Goal: Task Accomplishment & Management: Complete application form

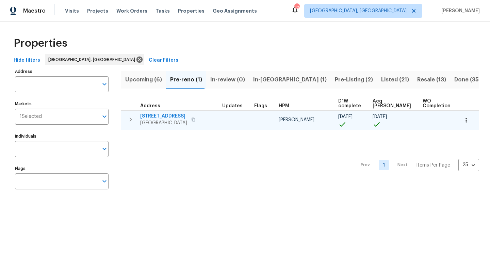
click at [150, 115] on span "4408 Canterbury St" at bounding box center [163, 116] width 47 height 7
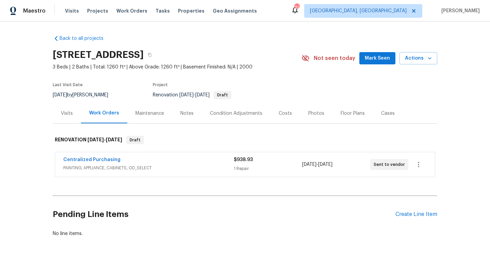
scroll to position [18, 0]
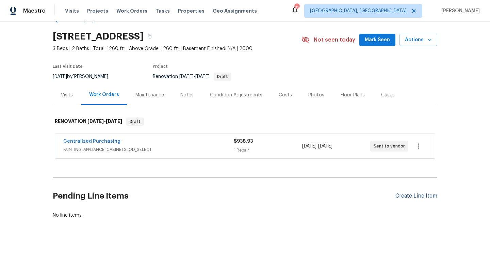
click at [410, 196] on div "Create Line Item" at bounding box center [417, 196] width 42 height 6
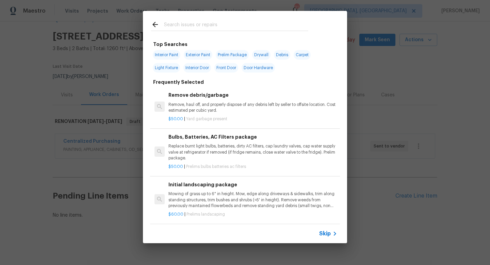
click at [186, 24] on input "text" at bounding box center [236, 25] width 144 height 10
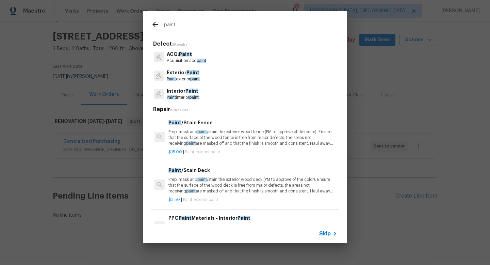
type input "paint"
click at [187, 90] on span "Paint" at bounding box center [192, 91] width 13 height 5
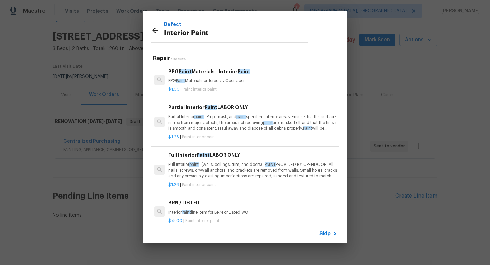
scroll to position [12, 0]
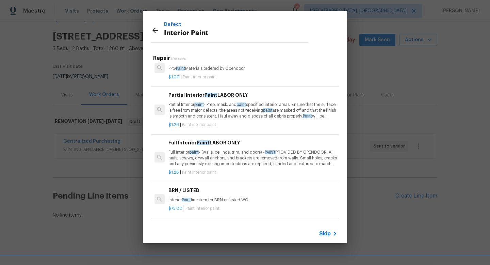
click at [203, 152] on p "Full Interior paint - (walls, ceilings, trim, and doors) - PAINT PROVIDED BY OP…" at bounding box center [253, 157] width 169 height 17
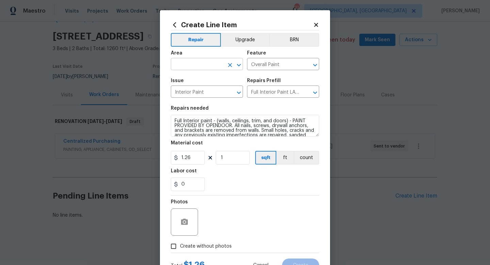
click at [186, 65] on input "text" at bounding box center [197, 65] width 53 height 11
click at [191, 89] on li "Interior Overall" at bounding box center [207, 91] width 72 height 11
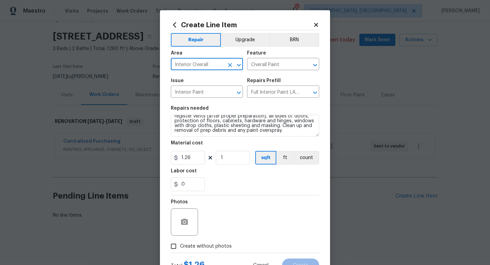
type input "Interior Overall"
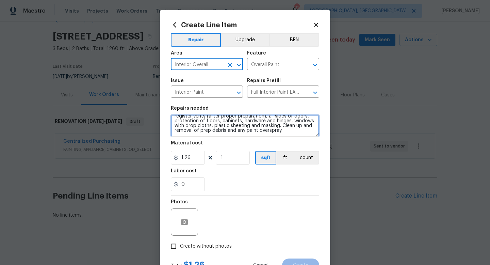
click at [267, 133] on textarea "Full Interior paint - (walls, ceilings, trim, and doors) - PAINT PROVIDED BY OP…" at bounding box center [245, 126] width 148 height 22
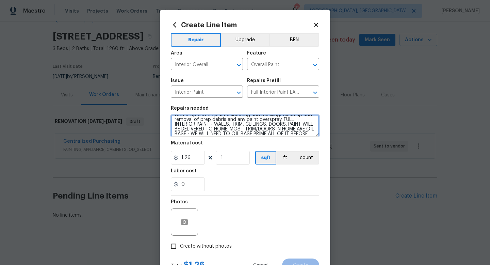
scroll to position [54, 0]
type textarea "Full Interior paint - (walls, ceilings, trim, and doors) - PAINT PROVIDED BY OP…"
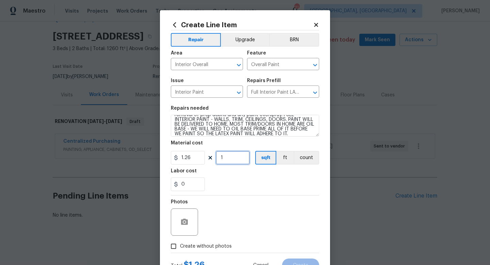
click at [227, 157] on input "1" at bounding box center [233, 158] width 34 height 14
type input "1260"
click at [231, 209] on div "Photos" at bounding box center [245, 217] width 148 height 44
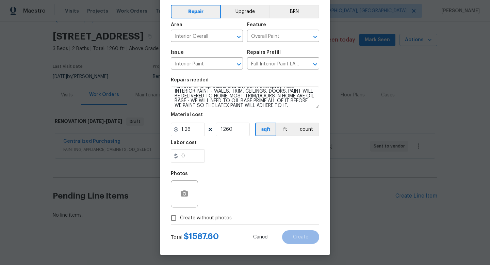
scroll to position [29, 0]
click at [218, 217] on span "Create without photos" at bounding box center [206, 217] width 52 height 7
click at [180, 217] on input "Create without photos" at bounding box center [173, 217] width 13 height 13
checkbox input "true"
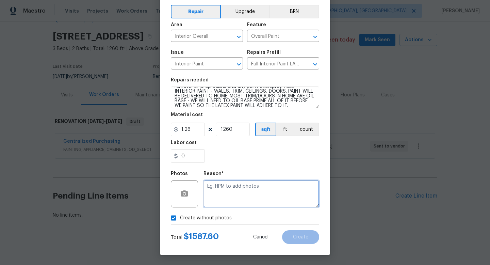
click at [241, 193] on textarea at bounding box center [262, 193] width 116 height 27
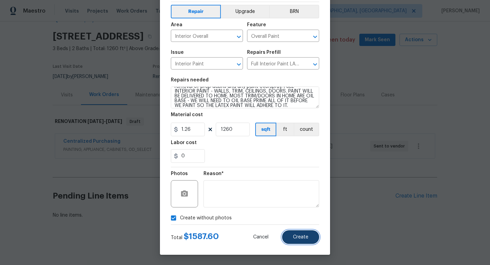
click at [291, 235] on button "Create" at bounding box center [300, 237] width 37 height 14
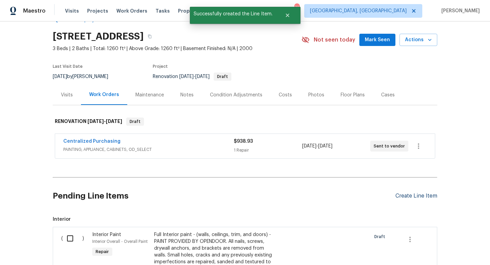
click at [408, 195] on div "Create Line Item" at bounding box center [417, 196] width 42 height 6
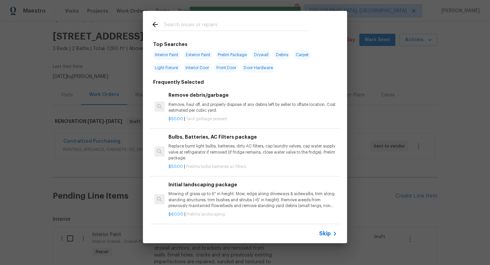
click at [186, 22] on input "text" at bounding box center [236, 25] width 144 height 10
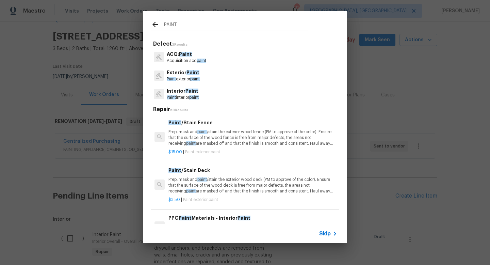
type input "PAINT"
click at [191, 92] on span "Paint" at bounding box center [192, 91] width 13 height 5
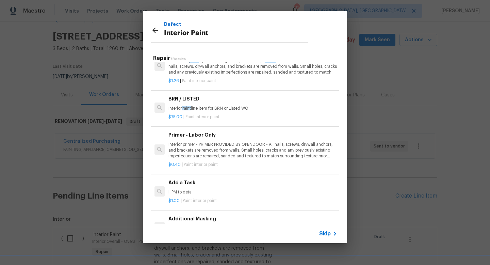
scroll to position [104, 0]
click at [207, 143] on p "Interior primer - PRIMER PROVIDED BY OPENDOOR - All nails, screws, drywall anch…" at bounding box center [253, 149] width 169 height 17
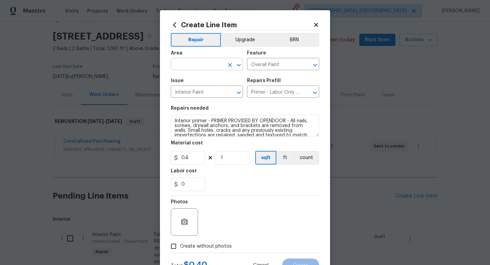
click at [186, 69] on input "text" at bounding box center [197, 65] width 53 height 11
click at [198, 92] on li "Interior Overall" at bounding box center [207, 91] width 72 height 11
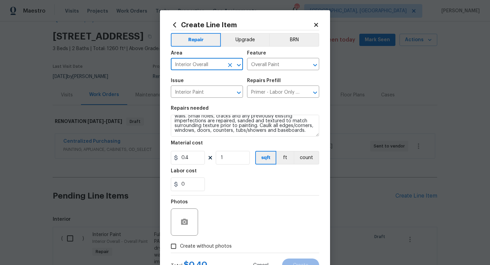
type input "Interior Overall"
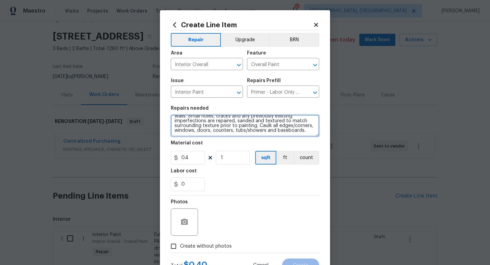
click at [290, 129] on textarea "Interior primer - PRIMER PROVIDED BY OPENDOOR - All nails, screws, drywall anch…" at bounding box center [245, 126] width 148 height 22
type textarea "Interior primer - PRIMER PROVIDED BY OPENDOOR - All nails, screws, drywall anch…"
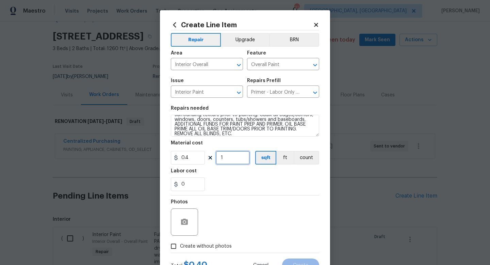
click at [234, 159] on input "1" at bounding box center [233, 158] width 34 height 14
type input "1260"
click at [266, 198] on div "Photos" at bounding box center [245, 217] width 148 height 44
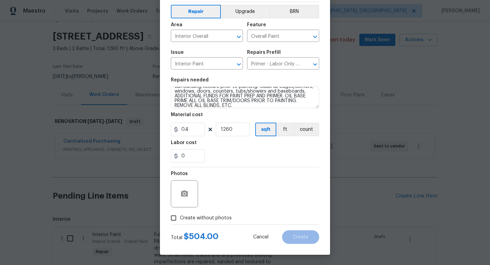
click at [213, 220] on span "Create without photos" at bounding box center [206, 217] width 52 height 7
click at [180, 220] on input "Create without photos" at bounding box center [173, 217] width 13 height 13
checkbox input "true"
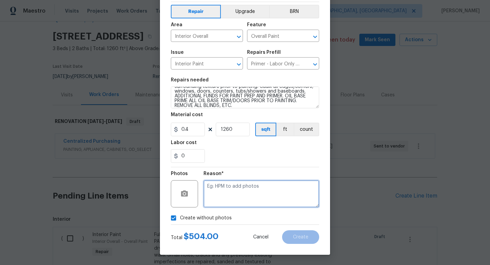
click at [241, 193] on textarea at bounding box center [262, 193] width 116 height 27
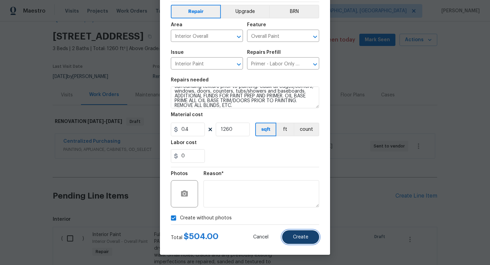
click at [294, 235] on span "Create" at bounding box center [300, 237] width 15 height 5
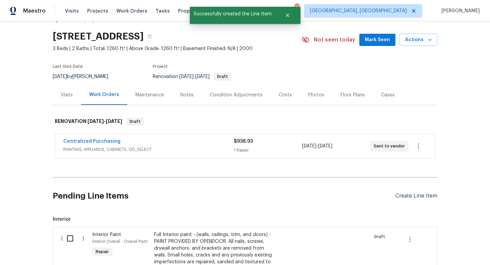
click at [403, 193] on div "Create Line Item" at bounding box center [417, 196] width 42 height 6
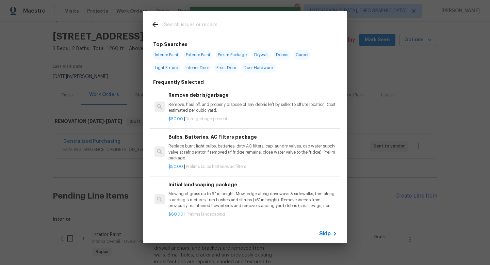
drag, startPoint x: 197, startPoint y: 27, endPoint x: 197, endPoint y: 21, distance: 5.8
click at [197, 26] on input "text" at bounding box center [236, 25] width 144 height 10
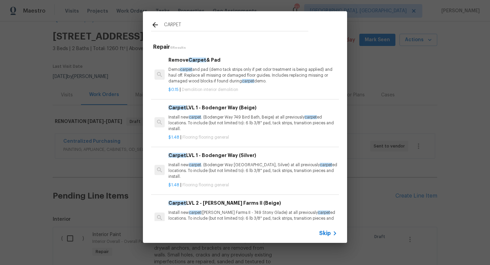
type input "CARPET"
click at [214, 124] on p "Install new carpet . (Bodenger Way 749 Bird Bath, Beige) at all previously carp…" at bounding box center [253, 122] width 169 height 17
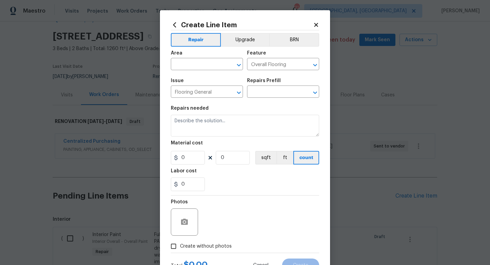
type input "Carpet LVL 1 - Bodenger Way (Beige) $1.48"
type textarea "Install new carpet. (Bodenger Way 749 Bird Bath, Beige) at all previously carpe…"
type input "1.48"
type input "1"
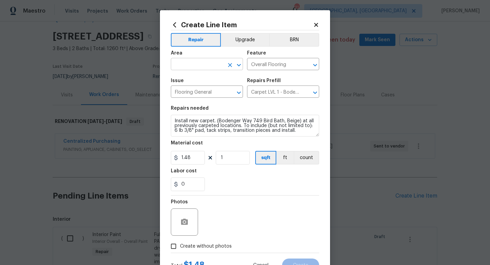
click at [194, 67] on input "text" at bounding box center [197, 65] width 53 height 11
click at [200, 90] on li "Interior Overall" at bounding box center [207, 91] width 72 height 11
type input "Interior Overall"
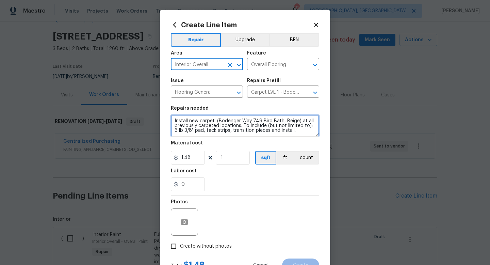
click at [297, 134] on textarea "Install new carpet. (Bodenger Way 749 Bird Bath, Beige) at all previously carpe…" at bounding box center [245, 126] width 148 height 22
type textarea "Install new carpet. (Bodenger Way 749 Bird Bath, Beige) at all previously carpe…"
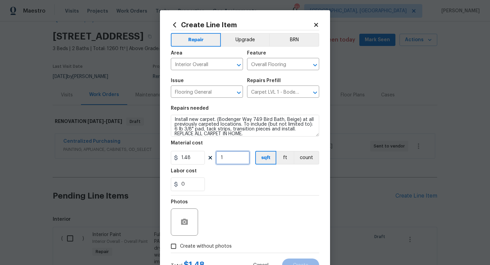
click at [230, 161] on input "1" at bounding box center [233, 158] width 34 height 14
type input "1000"
click at [249, 207] on div "Photos" at bounding box center [245, 217] width 148 height 44
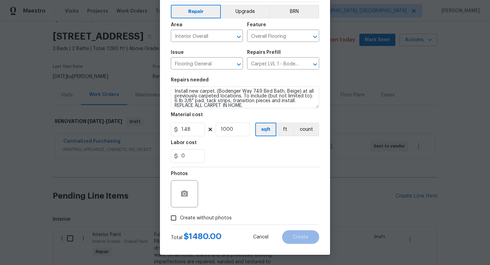
click at [226, 218] on span "Create without photos" at bounding box center [206, 217] width 52 height 7
click at [180, 218] on input "Create without photos" at bounding box center [173, 217] width 13 height 13
checkbox input "true"
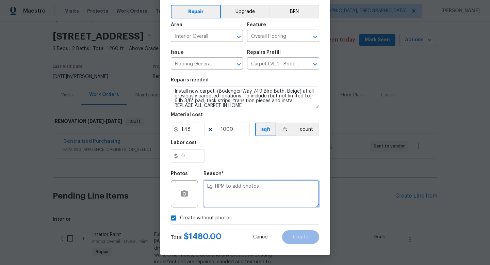
click at [248, 196] on textarea at bounding box center [262, 193] width 116 height 27
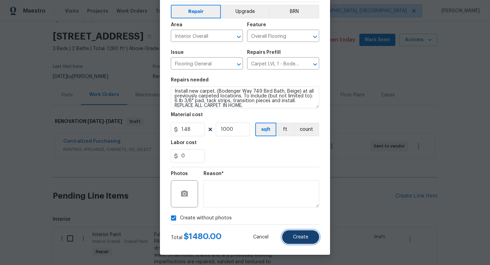
click at [294, 235] on span "Create" at bounding box center [300, 237] width 15 height 5
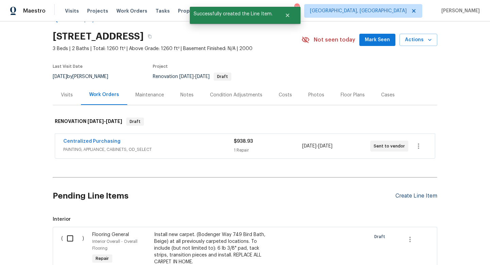
click at [407, 195] on div "Create Line Item" at bounding box center [417, 196] width 42 height 6
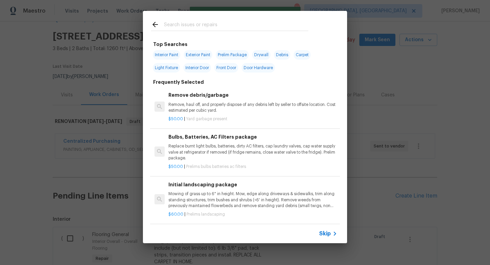
click at [183, 26] on input "text" at bounding box center [236, 25] width 144 height 10
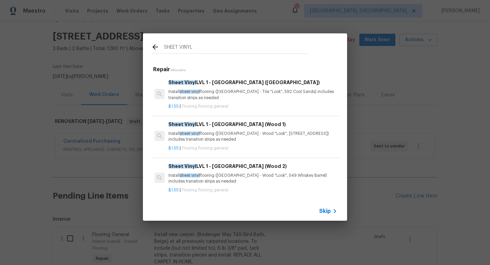
type input "SHEET VINYL"
click at [205, 90] on p "Install sheet vinyl flooring (Sugar Valley - Tile "Look", 592 Cool Sands) inclu…" at bounding box center [253, 95] width 169 height 12
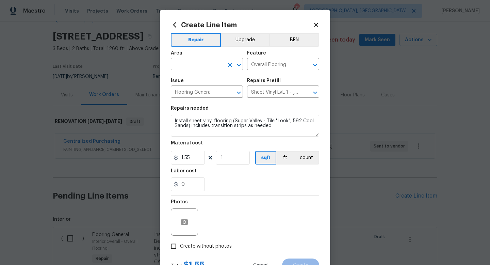
click at [200, 69] on input "text" at bounding box center [197, 65] width 53 height 11
click at [197, 92] on li "Interior Overall" at bounding box center [207, 91] width 72 height 11
type input "Interior Overall"
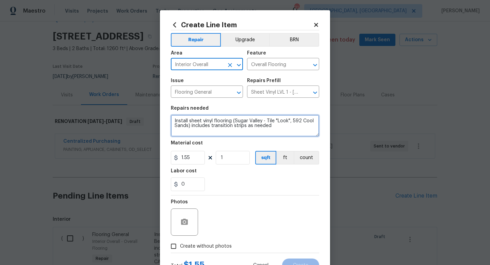
click at [281, 130] on textarea "Install sheet vinyl flooring (Sugar Valley - Tile "Look", 592 Cool Sands) inclu…" at bounding box center [245, 126] width 148 height 22
type textarea "Install sheet vinyl flooring (Sugar Valley - Tile "Look", 592 Cool Sands) inclu…"
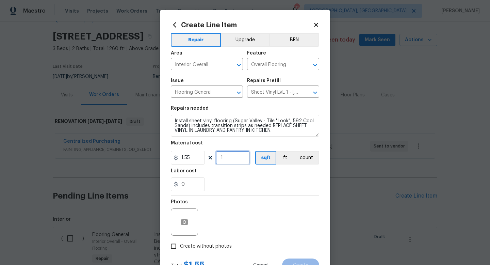
click at [237, 162] on input "1" at bounding box center [233, 158] width 34 height 14
type input "100"
click at [258, 208] on div "Photos" at bounding box center [245, 217] width 148 height 44
drag, startPoint x: 258, startPoint y: 208, endPoint x: 258, endPoint y: 169, distance: 38.8
click at [258, 169] on div "Repair Upgrade BRN Area Interior Overall ​ Feature Overall Flooring ​ Issue Flo…" at bounding box center [245, 141] width 148 height 222
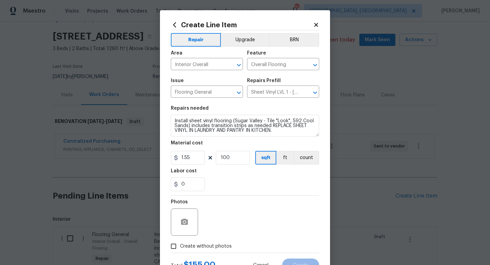
click at [210, 253] on div at bounding box center [245, 253] width 148 height 0
click at [213, 249] on span "Create without photos" at bounding box center [206, 246] width 52 height 7
click at [180, 249] on input "Create without photos" at bounding box center [173, 246] width 13 height 13
checkbox input "true"
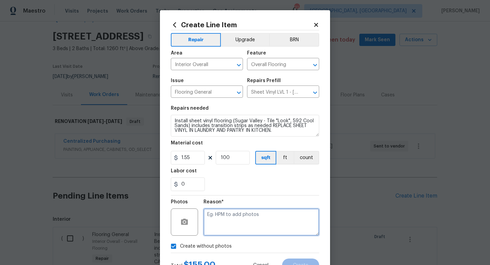
click at [244, 223] on textarea at bounding box center [262, 221] width 116 height 27
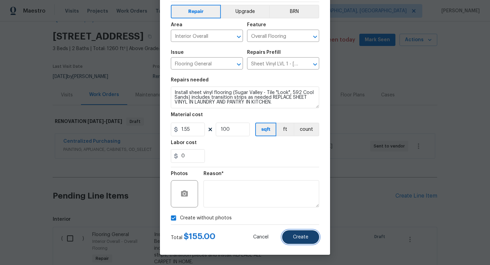
click at [292, 239] on button "Create" at bounding box center [300, 237] width 37 height 14
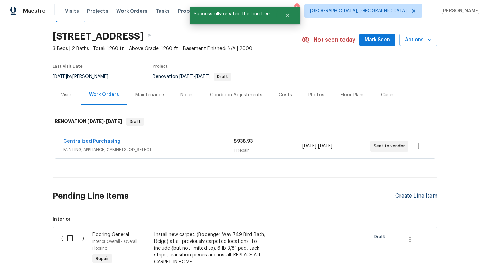
click at [418, 193] on div "Create Line Item" at bounding box center [417, 196] width 42 height 6
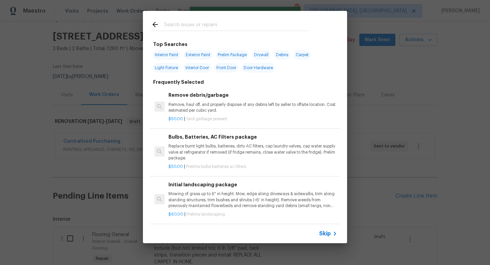
click at [194, 23] on input "text" at bounding box center [236, 25] width 144 height 10
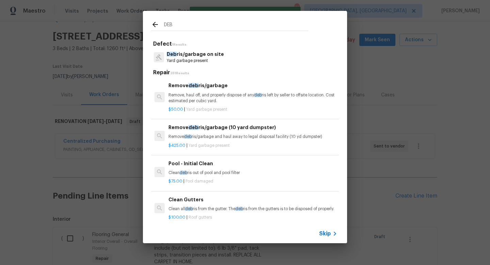
type input "DEB"
click at [195, 53] on p "Deb ris/garbage on site" at bounding box center [195, 54] width 57 height 7
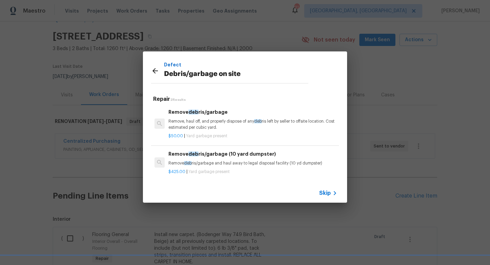
click at [200, 127] on p "Remove, haul off, and properly dispose of any deb ris left by seller to offsite…" at bounding box center [253, 124] width 169 height 12
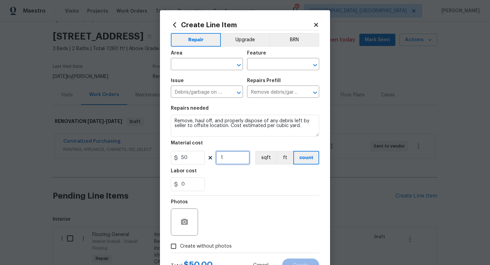
click at [229, 161] on input "1" at bounding box center [233, 158] width 34 height 14
type input "5"
click at [198, 60] on input "text" at bounding box center [197, 65] width 53 height 11
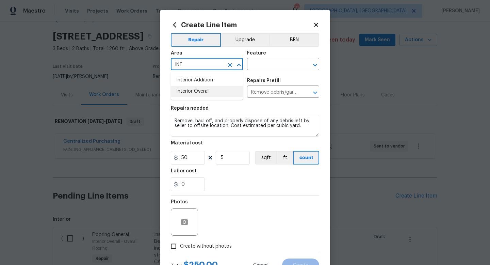
click at [203, 88] on li "Interior Overall" at bounding box center [207, 91] width 72 height 11
type input "Interior Overall"
click at [272, 65] on input "text" at bounding box center [273, 65] width 53 height 11
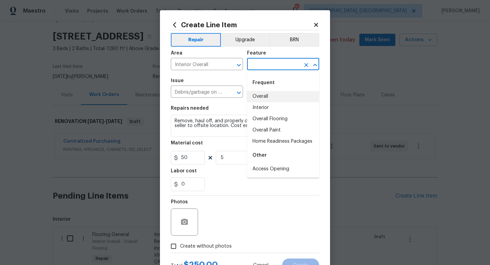
click at [271, 99] on li "Overall" at bounding box center [283, 96] width 72 height 11
type input "Overall"
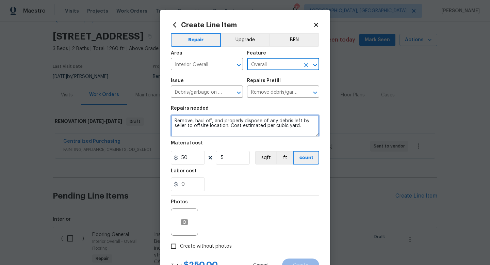
click at [307, 132] on textarea "Remove, haul off, and properly dispose of any debris left by seller to offsite …" at bounding box center [245, 126] width 148 height 22
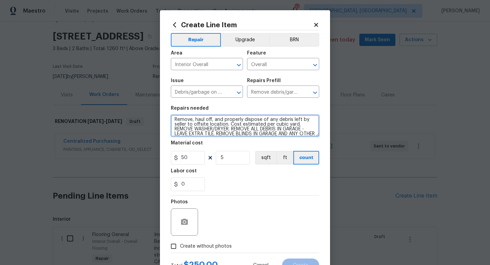
scroll to position [6, 0]
type textarea "Remove, haul off, and properly dispose of any debris left by seller to offsite …"
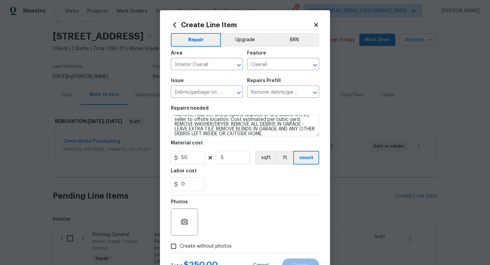
click at [232, 197] on div "Photos" at bounding box center [245, 217] width 148 height 44
click at [212, 246] on span "Create without photos" at bounding box center [206, 246] width 52 height 7
click at [180, 246] on input "Create without photos" at bounding box center [173, 246] width 13 height 13
checkbox input "true"
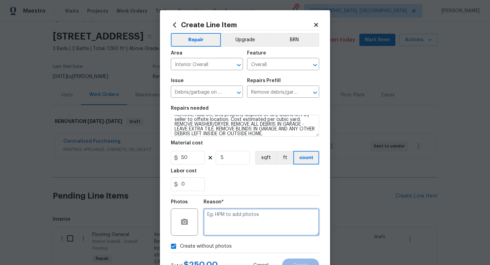
click at [243, 217] on textarea at bounding box center [262, 221] width 116 height 27
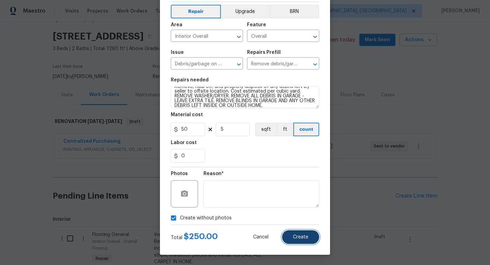
click at [297, 235] on span "Create" at bounding box center [300, 237] width 15 height 5
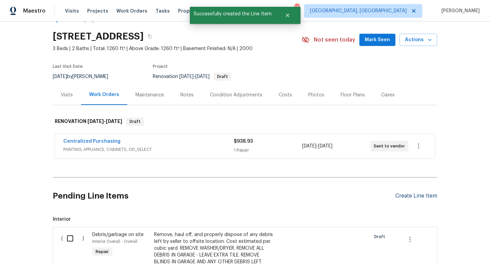
click at [413, 196] on div "Create Line Item" at bounding box center [417, 196] width 42 height 6
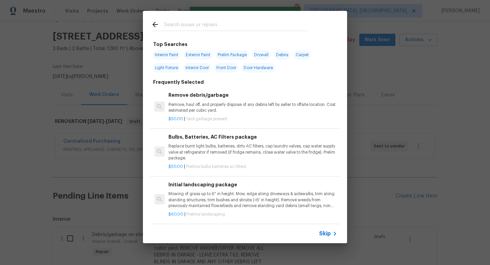
click at [174, 21] on input "text" at bounding box center [236, 25] width 144 height 10
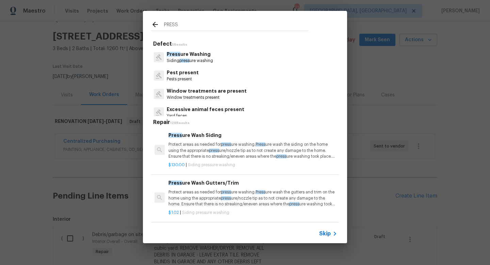
type input "PRESS"
click at [189, 146] on p "Protect areas as needed for press ure washing. Press ure wash the siding on the…" at bounding box center [253, 150] width 169 height 17
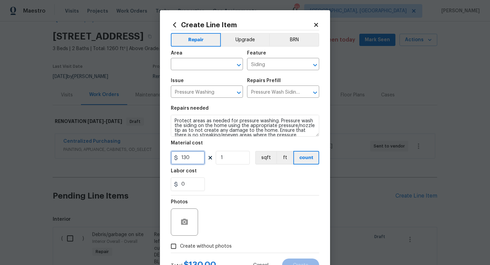
drag, startPoint x: 198, startPoint y: 158, endPoint x: 106, endPoint y: 129, distance: 96.9
click at [108, 130] on div "Create Line Item Repair Upgrade BRN Area ​ Feature Siding ​ Issue Pressure Wash…" at bounding box center [245, 132] width 490 height 265
type input "400"
click at [189, 64] on input "text" at bounding box center [197, 65] width 53 height 11
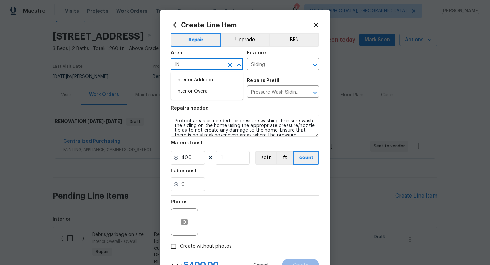
type input "I"
click at [192, 92] on li "Exterior Overall" at bounding box center [207, 91] width 72 height 11
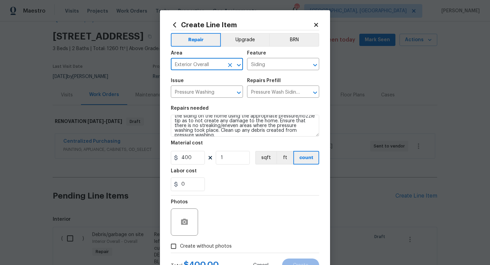
type input "Exterior Overall"
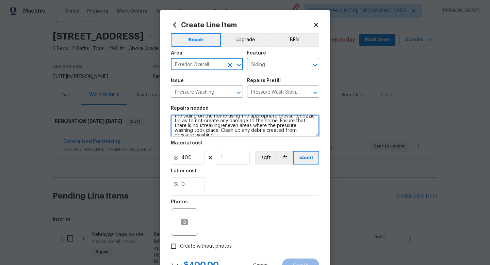
click at [311, 134] on textarea "Protect areas as needed for pressure washing. Pressure wash the siding on the h…" at bounding box center [245, 126] width 148 height 22
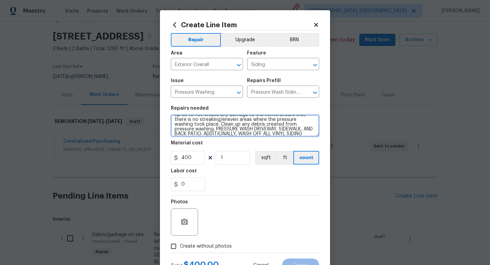
type textarea "Protect areas as needed for pressure washing. Pressure wash the siding on the h…"
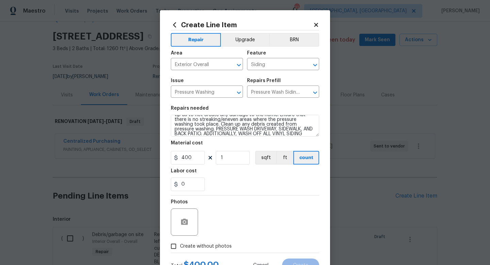
click at [216, 254] on div "Total $ 400.00 Cancel Create" at bounding box center [245, 262] width 148 height 19
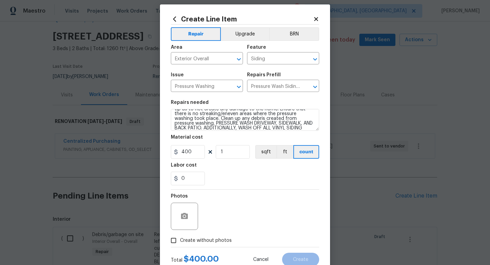
scroll to position [7, 0]
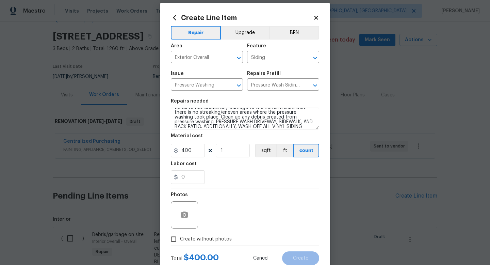
click at [216, 244] on label "Create without photos" at bounding box center [199, 239] width 65 height 13
click at [180, 244] on input "Create without photos" at bounding box center [173, 239] width 13 height 13
checkbox input "true"
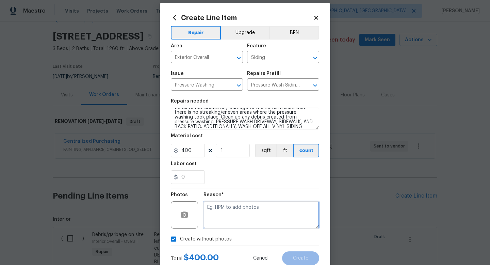
click at [246, 217] on textarea at bounding box center [262, 214] width 116 height 27
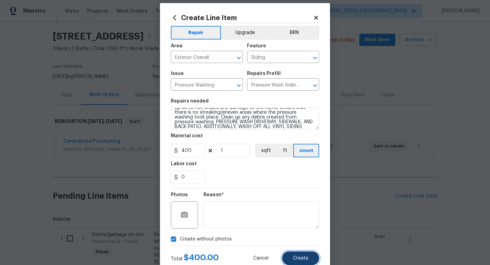
click at [307, 254] on button "Create" at bounding box center [300, 258] width 37 height 14
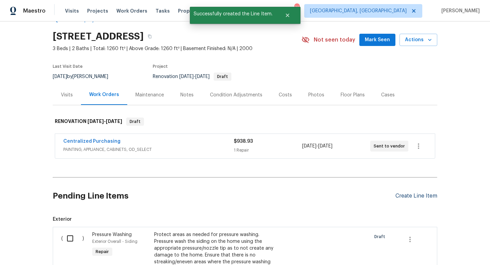
click at [407, 195] on div "Create Line Item" at bounding box center [417, 196] width 42 height 6
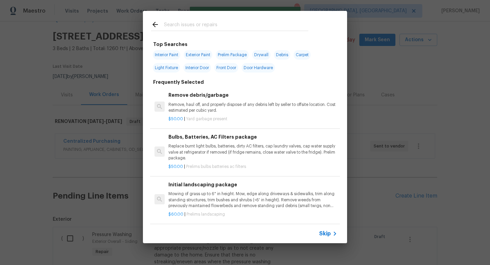
click at [192, 23] on input "text" at bounding box center [236, 25] width 144 height 10
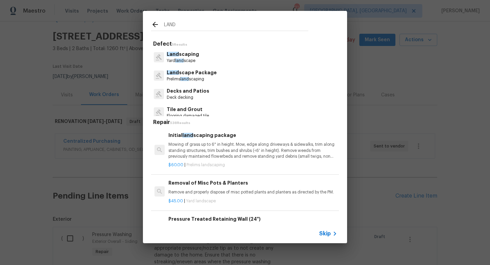
type input "LAND"
click at [197, 143] on p "Mowing of grass up to 6" in height. Mow, edge along driveways & sidewalks, trim…" at bounding box center [253, 150] width 169 height 17
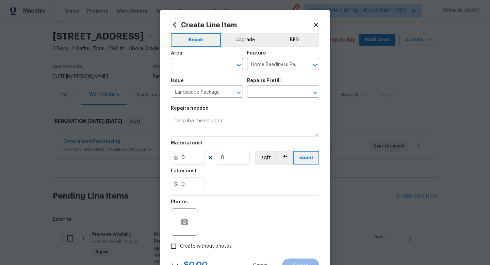
type input "Initial landscaping package $60.00"
type textarea "Mowing of grass up to 6" in height. Mow, edge along driveways & sidewalks, trim…"
type input "60"
type input "1"
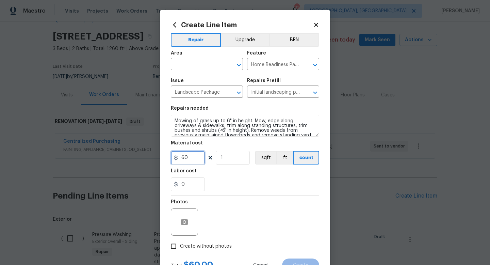
drag, startPoint x: 197, startPoint y: 161, endPoint x: 142, endPoint y: 146, distance: 56.8
click at [142, 146] on div "Create Line Item Repair Upgrade BRN Area ​ Feature Home Readiness Packages ​ Is…" at bounding box center [245, 132] width 490 height 265
type input "100"
click at [258, 213] on div "Photos" at bounding box center [245, 217] width 148 height 44
click at [216, 248] on span "Create without photos" at bounding box center [206, 246] width 52 height 7
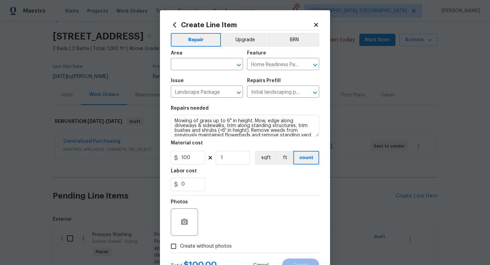
click at [180, 248] on input "Create without photos" at bounding box center [173, 246] width 13 height 13
checkbox input "true"
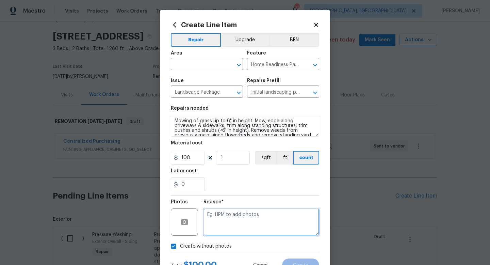
click at [239, 226] on textarea at bounding box center [262, 221] width 116 height 27
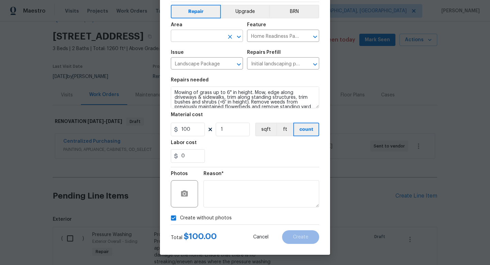
click at [186, 35] on input "text" at bounding box center [197, 36] width 53 height 11
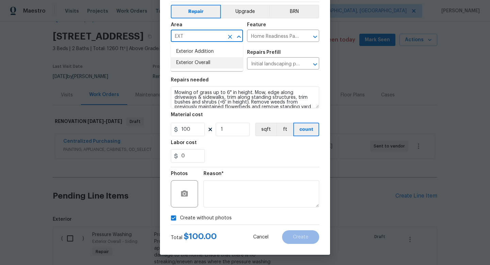
click at [190, 63] on li "Exterior Overall" at bounding box center [207, 62] width 72 height 11
type input "Exterior Overall"
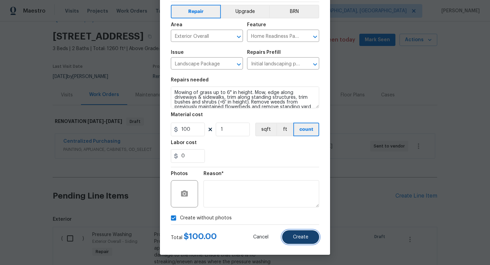
click at [302, 239] on span "Create" at bounding box center [300, 237] width 15 height 5
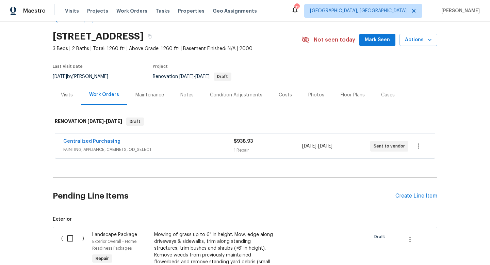
click at [411, 192] on div "Pending Line Items Create Line Item" at bounding box center [245, 196] width 385 height 32
click at [409, 194] on div "Create Line Item" at bounding box center [417, 196] width 42 height 6
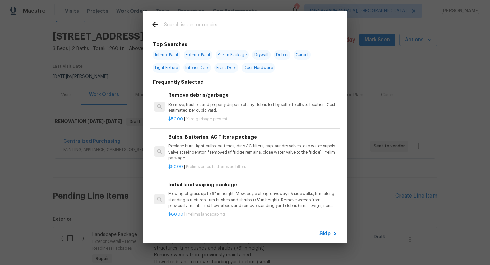
click at [220, 28] on input "text" at bounding box center [236, 25] width 144 height 10
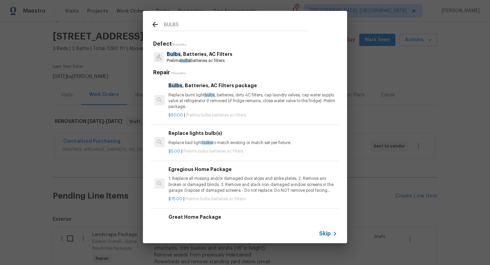
type input "BULBS"
click at [196, 176] on p "1. Replace all missing and/or damaged door stops and strike plates. 2. Remove a…" at bounding box center [253, 184] width 169 height 17
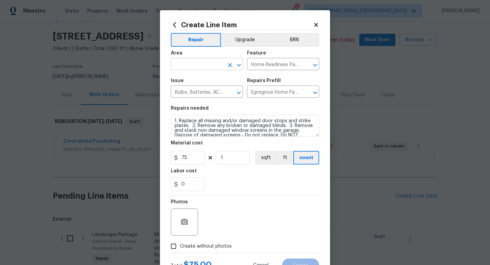
click at [201, 63] on input "text" at bounding box center [197, 65] width 53 height 11
click at [197, 86] on li "Interior Overall" at bounding box center [207, 91] width 72 height 11
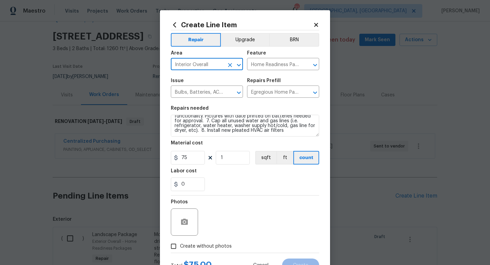
type input "Interior Overall"
click at [298, 137] on section "Repairs needed 1. Replace all missing and/or damaged door stops and strike plat…" at bounding box center [245, 148] width 148 height 93
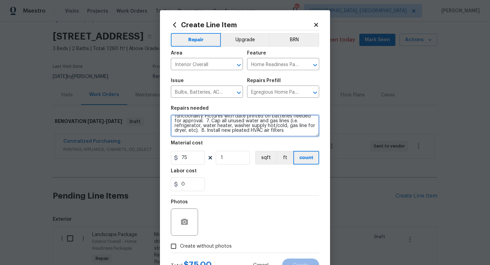
click at [299, 133] on textarea "1. Replace all missing and/or damaged door stops and strike plates. 2. Remove a…" at bounding box center [245, 126] width 148 height 22
type textarea "1. Replace all missing and/or damaged door stops and strike plates. 2. Remove a…"
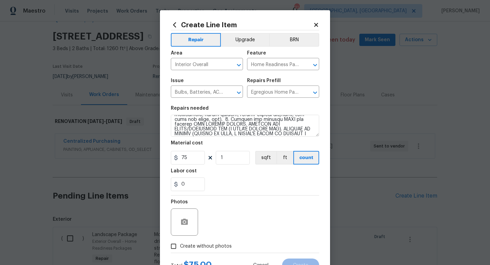
click at [213, 244] on span "Create without photos" at bounding box center [206, 246] width 52 height 7
click at [180, 244] on input "Create without photos" at bounding box center [173, 246] width 13 height 13
checkbox input "true"
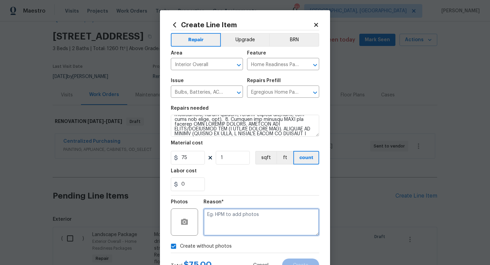
click at [243, 218] on textarea at bounding box center [262, 221] width 116 height 27
drag, startPoint x: 295, startPoint y: 223, endPoint x: 295, endPoint y: 164, distance: 59.6
click at [295, 164] on div "Repair Upgrade BRN Area Interior Overall ​ Feature Home Readiness Packages ​ Is…" at bounding box center [245, 141] width 148 height 222
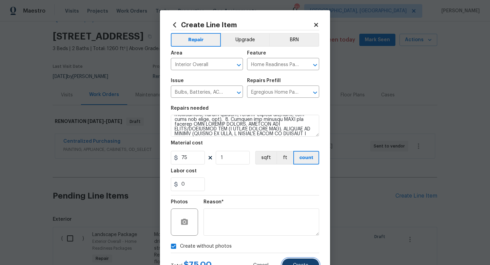
click at [296, 263] on span "Create" at bounding box center [300, 265] width 15 height 5
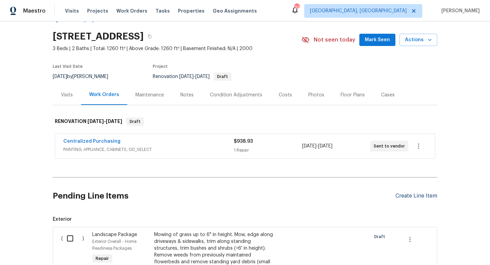
click at [415, 198] on div "Create Line Item" at bounding box center [417, 196] width 42 height 6
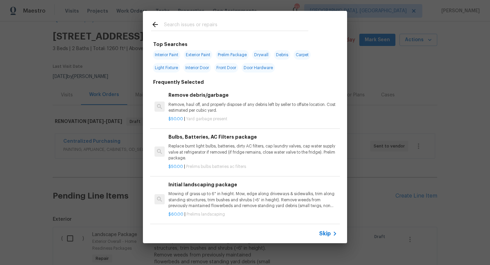
click at [170, 27] on input "text" at bounding box center [236, 25] width 144 height 10
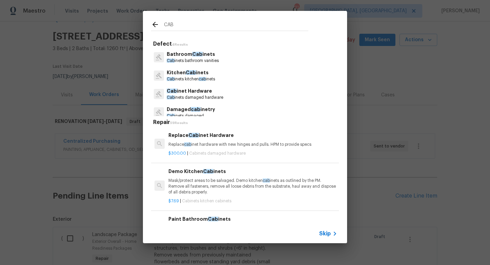
type input "CAB"
click at [186, 74] on span "Cab" at bounding box center [191, 72] width 10 height 5
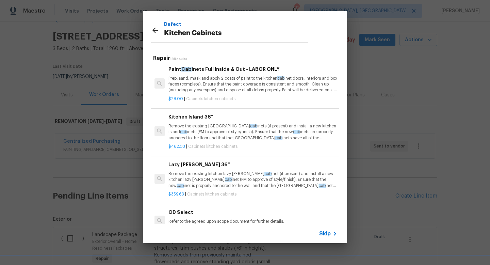
scroll to position [659, 0]
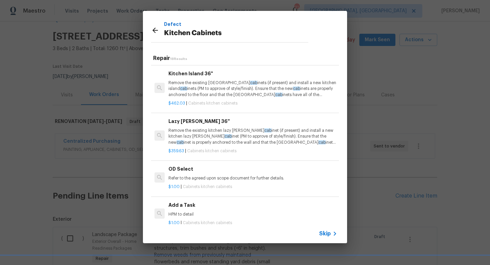
click at [181, 210] on div "Add a Task HPM to detail" at bounding box center [253, 209] width 169 height 16
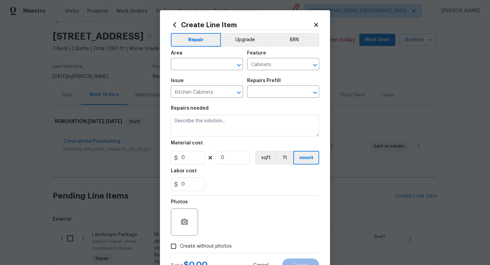
type input "Add a Task $1.00"
type textarea "HPM to detail"
type input "1"
click at [190, 65] on input "text" at bounding box center [197, 65] width 53 height 11
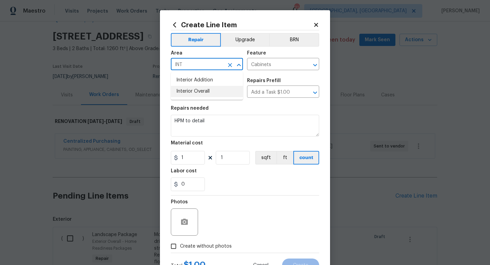
click at [189, 88] on li "Interior Overall" at bounding box center [207, 91] width 72 height 11
type input "Interior Overall"
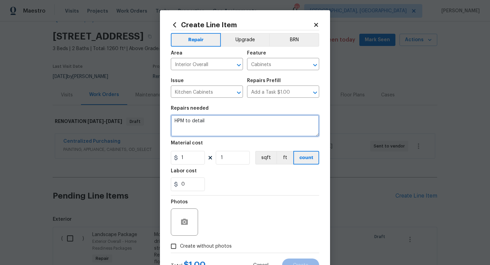
drag, startPoint x: 213, startPoint y: 122, endPoint x: 102, endPoint y: 102, distance: 112.1
click at [122, 103] on div "Create Line Item Repair Upgrade BRN Area Interior Overall ​ Feature Cabinets ​ …" at bounding box center [245, 132] width 490 height 265
type textarea "REMOVE CHILD LOCKS FROM ALL CABINET DOORS IN HOME - KITCHEN AND BATHS."
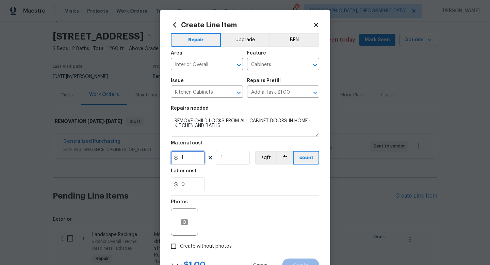
click at [189, 160] on input "1" at bounding box center [188, 158] width 34 height 14
type input "25"
click at [241, 200] on div "Photos" at bounding box center [245, 217] width 148 height 44
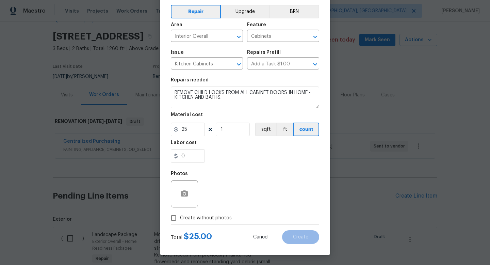
click at [221, 218] on span "Create without photos" at bounding box center [206, 217] width 52 height 7
click at [180, 218] on input "Create without photos" at bounding box center [173, 217] width 13 height 13
checkbox input "true"
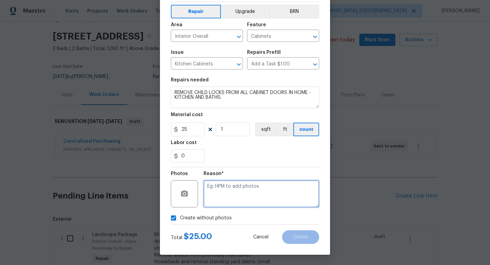
click at [261, 189] on textarea at bounding box center [262, 193] width 116 height 27
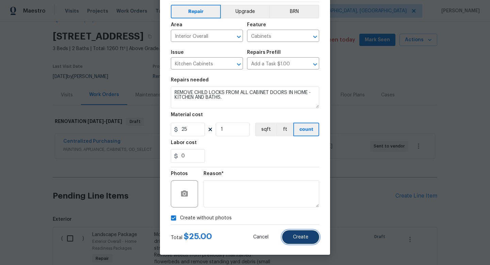
click at [298, 235] on span "Create" at bounding box center [300, 237] width 15 height 5
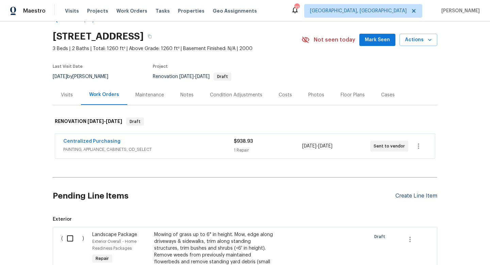
click at [404, 197] on div "Create Line Item" at bounding box center [417, 196] width 42 height 6
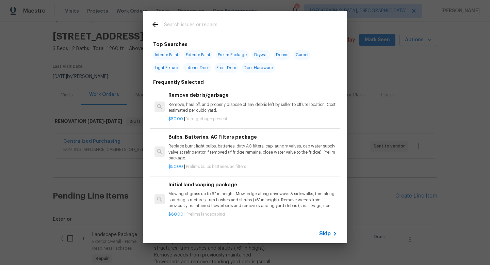
click at [211, 28] on input "text" at bounding box center [236, 25] width 144 height 10
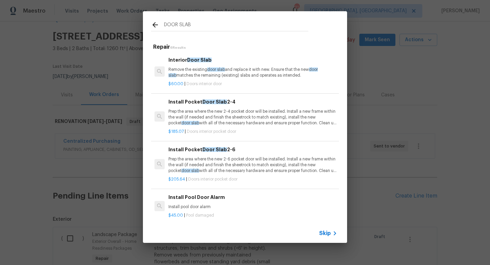
type input "DOOR SLAB"
click at [187, 74] on p "Remove the existing door slab and replace it with new. Ensure that the new door…" at bounding box center [253, 73] width 169 height 12
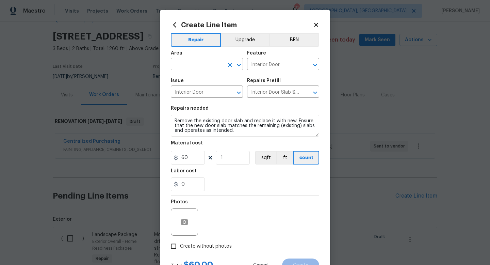
click at [193, 64] on input "text" at bounding box center [197, 65] width 53 height 11
click at [186, 87] on li "Interior Overall" at bounding box center [207, 91] width 72 height 11
type input "Interior Overall"
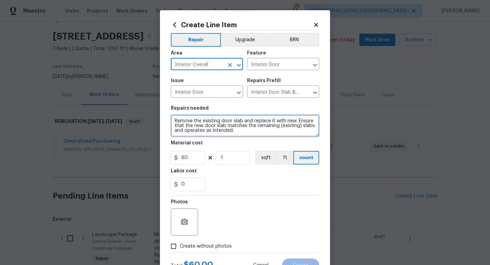
click at [237, 132] on textarea "Remove the existing door slab and replace it with new. Ensure that the new door…" at bounding box center [245, 126] width 148 height 22
type textarea "Remove the existing door slab and replace it with new. Ensure that the new door…"
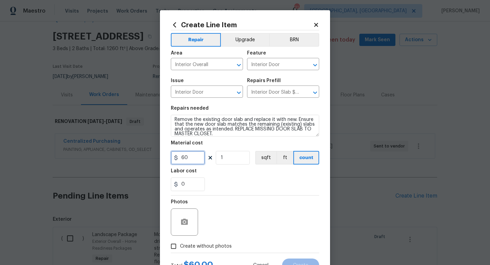
click at [195, 158] on input "60" at bounding box center [188, 158] width 34 height 14
type input "90"
click at [249, 198] on div "Photos" at bounding box center [245, 217] width 148 height 44
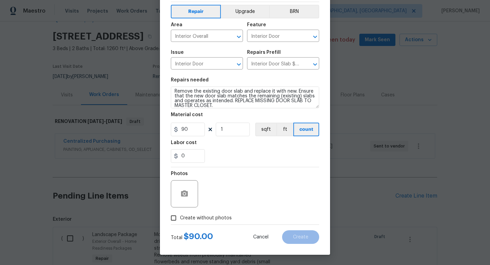
click at [210, 220] on span "Create without photos" at bounding box center [206, 217] width 52 height 7
click at [180, 220] on input "Create without photos" at bounding box center [173, 217] width 13 height 13
checkbox input "true"
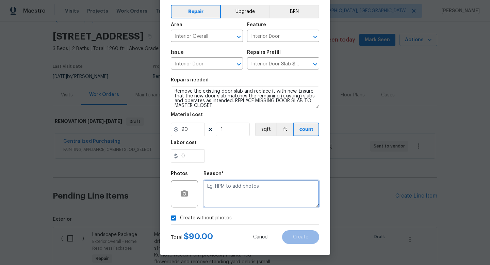
click at [243, 195] on textarea at bounding box center [262, 193] width 116 height 27
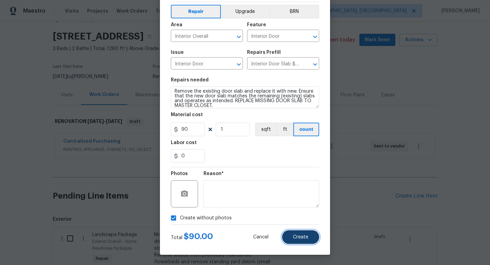
click at [294, 237] on span "Create" at bounding box center [300, 237] width 15 height 5
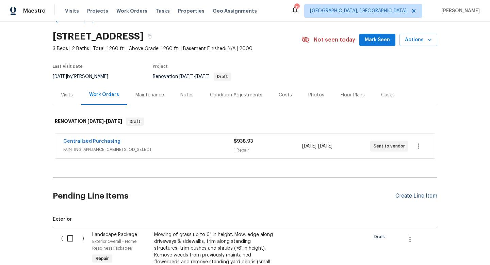
click at [404, 194] on div "Create Line Item" at bounding box center [417, 196] width 42 height 6
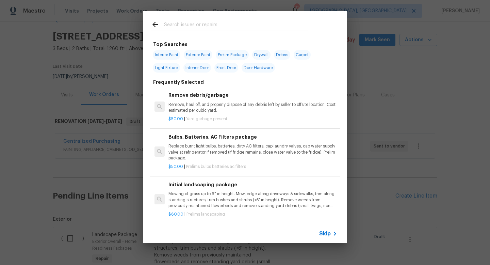
click at [178, 25] on input "text" at bounding box center [236, 25] width 144 height 10
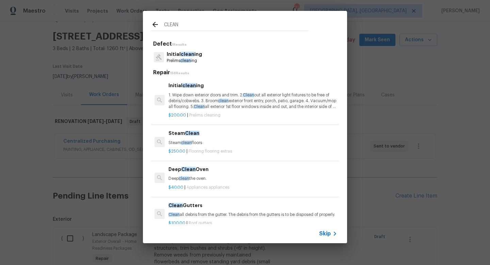
type input "CLEAN"
click at [185, 93] on p "1. Wipe down exterior doors and trim. 2. Clean out all exterior light fixtures …" at bounding box center [253, 100] width 169 height 17
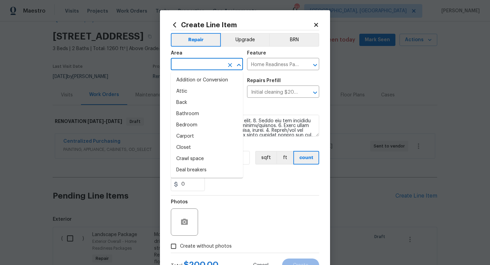
click at [185, 67] on input "text" at bounding box center [197, 65] width 53 height 11
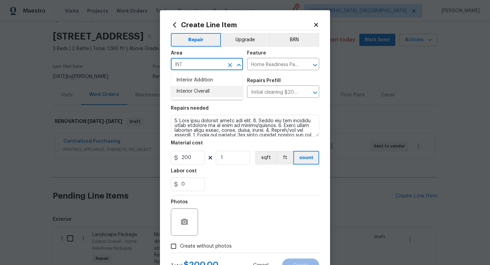
click at [191, 91] on li "Interior Overall" at bounding box center [207, 91] width 72 height 11
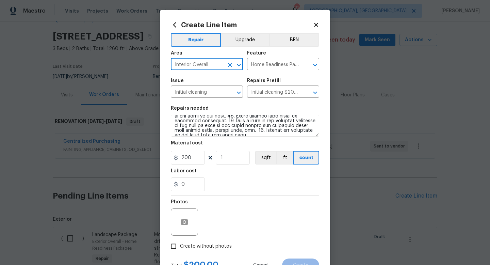
type input "Interior Overall"
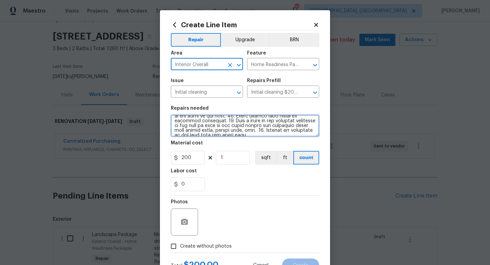
click at [311, 135] on textarea at bounding box center [245, 126] width 148 height 22
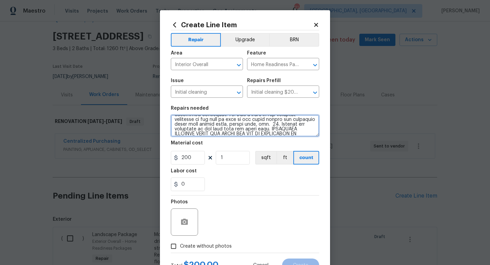
type textarea "1. Wipe down exterior doors and trim. 2. Clean out all exterior light fixtures …"
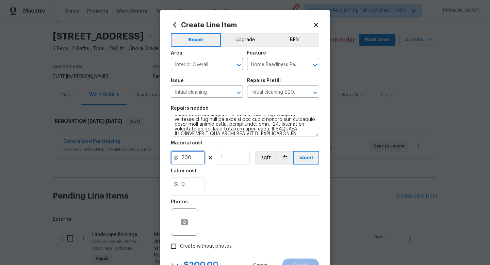
drag, startPoint x: 197, startPoint y: 158, endPoint x: 150, endPoint y: 153, distance: 46.6
click at [150, 153] on div "Create Line Item Repair Upgrade BRN Area Interior Overall ​ Feature Home Readin…" at bounding box center [245, 132] width 490 height 265
type input "300"
click at [292, 198] on div "Photos" at bounding box center [245, 217] width 148 height 44
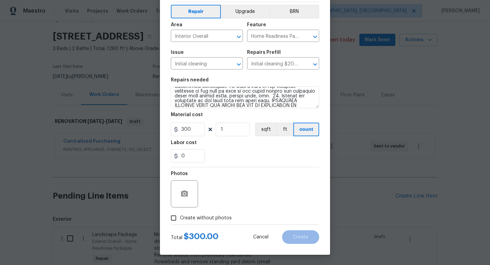
click at [203, 216] on span "Create without photos" at bounding box center [206, 217] width 52 height 7
click at [180, 216] on input "Create without photos" at bounding box center [173, 217] width 13 height 13
checkbox input "true"
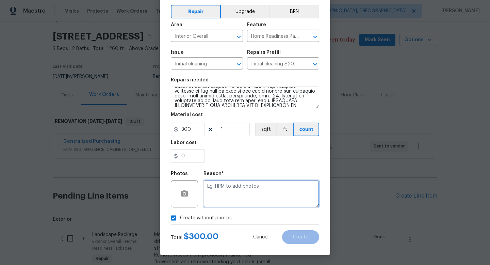
click at [270, 186] on textarea at bounding box center [262, 193] width 116 height 27
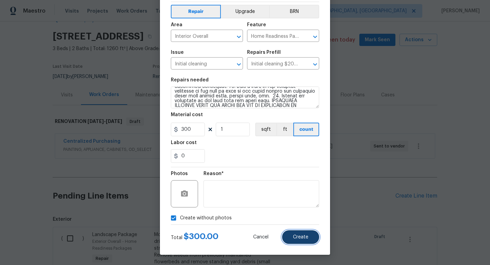
click at [292, 239] on button "Create" at bounding box center [300, 237] width 37 height 14
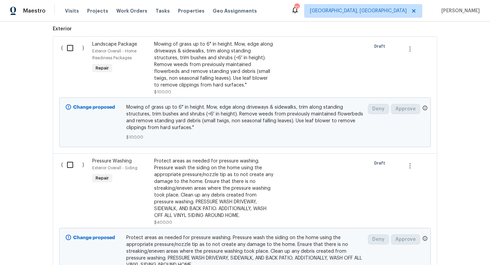
scroll to position [211, 0]
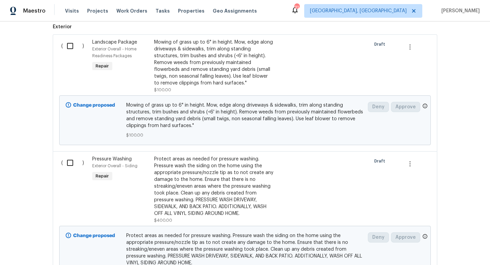
click at [71, 48] on input "checkbox" at bounding box center [72, 46] width 19 height 14
checkbox input "true"
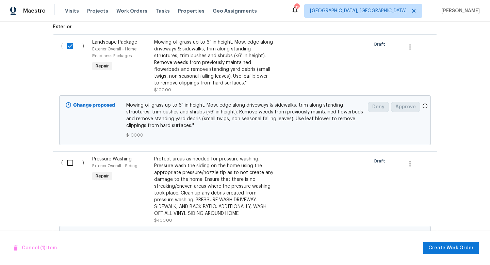
click at [71, 162] on input "checkbox" at bounding box center [72, 163] width 19 height 14
checkbox input "true"
click at [458, 248] on span "Create Work Order" at bounding box center [451, 248] width 45 height 9
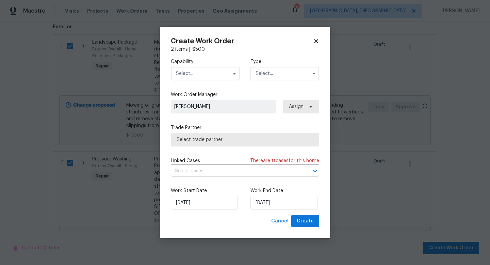
click at [192, 76] on input "text" at bounding box center [205, 74] width 69 height 14
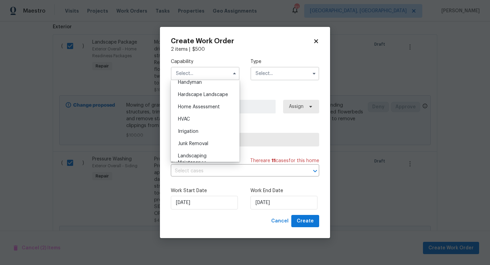
scroll to position [373, 0]
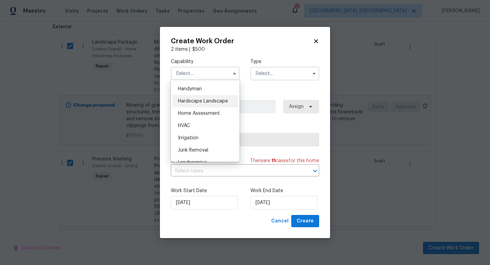
click at [195, 103] on span "Hardscape Landscape" at bounding box center [203, 101] width 50 height 5
type input "Hardscape Landscape"
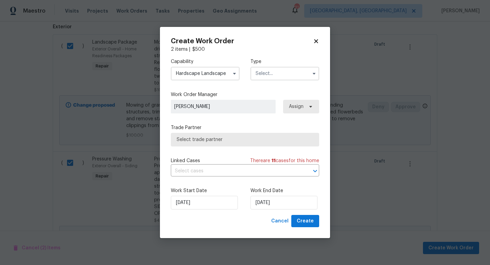
click at [275, 71] on input "text" at bounding box center [285, 74] width 69 height 14
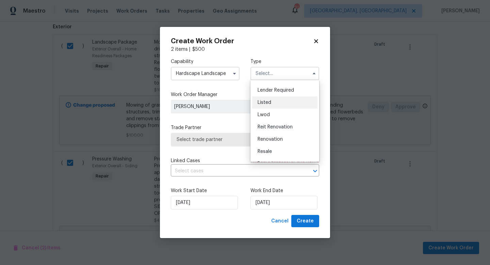
scroll to position [69, 0]
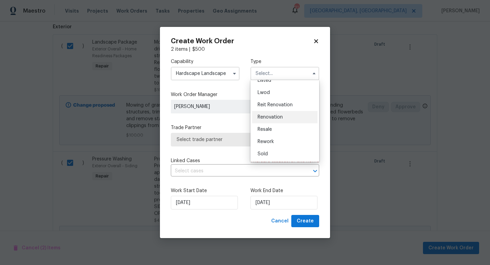
click at [266, 120] on div "Renovation" at bounding box center [284, 117] width 65 height 12
type input "Renovation"
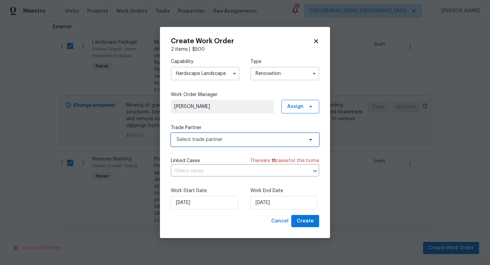
click at [233, 136] on span "Select trade partner" at bounding box center [245, 140] width 148 height 14
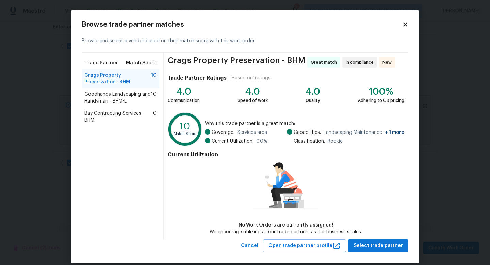
click at [105, 98] on span "Goodhands Landscaping and Handyman - BHM-L" at bounding box center [117, 98] width 67 height 14
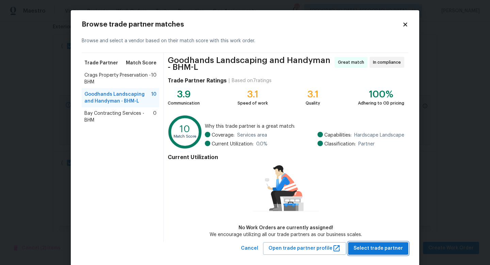
click at [366, 250] on span "Select trade partner" at bounding box center [378, 248] width 49 height 9
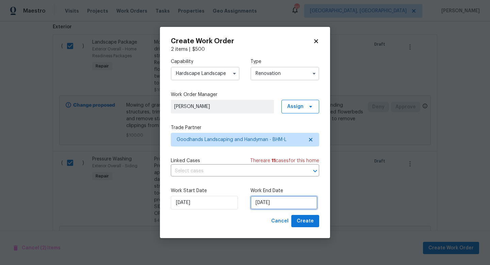
click at [265, 206] on input "8/28/2025" at bounding box center [284, 203] width 67 height 14
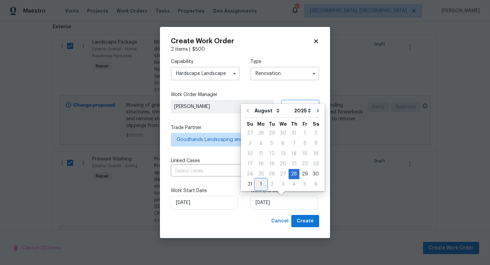
click at [259, 183] on div "1" at bounding box center [261, 184] width 11 height 10
type input "9/1/2025"
select select "8"
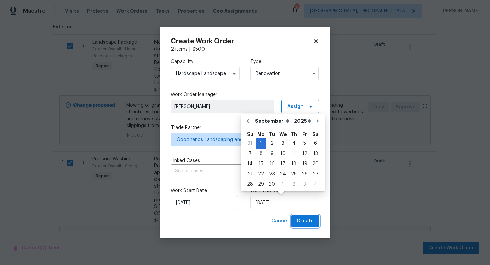
click at [305, 222] on span "Create" at bounding box center [305, 221] width 17 height 9
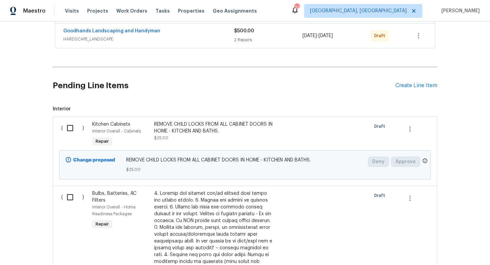
scroll to position [155, 0]
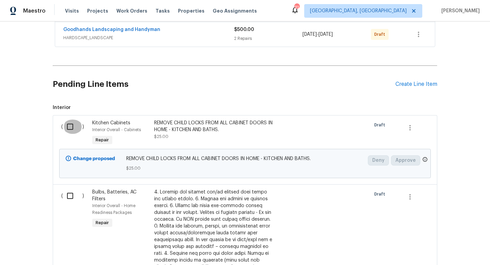
click at [69, 129] on input "checkbox" at bounding box center [72, 127] width 19 height 14
checkbox input "true"
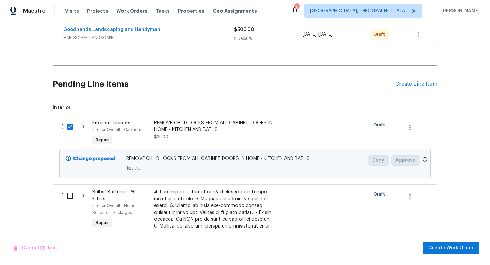
click at [71, 198] on input "checkbox" at bounding box center [72, 196] width 19 height 14
checkbox input "true"
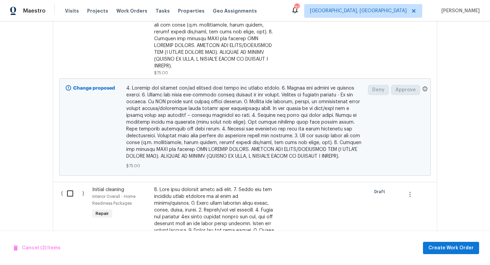
scroll to position [434, 0]
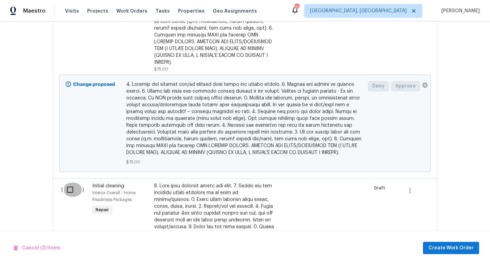
click at [72, 182] on input "checkbox" at bounding box center [72, 189] width 19 height 14
checkbox input "true"
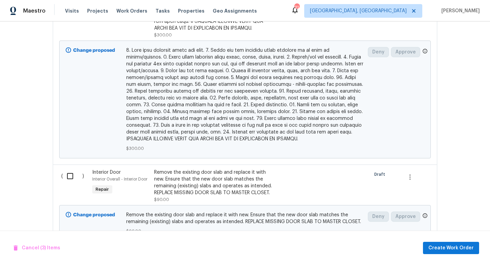
scroll to position [812, 0]
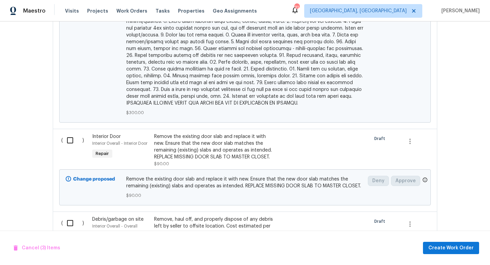
click at [68, 134] on input "checkbox" at bounding box center [72, 140] width 19 height 14
checkbox input "true"
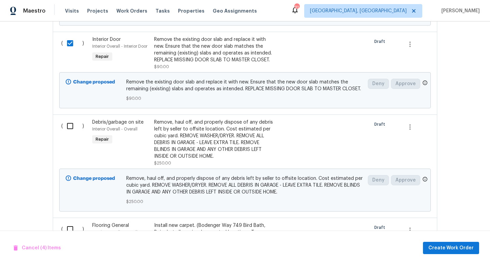
scroll to position [909, 0]
click at [184, 44] on div "Remove the existing door slab and replace it with new. Ensure that the new door…" at bounding box center [214, 48] width 120 height 27
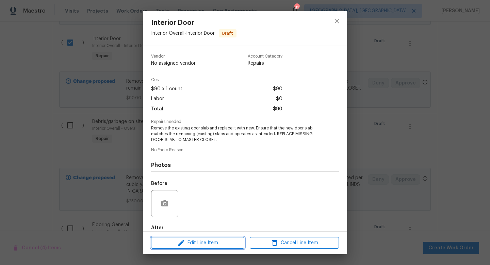
click at [185, 244] on icon "button" at bounding box center [181, 243] width 8 height 8
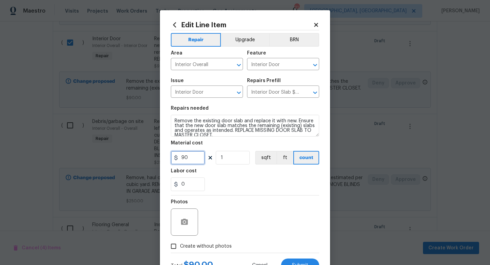
click at [195, 159] on input "90" at bounding box center [188, 158] width 34 height 14
type input "95"
click at [249, 214] on div "Photos" at bounding box center [245, 217] width 148 height 44
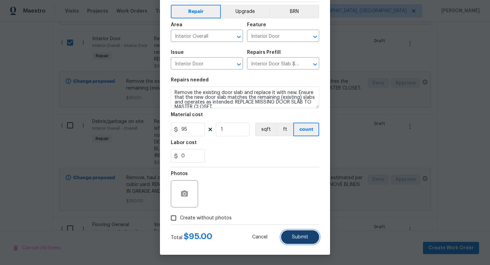
click at [300, 236] on span "Submit" at bounding box center [300, 237] width 16 height 5
checkbox input "false"
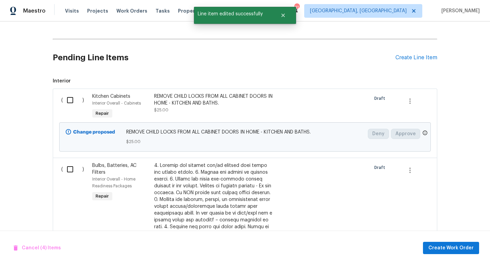
scroll to position [194, 0]
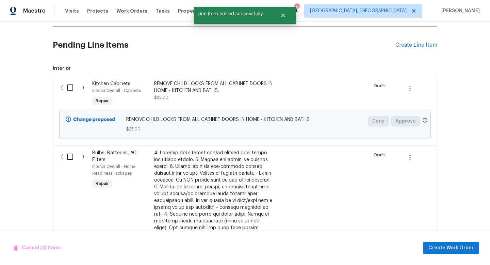
click at [72, 84] on input "checkbox" at bounding box center [72, 87] width 19 height 14
checkbox input "true"
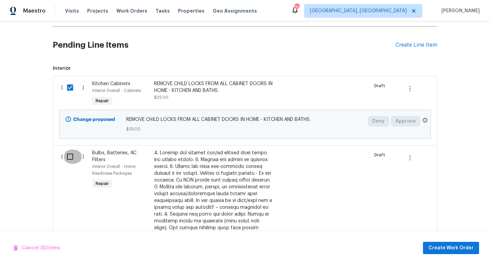
click at [68, 156] on input "checkbox" at bounding box center [72, 156] width 19 height 14
checkbox input "true"
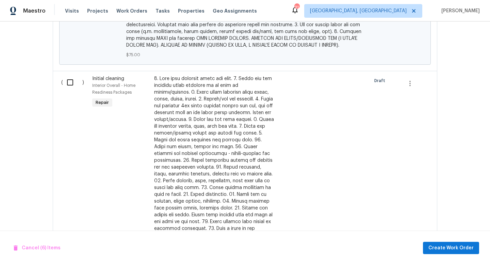
scroll to position [543, 0]
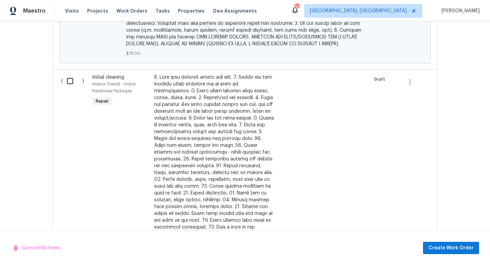
click at [74, 74] on input "checkbox" at bounding box center [72, 81] width 19 height 14
checkbox input "true"
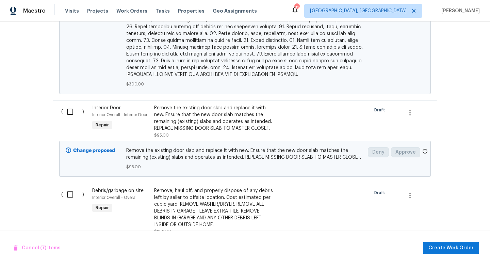
scroll to position [842, 0]
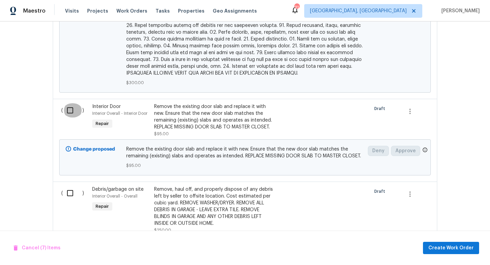
click at [74, 103] on input "checkbox" at bounding box center [72, 110] width 19 height 14
checkbox input "true"
click at [73, 187] on input "checkbox" at bounding box center [72, 193] width 19 height 14
checkbox input "true"
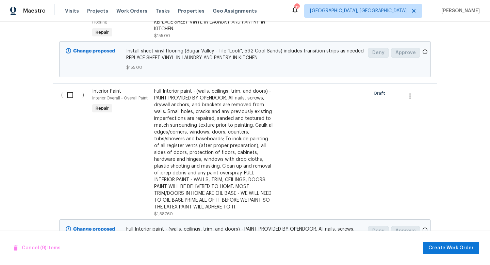
scroll to position [1229, 0]
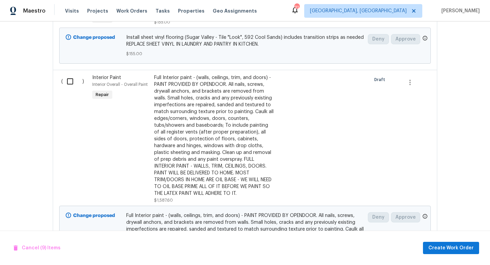
click at [74, 77] on input "checkbox" at bounding box center [72, 81] width 19 height 14
checkbox input "true"
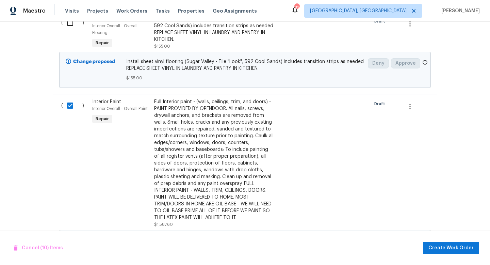
scroll to position [1200, 0]
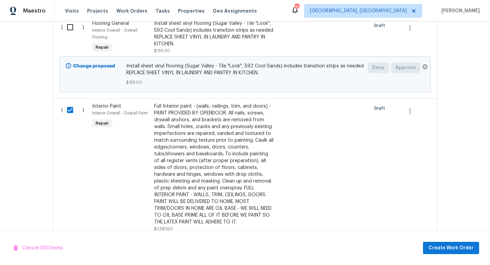
click at [226, 147] on div "Full Interior paint - (walls, ceilings, trim, and doors) - PAINT PROVIDED BY OP…" at bounding box center [214, 164] width 120 height 123
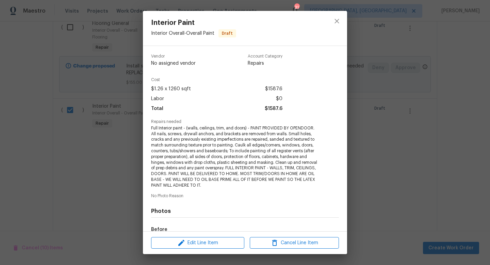
click at [398, 141] on div "Interior Paint Interior Overall - Overall Paint Draft Vendor No assigned vendor…" at bounding box center [245, 132] width 490 height 265
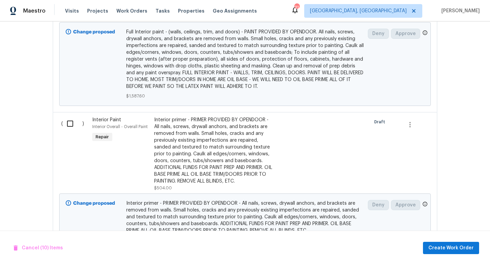
scroll to position [1415, 0]
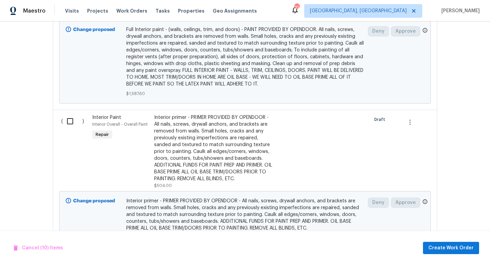
click at [178, 147] on div "Interior primer - PRIMER PROVIDED BY OPENDOOR - All nails, screws, drywall anch…" at bounding box center [214, 148] width 120 height 68
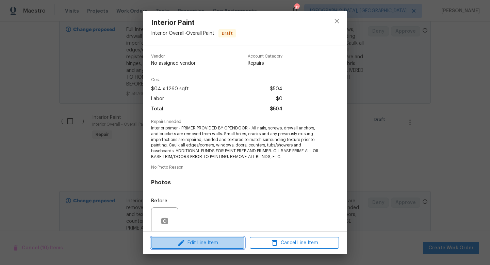
click at [178, 246] on icon "button" at bounding box center [181, 243] width 8 height 8
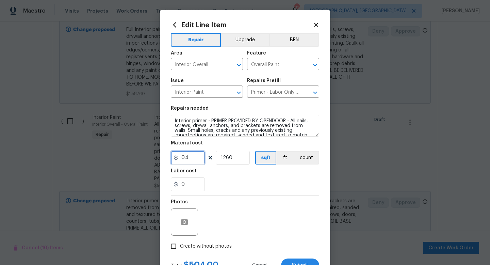
click at [192, 160] on input "0.4" at bounding box center [188, 158] width 34 height 14
type input "0.6"
click at [257, 201] on div "Photos" at bounding box center [245, 217] width 148 height 44
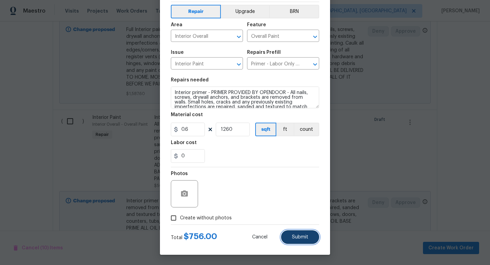
click at [303, 240] on button "Submit" at bounding box center [300, 237] width 38 height 14
checkbox input "false"
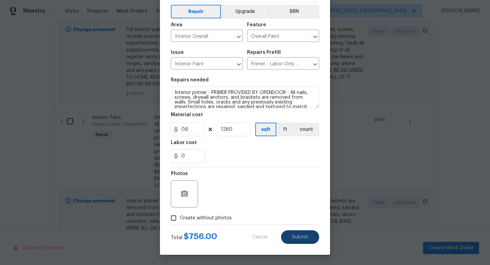
checkbox input "false"
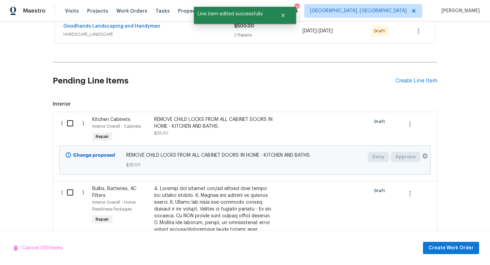
scroll to position [171, 0]
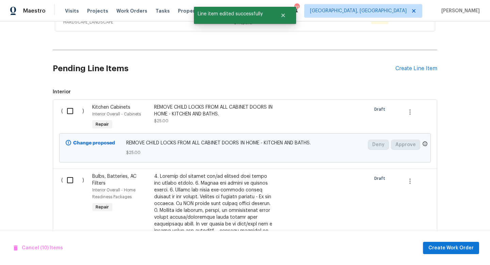
click at [71, 112] on input "checkbox" at bounding box center [72, 111] width 19 height 14
checkbox input "true"
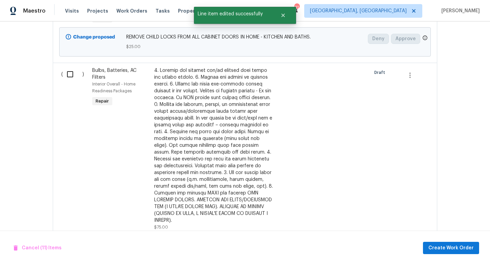
click at [70, 75] on input "checkbox" at bounding box center [72, 74] width 19 height 14
checkbox input "true"
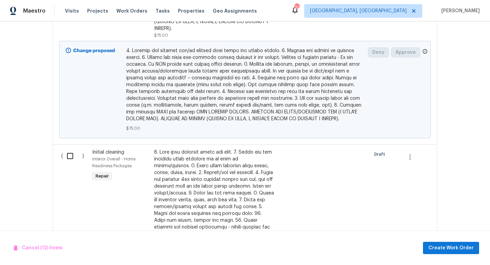
scroll to position [470, 0]
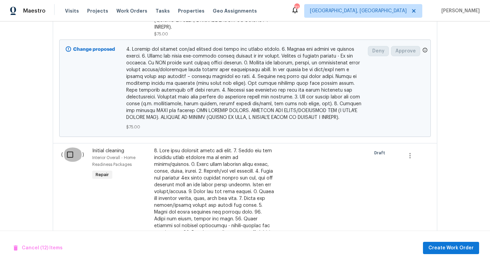
click at [73, 147] on input "checkbox" at bounding box center [72, 154] width 19 height 14
checkbox input "true"
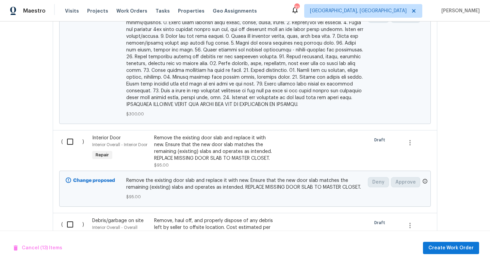
scroll to position [811, 0]
click at [68, 134] on input "checkbox" at bounding box center [72, 141] width 19 height 14
checkbox input "true"
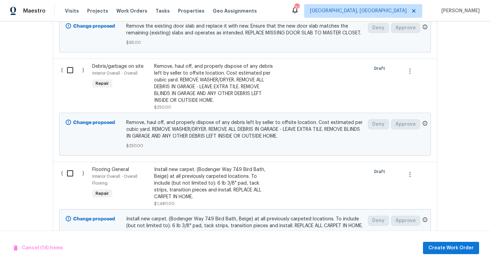
scroll to position [970, 0]
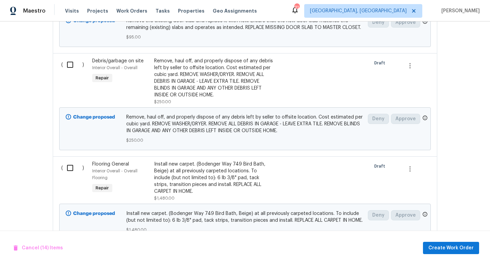
click at [70, 58] on input "checkbox" at bounding box center [72, 65] width 19 height 14
checkbox input "true"
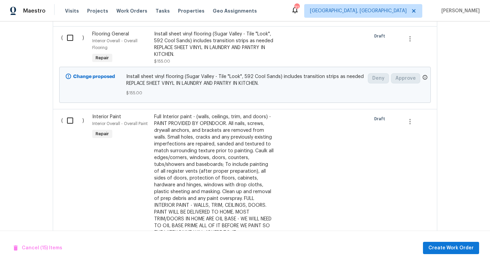
scroll to position [1192, 0]
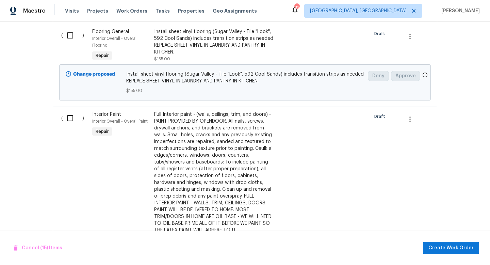
click at [70, 113] on input "checkbox" at bounding box center [72, 118] width 19 height 14
checkbox input "true"
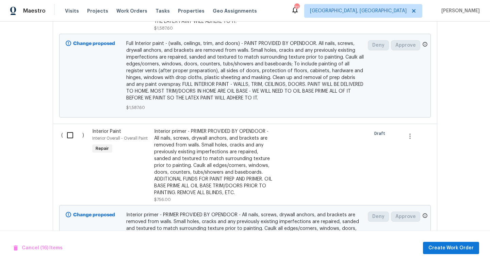
scroll to position [1401, 0]
click at [69, 129] on input "checkbox" at bounding box center [72, 135] width 19 height 14
checkbox input "true"
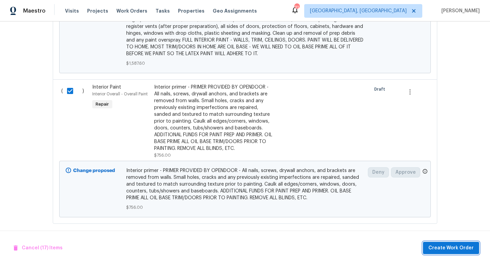
click at [460, 252] on button "Create Work Order" at bounding box center [451, 248] width 56 height 13
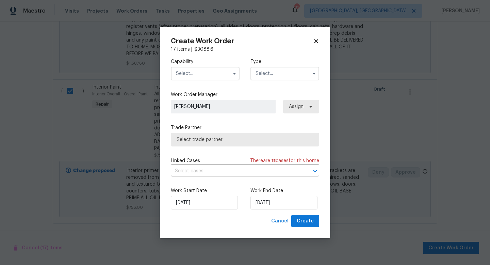
click at [196, 76] on input "text" at bounding box center [205, 74] width 69 height 14
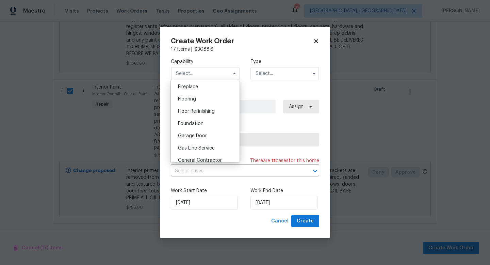
scroll to position [274, 0]
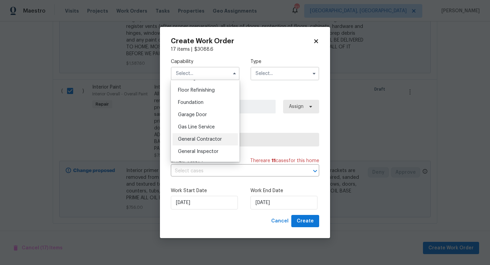
click at [205, 138] on span "General Contractor" at bounding box center [200, 139] width 44 height 5
type input "General Contractor"
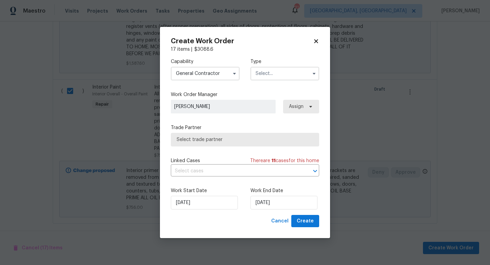
click at [269, 72] on input "text" at bounding box center [285, 74] width 69 height 14
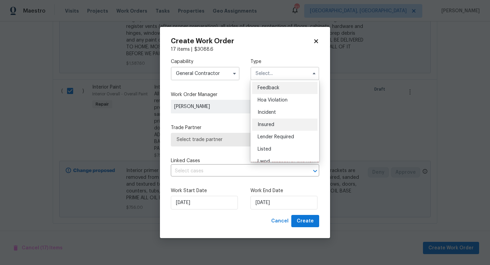
scroll to position [69, 0]
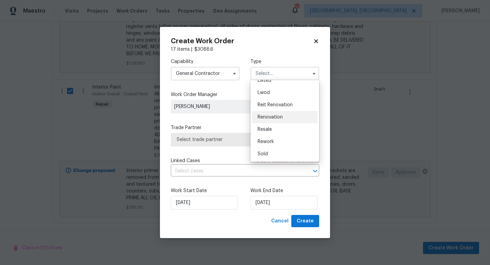
click at [273, 117] on span "Renovation" at bounding box center [270, 117] width 25 height 5
type input "Renovation"
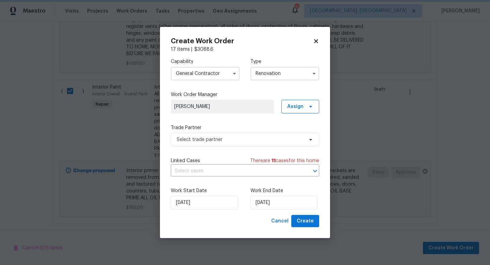
scroll to position [0, 0]
click at [236, 138] on span "Select trade partner" at bounding box center [240, 139] width 127 height 7
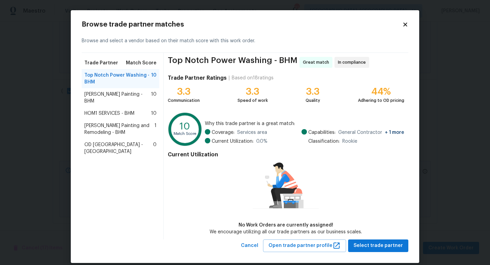
click at [95, 96] on span "Perez Painting - BHM" at bounding box center [117, 98] width 67 height 14
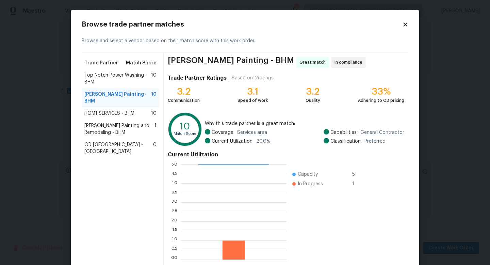
scroll to position [35, 0]
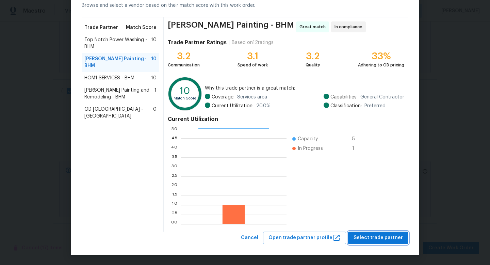
click at [370, 237] on span "Select trade partner" at bounding box center [378, 238] width 49 height 9
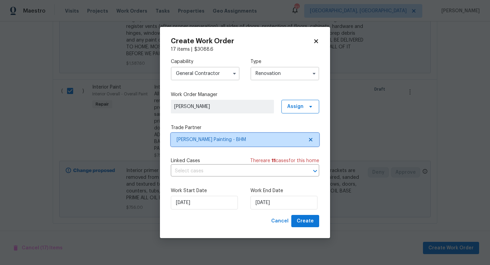
scroll to position [0, 0]
checkbox input "false"
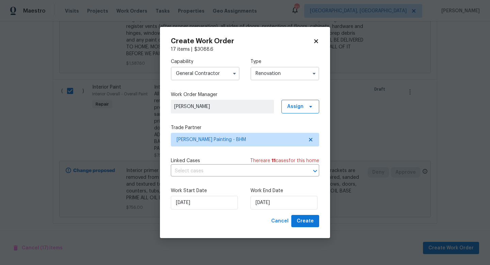
checkbox input "false"
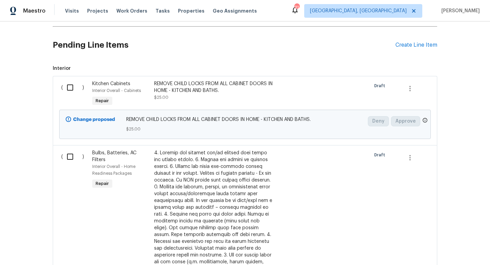
scroll to position [192, 0]
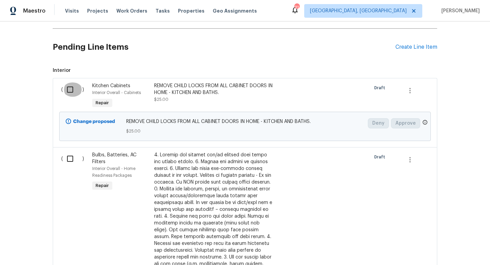
click at [70, 89] on input "checkbox" at bounding box center [72, 89] width 19 height 14
checkbox input "true"
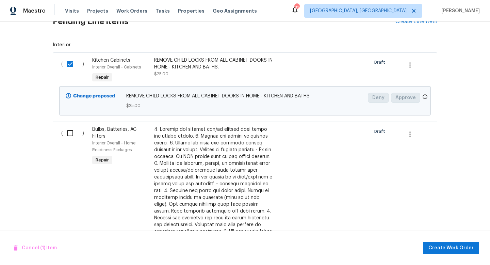
scroll to position [217, 0]
click at [71, 135] on input "checkbox" at bounding box center [72, 133] width 19 height 14
checkbox input "true"
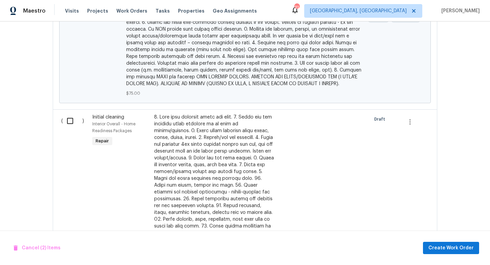
scroll to position [504, 0]
click at [70, 118] on input "checkbox" at bounding box center [72, 120] width 19 height 14
checkbox input "true"
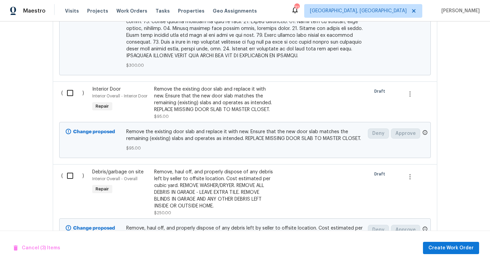
scroll to position [860, 0]
click at [69, 90] on input "checkbox" at bounding box center [72, 92] width 19 height 14
checkbox input "true"
click at [70, 174] on input "checkbox" at bounding box center [72, 175] width 19 height 14
checkbox input "true"
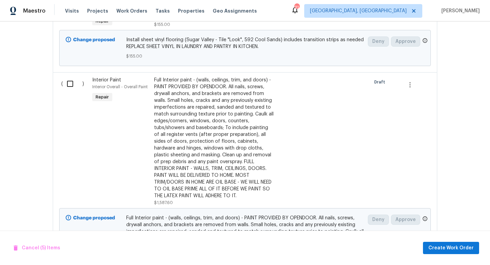
scroll to position [1227, 0]
click at [66, 79] on input "checkbox" at bounding box center [72, 83] width 19 height 14
checkbox input "true"
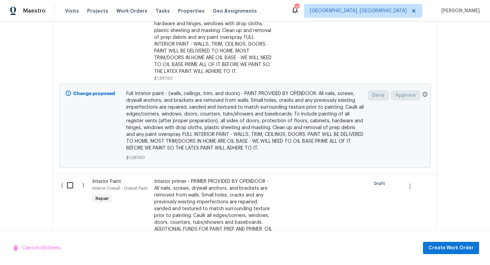
scroll to position [1352, 0]
click at [67, 180] on input "checkbox" at bounding box center [72, 184] width 19 height 14
checkbox input "true"
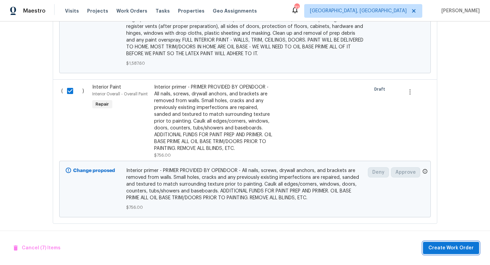
click at [456, 250] on span "Create Work Order" at bounding box center [451, 248] width 45 height 9
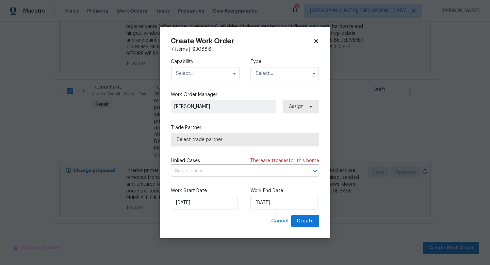
click at [188, 73] on input "text" at bounding box center [205, 74] width 69 height 14
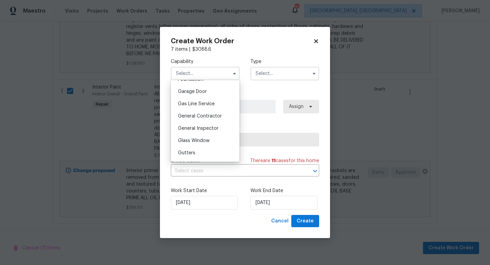
scroll to position [301, 0]
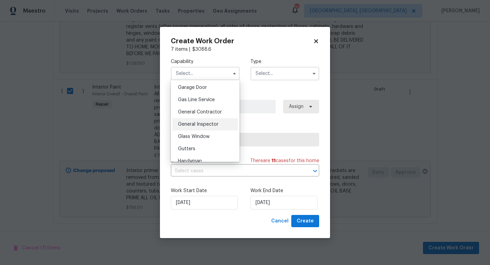
click at [198, 126] on span "General Inspector" at bounding box center [198, 124] width 41 height 5
type input "General Inspector"
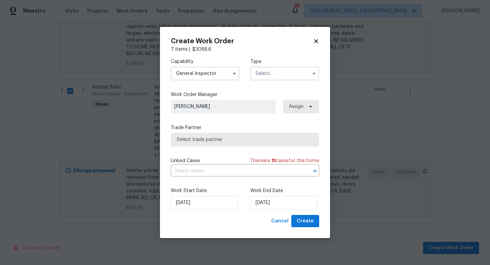
click at [282, 70] on input "text" at bounding box center [285, 74] width 69 height 14
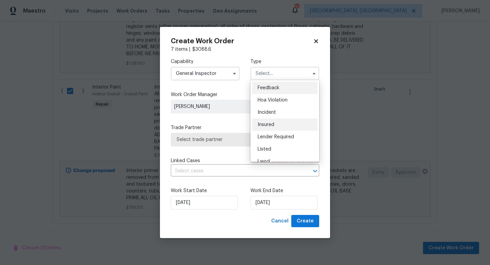
scroll to position [69, 0]
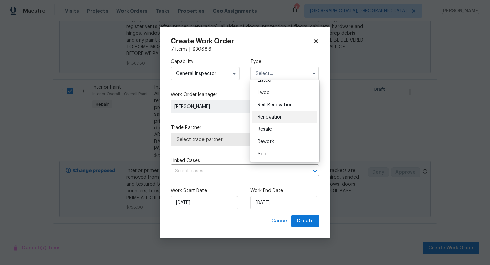
click at [274, 120] on div "Renovation" at bounding box center [284, 117] width 65 height 12
type input "Renovation"
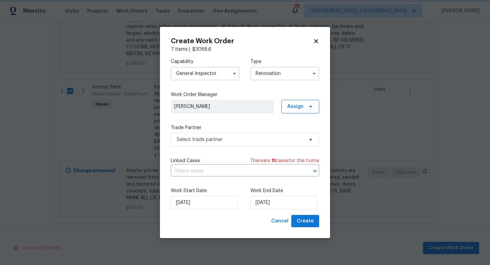
scroll to position [0, 0]
click at [206, 139] on span "Select trade partner" at bounding box center [240, 139] width 127 height 7
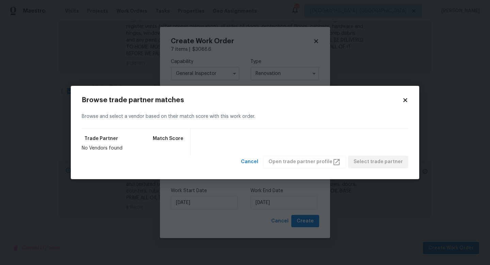
click at [409, 98] on div "Browse trade partner matches Browse and select a vendor based on their match sc…" at bounding box center [245, 132] width 349 height 93
click at [408, 100] on icon at bounding box center [405, 100] width 6 height 6
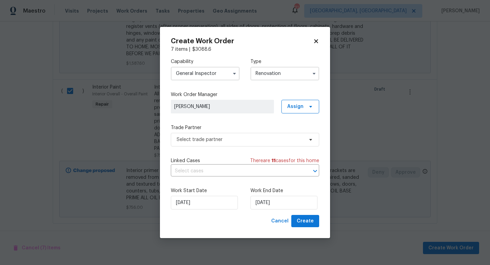
click at [185, 73] on input "General Inspector" at bounding box center [205, 74] width 69 height 14
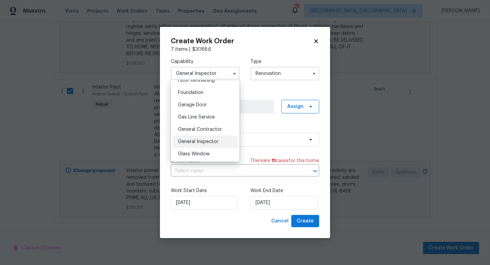
scroll to position [285, 0]
click at [204, 130] on span "General Contractor" at bounding box center [200, 128] width 44 height 5
type input "General Contractor"
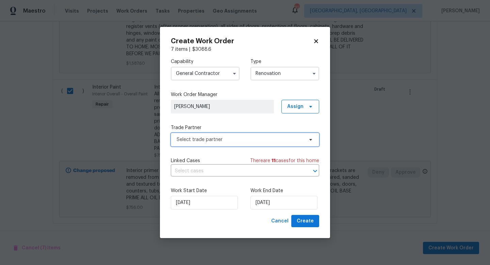
click at [199, 139] on span "Select trade partner" at bounding box center [240, 139] width 127 height 7
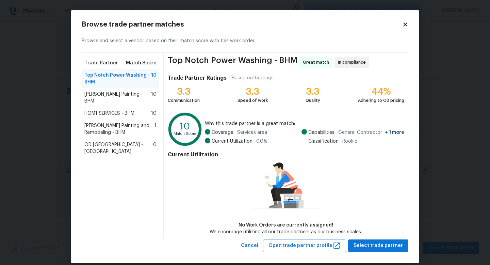
click at [100, 122] on span "Carlos Painting and Remodeling - BHM" at bounding box center [119, 129] width 70 height 14
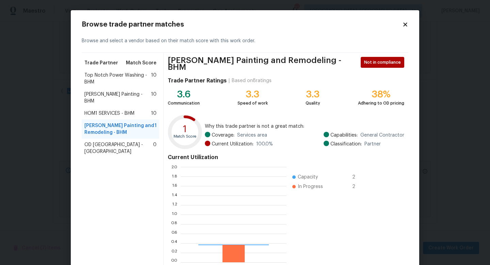
scroll to position [95, 106]
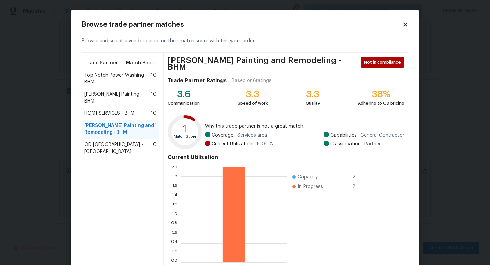
click at [96, 95] on span "Perez Painting - BHM" at bounding box center [117, 98] width 67 height 14
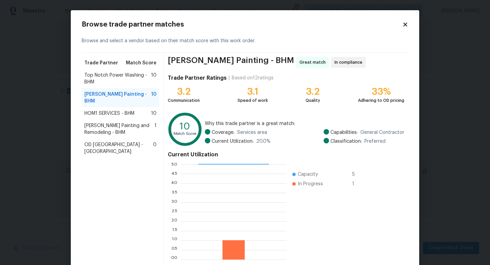
scroll to position [35, 0]
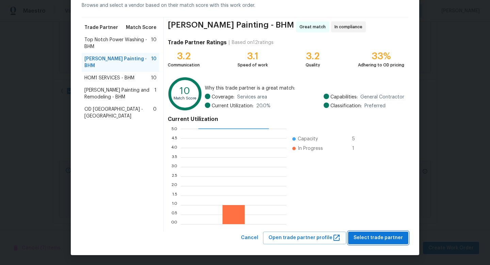
click at [362, 236] on span "Select trade partner" at bounding box center [378, 238] width 49 height 9
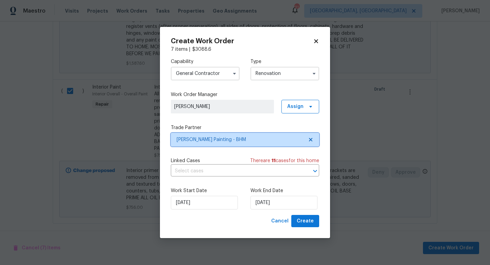
scroll to position [0, 0]
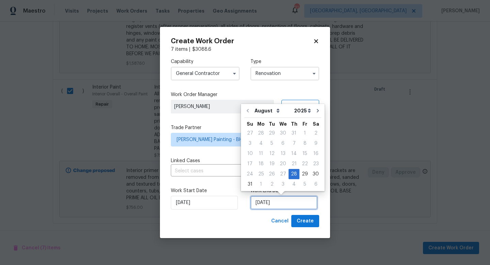
click at [259, 202] on input "8/28/2025" at bounding box center [284, 203] width 67 height 14
click at [267, 185] on div "2" at bounding box center [272, 184] width 11 height 10
type input "9/2/2025"
select select "8"
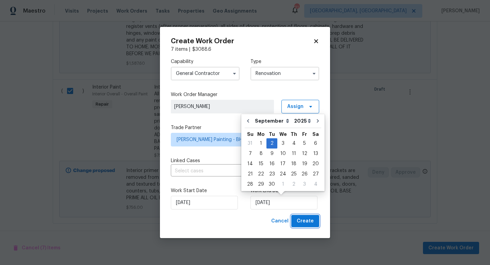
click at [307, 224] on span "Create" at bounding box center [305, 221] width 17 height 9
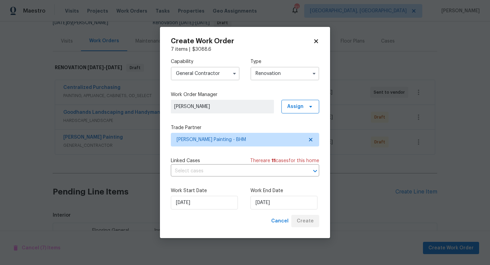
scroll to position [249, 0]
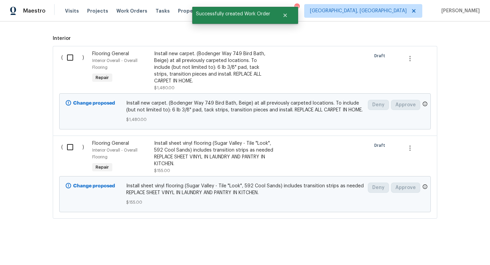
click at [70, 147] on input "checkbox" at bounding box center [72, 147] width 19 height 14
checkbox input "true"
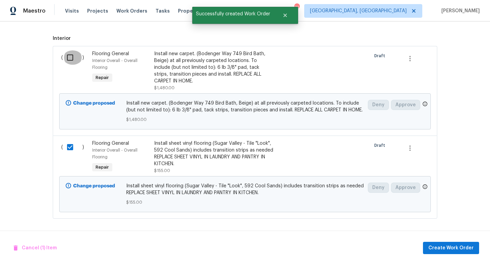
click at [68, 57] on input "checkbox" at bounding box center [72, 57] width 19 height 14
checkbox input "true"
click at [433, 249] on span "Create Work Order" at bounding box center [451, 248] width 45 height 9
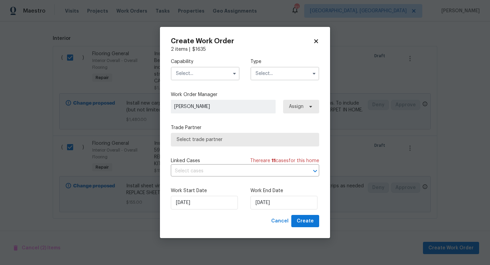
click at [207, 69] on input "text" at bounding box center [205, 74] width 69 height 14
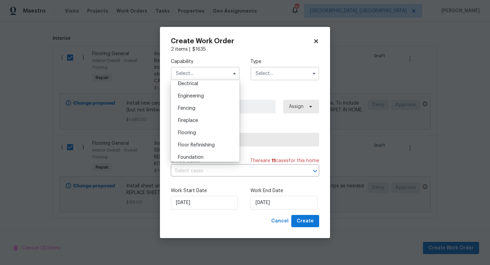
scroll to position [219, 0]
click at [201, 134] on div "Flooring" at bounding box center [205, 133] width 65 height 12
type input "Flooring"
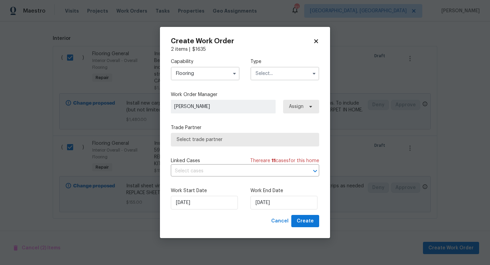
click at [269, 75] on input "text" at bounding box center [285, 74] width 69 height 14
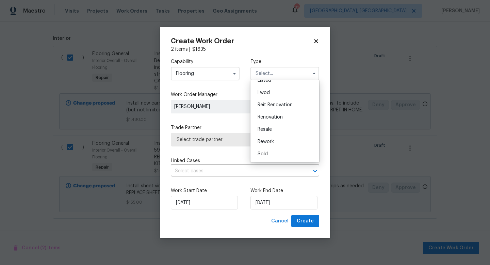
scroll to position [68, 0]
click at [279, 117] on span "Renovation" at bounding box center [270, 117] width 25 height 5
type input "Renovation"
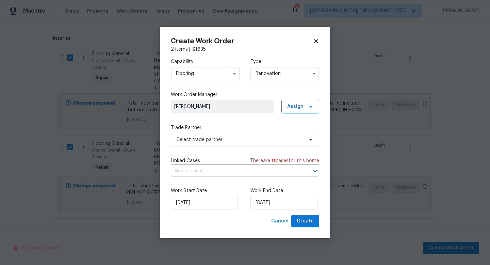
scroll to position [0, 0]
click at [188, 143] on span "Select trade partner" at bounding box center [245, 140] width 148 height 14
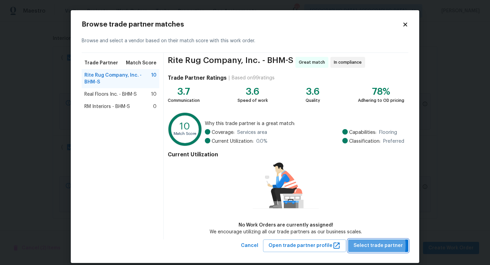
click at [362, 245] on span "Select trade partner" at bounding box center [378, 245] width 49 height 9
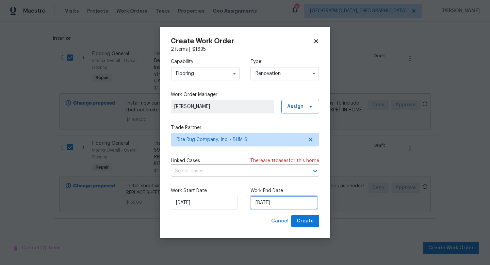
click at [278, 202] on input "8/28/2025" at bounding box center [284, 203] width 67 height 14
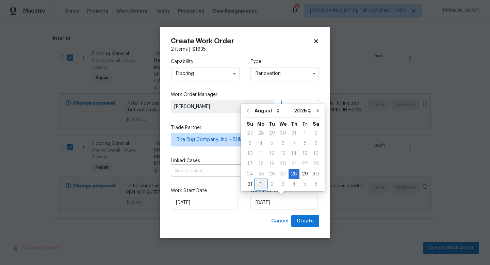
click at [260, 182] on div "1" at bounding box center [261, 184] width 11 height 10
type input "9/1/2025"
select select "8"
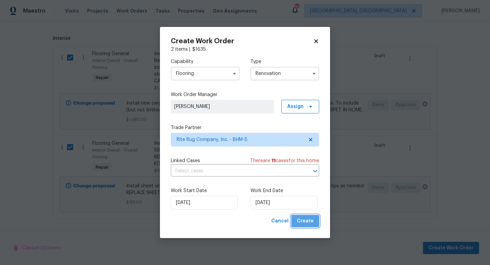
click at [310, 222] on span "Create" at bounding box center [305, 221] width 17 height 9
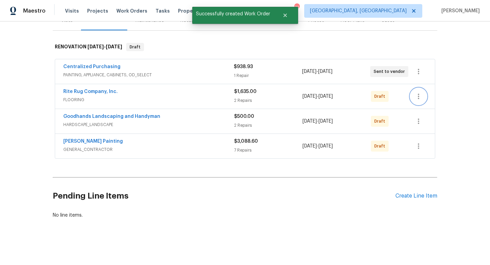
click at [416, 97] on icon "button" at bounding box center [419, 96] width 8 height 8
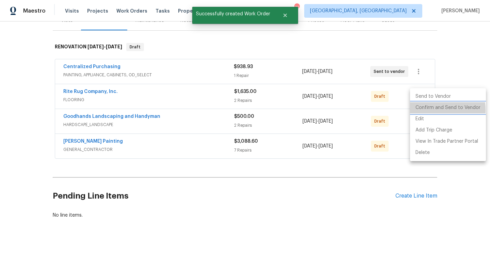
click at [422, 110] on li "Confirm and Send to Vendor" at bounding box center [448, 107] width 76 height 11
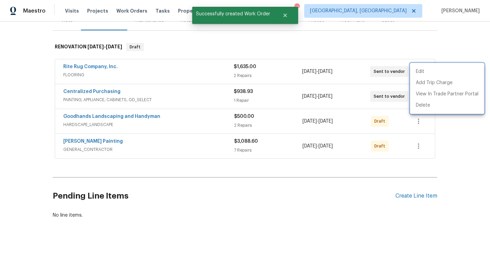
click at [404, 168] on div at bounding box center [245, 132] width 490 height 265
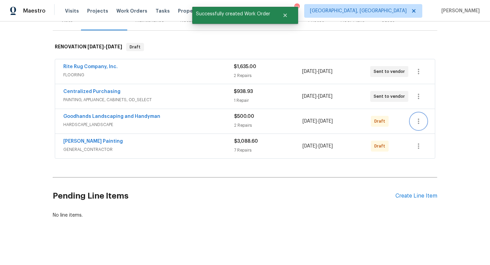
click at [416, 121] on icon "button" at bounding box center [419, 121] width 8 height 8
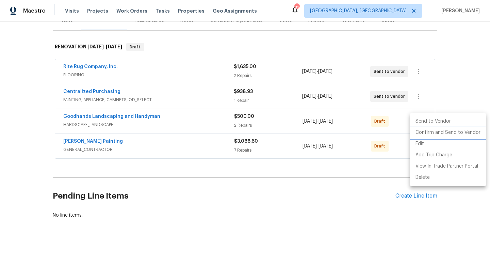
click at [418, 131] on li "Confirm and Send to Vendor" at bounding box center [448, 132] width 76 height 11
click at [378, 164] on div at bounding box center [245, 132] width 490 height 265
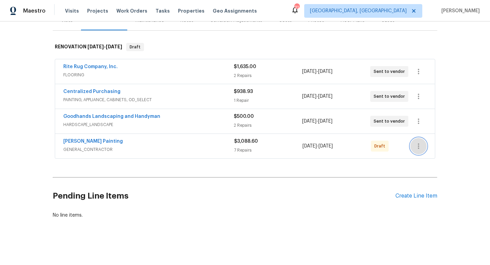
click at [421, 145] on icon "button" at bounding box center [419, 146] width 8 height 8
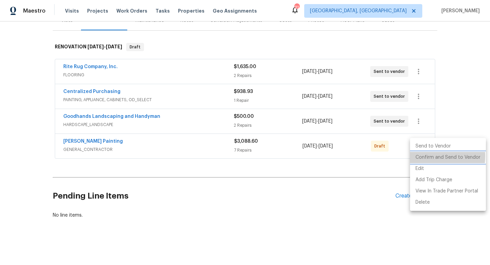
click at [422, 156] on li "Confirm and Send to Vendor" at bounding box center [448, 157] width 76 height 11
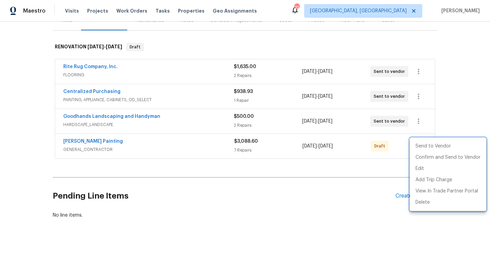
click at [258, 185] on div at bounding box center [245, 132] width 490 height 265
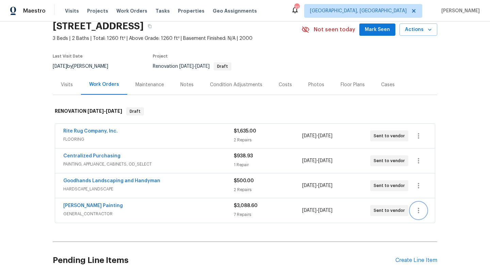
scroll to position [28, 0]
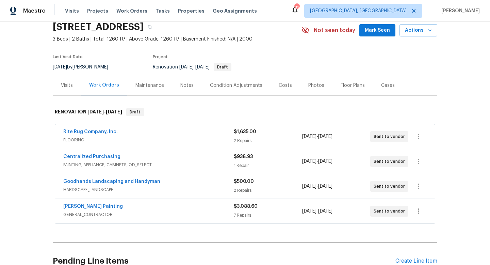
click at [186, 84] on div "Notes" at bounding box center [186, 85] width 13 height 7
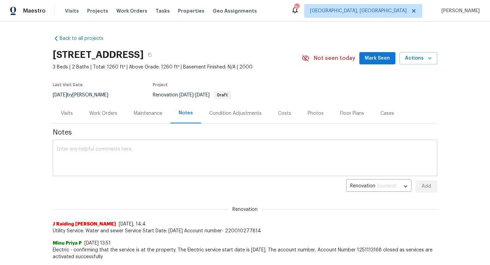
click at [169, 154] on textarea at bounding box center [245, 159] width 377 height 24
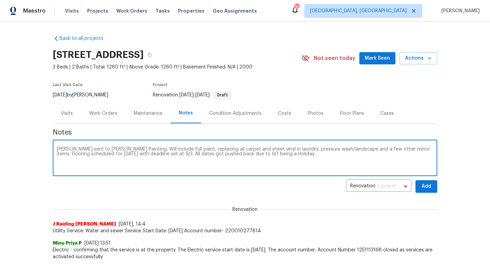
type textarea "Reno sent to Perez Painting. Will include full paint, replacing all carpet and …"
click at [434, 187] on button "Add" at bounding box center [427, 186] width 22 height 13
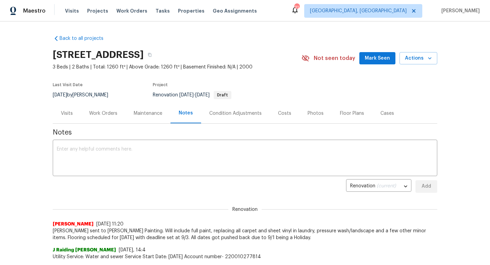
click at [96, 114] on div "Work Orders" at bounding box center [103, 113] width 28 height 7
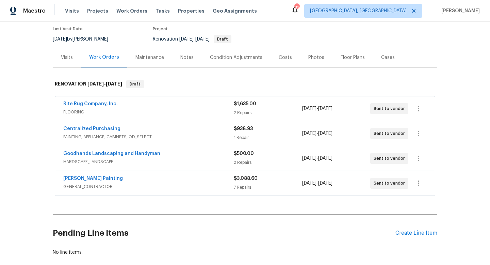
scroll to position [71, 0]
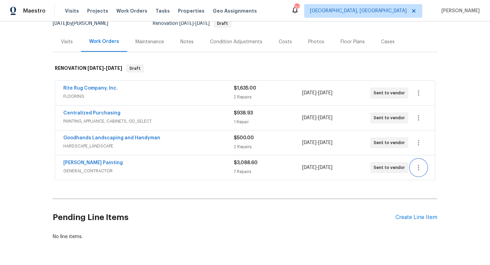
click at [417, 169] on icon "button" at bounding box center [419, 167] width 8 height 8
click at [412, 169] on li "Edit" at bounding box center [448, 167] width 74 height 11
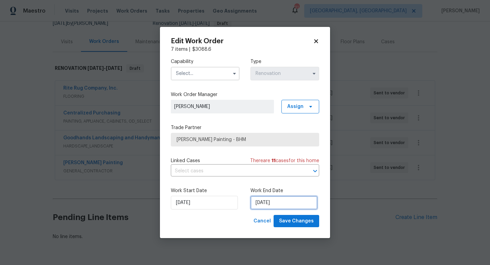
click at [273, 201] on input "9/2/2025" at bounding box center [284, 203] width 67 height 14
select select "8"
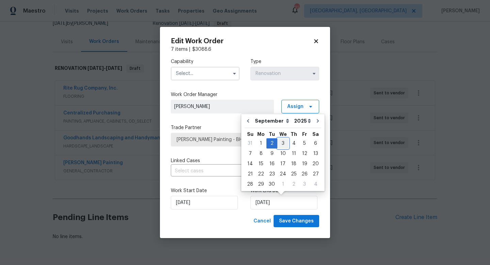
click at [283, 145] on div "3" at bounding box center [282, 144] width 11 height 10
type input "9/3/2025"
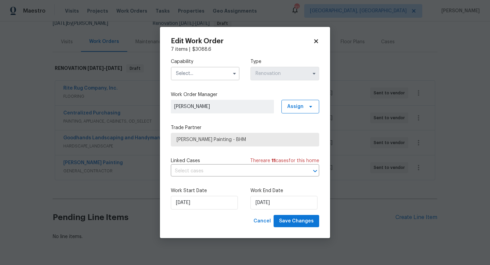
click at [193, 70] on input "text" at bounding box center [205, 74] width 69 height 14
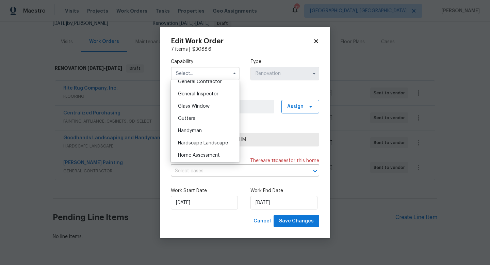
scroll to position [332, 0]
click at [201, 83] on span "General Contractor" at bounding box center [200, 81] width 44 height 5
type input "General Contractor"
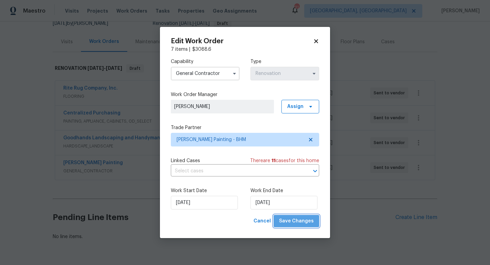
click at [302, 221] on span "Save Changes" at bounding box center [296, 221] width 35 height 9
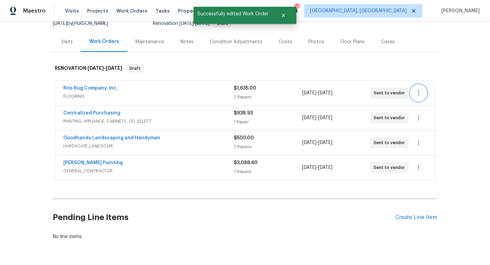
click at [419, 90] on icon "button" at bounding box center [419, 93] width 8 height 8
click at [419, 89] on li "Edit" at bounding box center [448, 92] width 74 height 11
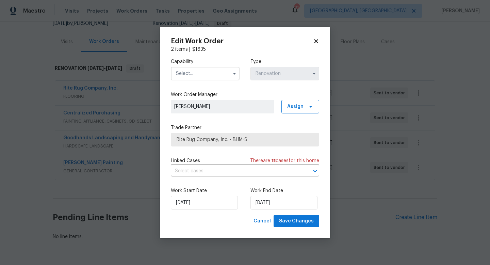
click at [188, 73] on input "text" at bounding box center [205, 74] width 69 height 14
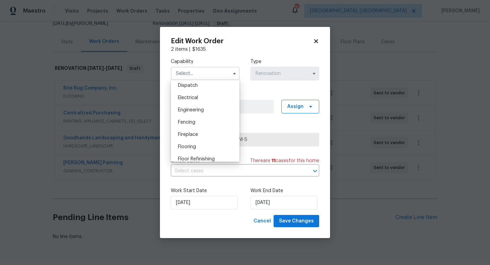
scroll to position [207, 0]
click at [200, 141] on div "Flooring" at bounding box center [205, 145] width 65 height 12
type input "Flooring"
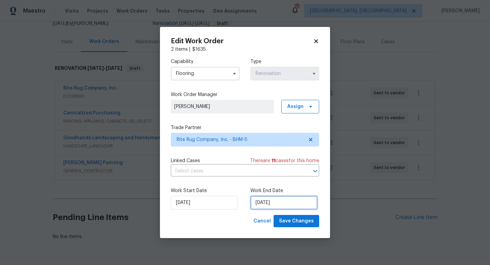
click at [267, 203] on input "9/1/2025" at bounding box center [284, 203] width 67 height 14
select select "8"
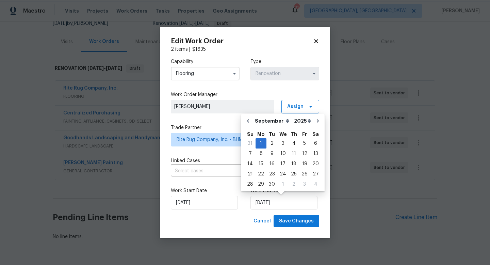
click at [271, 105] on span "[PERSON_NAME]" at bounding box center [222, 106] width 96 height 7
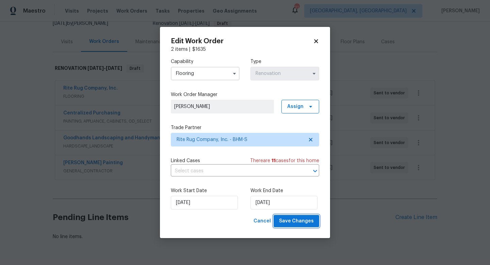
click at [295, 220] on span "Save Changes" at bounding box center [296, 221] width 35 height 9
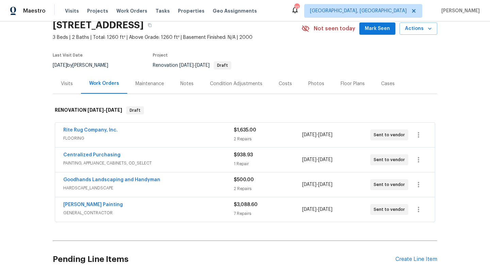
scroll to position [77, 0]
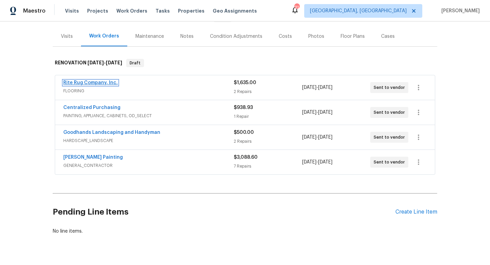
click at [78, 81] on link "Rite Rug Company, Inc." at bounding box center [90, 82] width 54 height 5
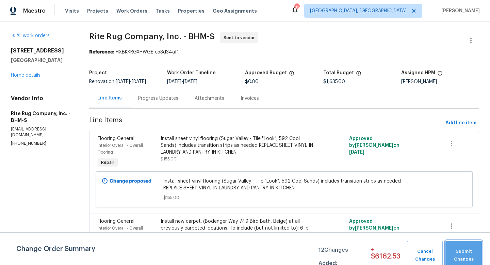
click at [465, 256] on span "Submit Changes" at bounding box center [464, 256] width 30 height 16
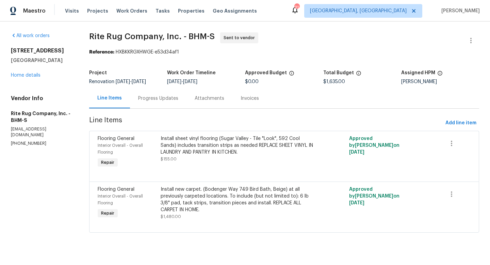
click at [158, 99] on div "Progress Updates" at bounding box center [158, 98] width 40 height 7
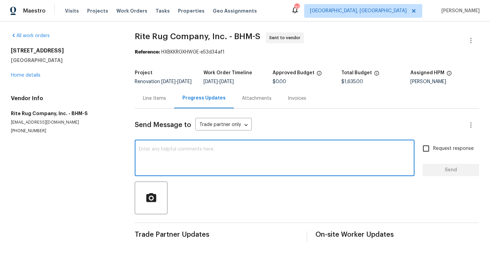
click at [177, 167] on textarea at bounding box center [275, 159] width 272 height 24
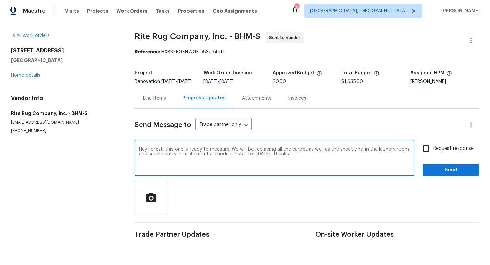
type textarea "Hey Forest, this one is ready to measure. We will be replacing all the carpet a…"
click at [444, 152] on span "Request response" at bounding box center [453, 148] width 41 height 7
click at [433, 154] on input "Request response" at bounding box center [426, 148] width 14 height 14
checkbox input "true"
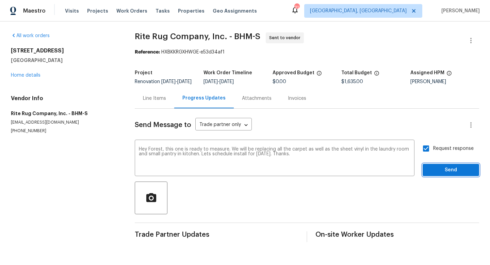
click at [442, 170] on button "Send" at bounding box center [451, 170] width 57 height 13
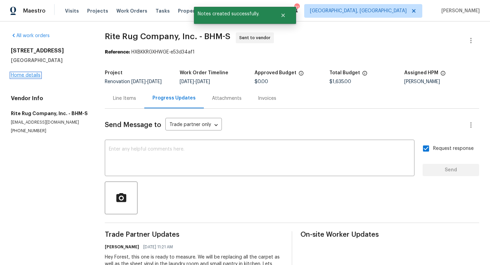
click at [26, 73] on link "Home details" at bounding box center [26, 75] width 30 height 5
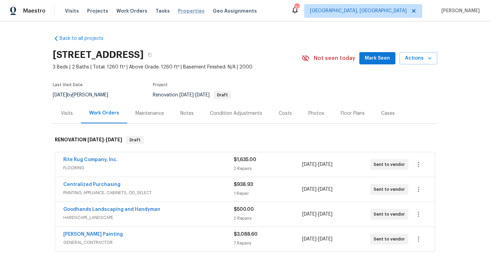
click at [187, 11] on span "Properties" at bounding box center [191, 10] width 27 height 7
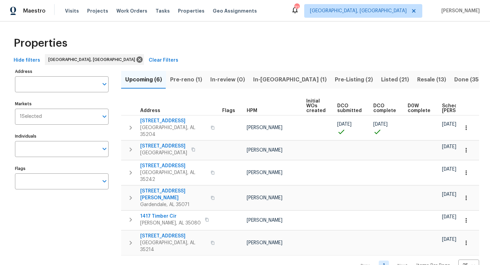
click at [335, 78] on span "Pre-Listing (2)" at bounding box center [354, 80] width 38 height 10
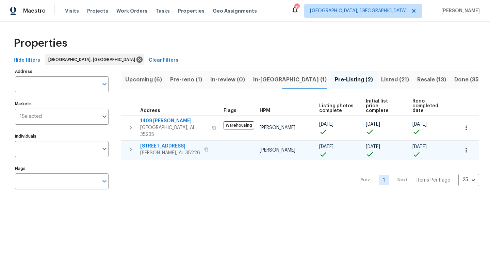
click at [151, 143] on span "[STREET_ADDRESS]" at bounding box center [170, 146] width 60 height 7
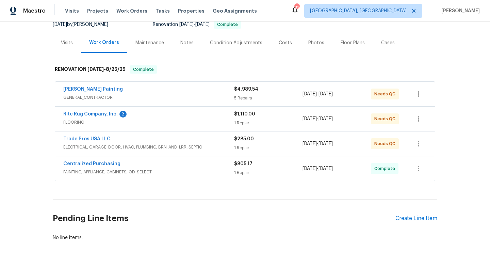
scroll to position [67, 0]
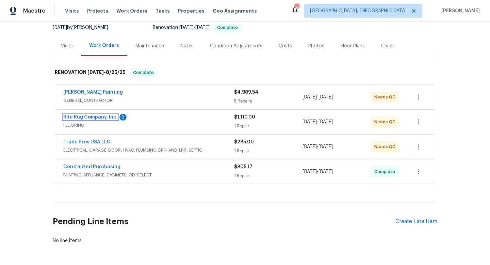
click at [82, 118] on link "Rite Rug Company, Inc." at bounding box center [90, 117] width 54 height 5
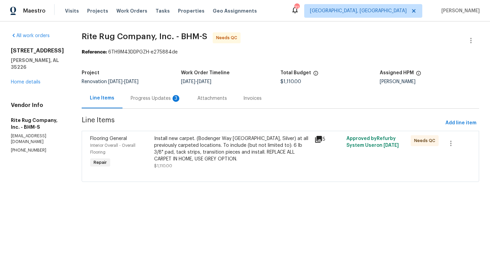
click at [172, 102] on div "Progress Updates 3" at bounding box center [156, 98] width 50 height 7
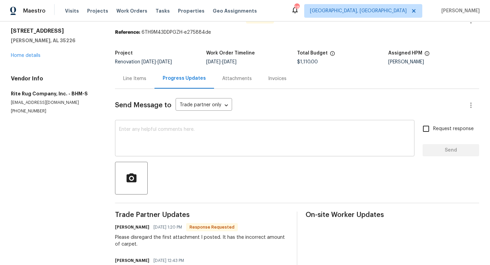
scroll to position [20, 0]
click at [133, 76] on div "Line Items" at bounding box center [134, 78] width 23 height 7
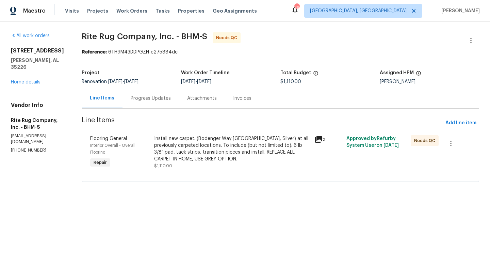
click at [279, 141] on div "Install new carpet. (Bodenger Way 945 Winter Ash, Silver) at all previously car…" at bounding box center [232, 148] width 156 height 27
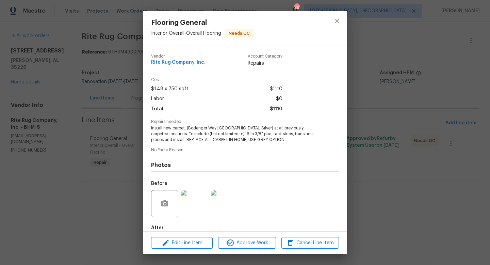
scroll to position [37, 0]
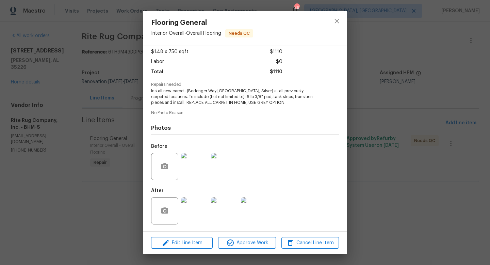
click at [191, 163] on img at bounding box center [194, 166] width 27 height 27
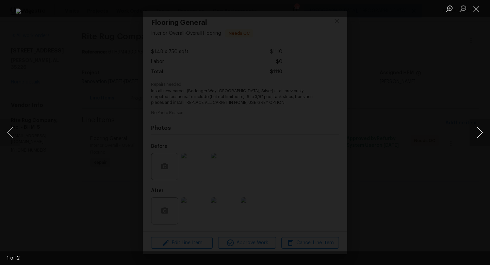
click at [479, 134] on button "Next image" at bounding box center [480, 132] width 20 height 27
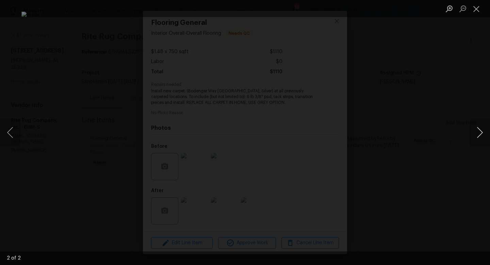
click at [479, 134] on button "Next image" at bounding box center [480, 132] width 20 height 27
click at [446, 178] on div "Lightbox" at bounding box center [245, 132] width 490 height 265
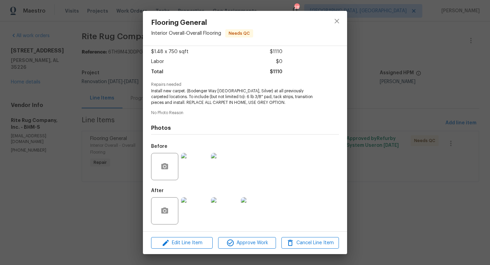
click at [118, 207] on div "Flooring General Interior Overall - Overall Flooring Needs QC Vendor Rite Rug C…" at bounding box center [245, 132] width 490 height 265
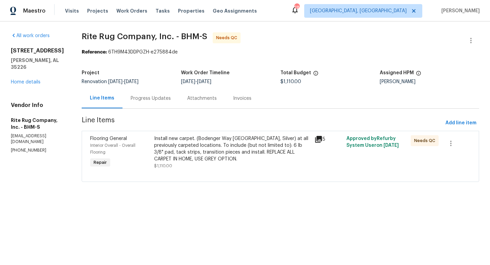
click at [166, 100] on div "Progress Updates" at bounding box center [151, 98] width 40 height 7
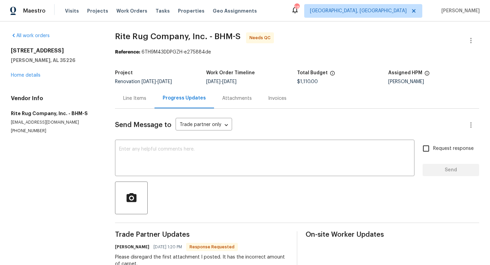
click at [127, 96] on div "Line Items" at bounding box center [134, 98] width 23 height 7
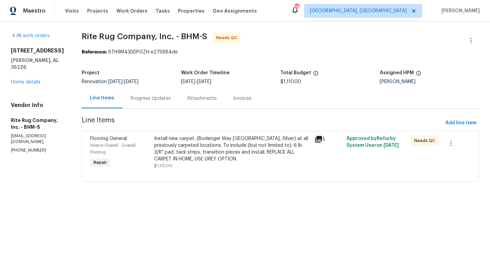
click at [188, 148] on div "Install new carpet. (Bodenger Way 945 Winter Ash, Silver) at all previously car…" at bounding box center [232, 148] width 156 height 27
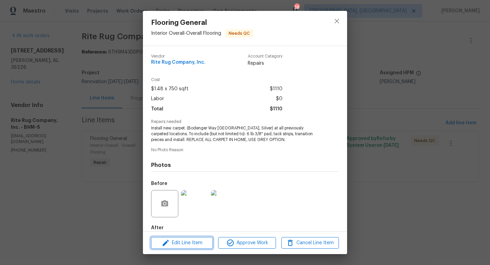
click at [185, 241] on span "Edit Line Item" at bounding box center [182, 243] width 58 height 9
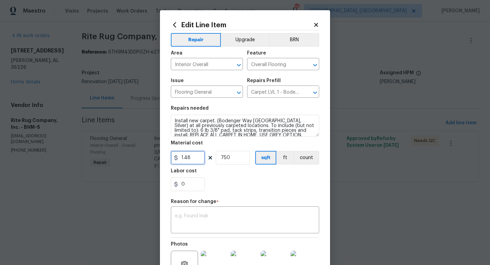
drag, startPoint x: 198, startPoint y: 160, endPoint x: 107, endPoint y: 140, distance: 93.7
click at [116, 140] on div "Edit Line Item Repair Upgrade BRN Area Interior Overall ​ Feature Overall Floor…" at bounding box center [245, 132] width 490 height 265
type input "763.68"
click at [235, 162] on input "750" at bounding box center [233, 158] width 34 height 14
type input "1"
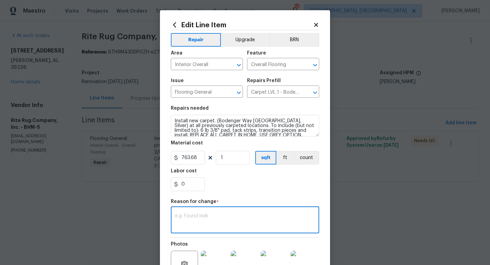
click at [224, 224] on textarea at bounding box center [245, 220] width 140 height 14
type textarea "cost"
click at [273, 190] on div "0" at bounding box center [245, 184] width 148 height 14
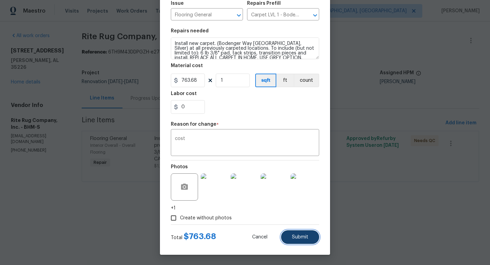
click at [305, 240] on button "Submit" at bounding box center [300, 237] width 38 height 14
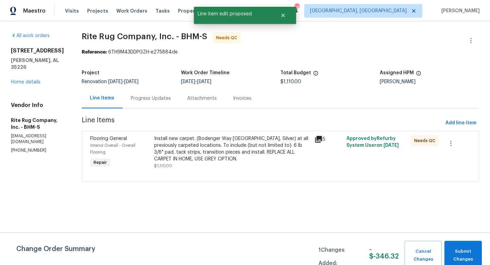
scroll to position [0, 0]
click at [457, 252] on span "Submit Changes" at bounding box center [463, 256] width 31 height 16
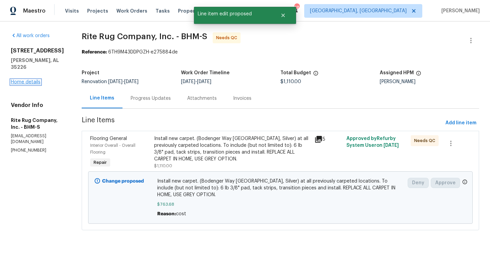
click at [24, 80] on link "Home details" at bounding box center [26, 82] width 30 height 5
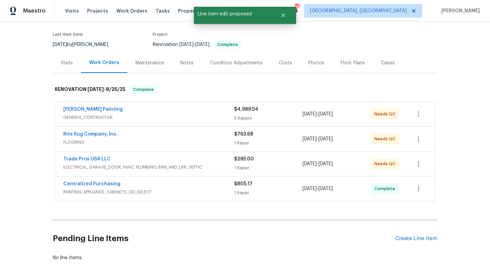
scroll to position [51, 0]
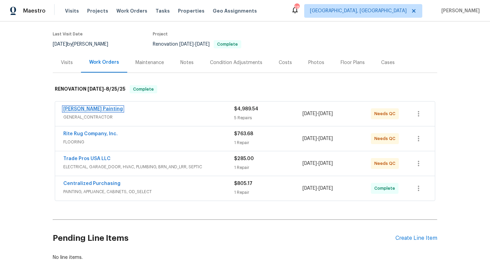
click at [75, 109] on link "Perez Painting" at bounding box center [93, 109] width 60 height 5
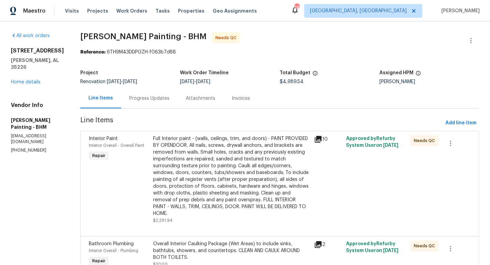
click at [203, 149] on div "Full Interior paint - (walls, ceilings, trim, and doors) - PAINT PROVIDED BY OP…" at bounding box center [231, 176] width 157 height 82
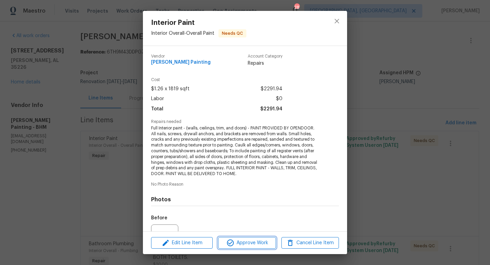
click at [241, 241] on span "Approve Work" at bounding box center [246, 243] width 53 height 9
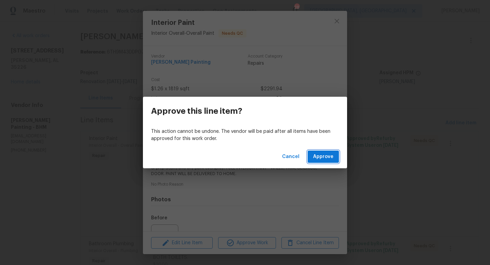
click at [336, 157] on button "Approve" at bounding box center [323, 156] width 31 height 13
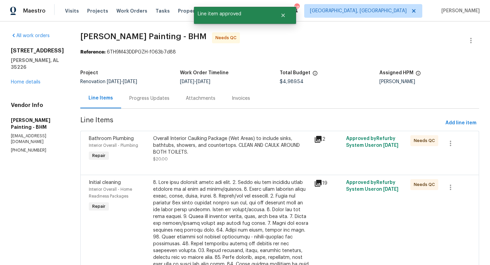
click at [214, 158] on div "Overall Interior Caulking Package (Wet Areas) to include sinks, bathtubs, showe…" at bounding box center [231, 148] width 157 height 27
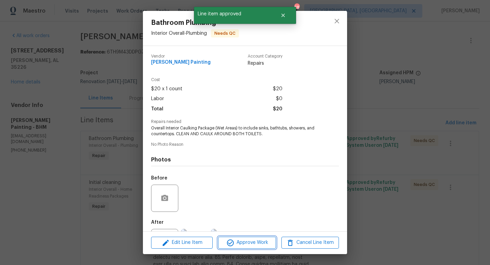
click at [242, 242] on span "Approve Work" at bounding box center [246, 242] width 53 height 9
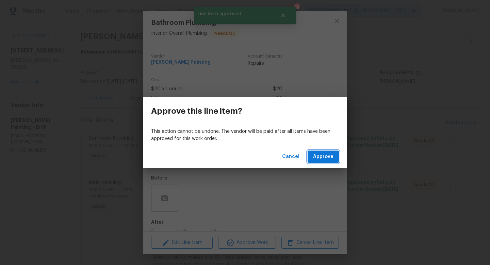
click at [325, 155] on span "Approve" at bounding box center [323, 157] width 20 height 9
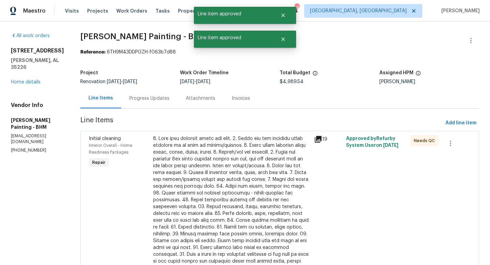
click at [201, 157] on div at bounding box center [231, 206] width 157 height 143
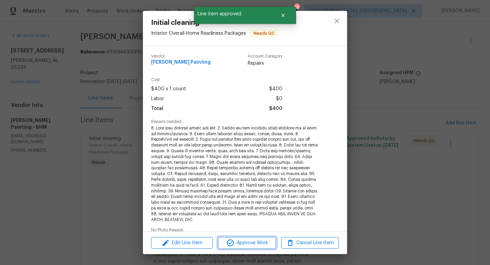
click at [259, 246] on span "Approve Work" at bounding box center [246, 243] width 53 height 9
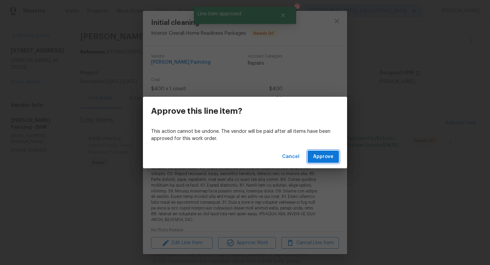
click at [324, 159] on span "Approve" at bounding box center [323, 157] width 20 height 9
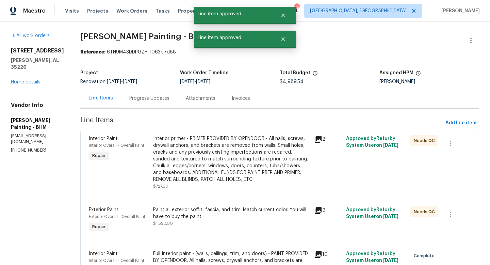
click at [218, 147] on div "Interior primer - PRIMER PROVIDED BY OPENDOOR - All nails, screws, drywall anch…" at bounding box center [231, 159] width 157 height 48
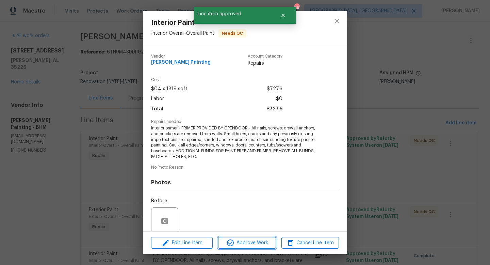
click at [252, 240] on span "Approve Work" at bounding box center [246, 243] width 53 height 9
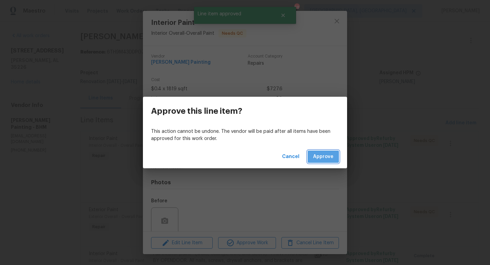
click at [336, 153] on button "Approve" at bounding box center [323, 156] width 31 height 13
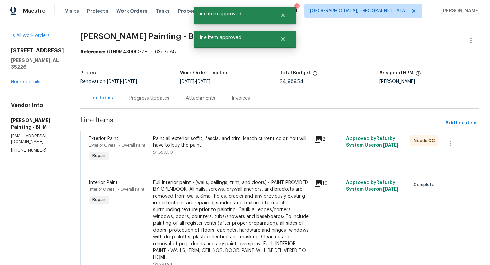
click at [205, 142] on div "Paint all exterior soffit, fascia, and trim. Match current color. You will have…" at bounding box center [231, 142] width 157 height 14
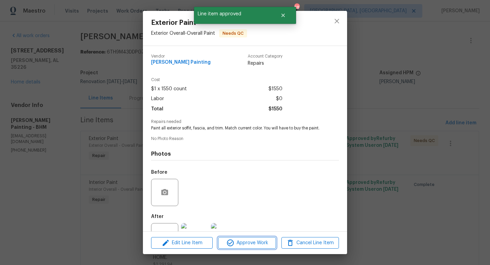
click at [256, 242] on span "Approve Work" at bounding box center [246, 243] width 53 height 9
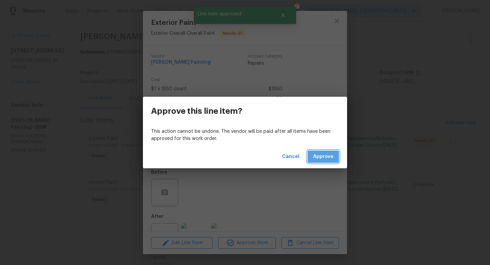
click at [327, 156] on span "Approve" at bounding box center [323, 157] width 20 height 9
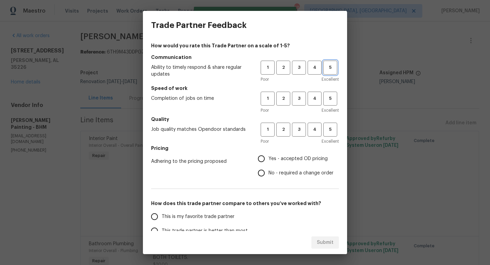
click at [326, 72] on button "5" at bounding box center [330, 68] width 14 height 14
click at [315, 102] on span "4" at bounding box center [314, 99] width 13 height 8
click at [315, 126] on span "4" at bounding box center [314, 130] width 13 height 8
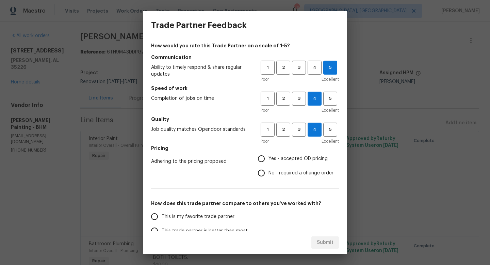
click at [292, 154] on label "Yes - accepted OD pricing" at bounding box center [293, 159] width 79 height 14
click at [269, 154] on input "Yes - accepted OD pricing" at bounding box center [261, 159] width 14 height 14
radio input "true"
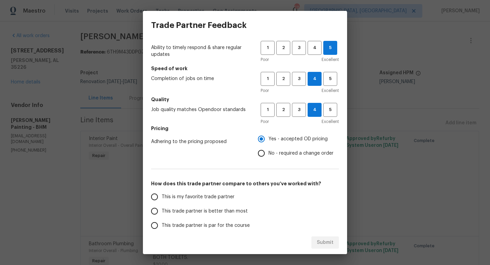
click at [229, 210] on span "This trade partner is better than most" at bounding box center [205, 211] width 86 height 7
click at [162, 210] on input "This trade partner is better than most" at bounding box center [154, 211] width 14 height 14
click at [324, 243] on span "Submit" at bounding box center [325, 242] width 17 height 9
radio input "true"
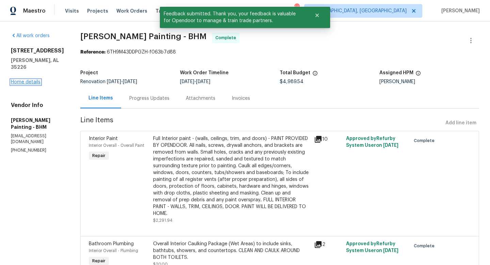
click at [33, 80] on link "Home details" at bounding box center [26, 82] width 30 height 5
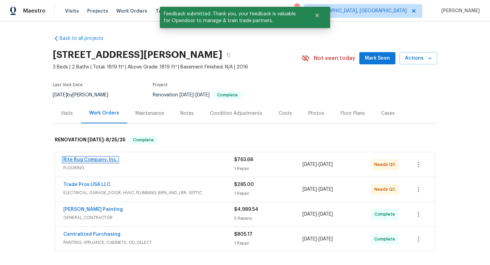
click at [92, 160] on link "Rite Rug Company, Inc." at bounding box center [90, 159] width 54 height 5
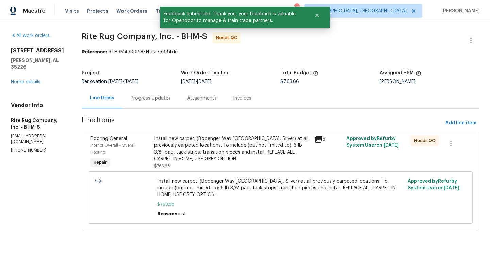
click at [222, 145] on div "Install new carpet. (Bodenger Way 945 Winter Ash, Silver) at all previously car…" at bounding box center [232, 148] width 156 height 27
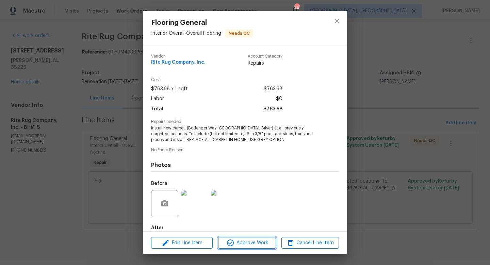
click at [248, 240] on span "Approve Work" at bounding box center [246, 243] width 53 height 9
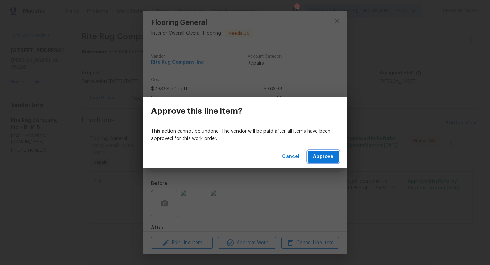
click at [321, 156] on span "Approve" at bounding box center [323, 157] width 20 height 9
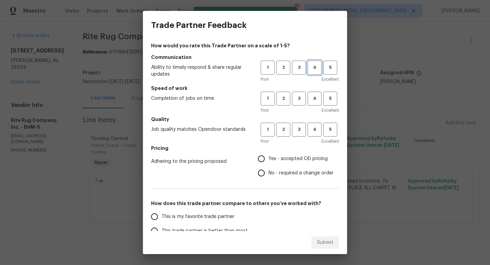
click at [314, 67] on span "4" at bounding box center [314, 68] width 13 height 8
click at [300, 94] on button "3" at bounding box center [299, 99] width 14 height 14
click at [299, 129] on span "3" at bounding box center [299, 130] width 13 height 8
click at [292, 173] on span "No - required a change order" at bounding box center [301, 173] width 65 height 7
click at [269, 173] on input "No - required a change order" at bounding box center [261, 173] width 14 height 14
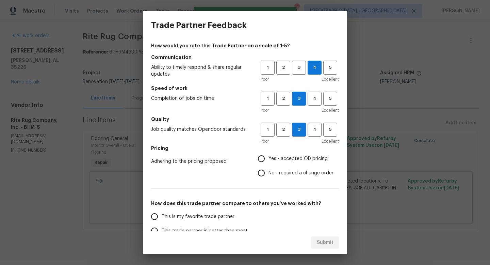
radio input "true"
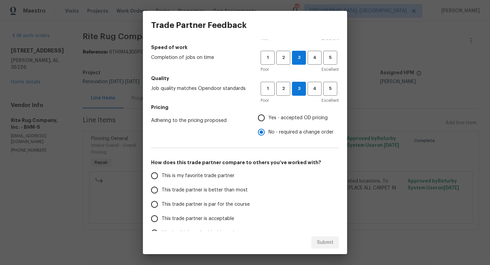
scroll to position [57, 0]
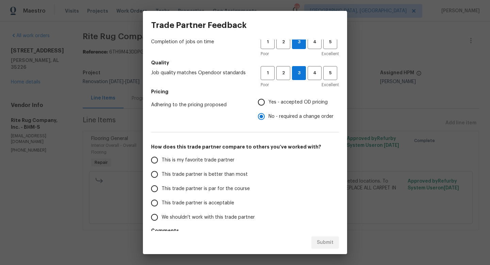
click at [202, 189] on span "This trade partner is par for the course" at bounding box center [206, 188] width 88 height 7
click at [162, 189] on input "This trade partner is par for the course" at bounding box center [154, 188] width 14 height 14
radio input "false"
click at [236, 175] on span "This trade partner is better than most" at bounding box center [205, 174] width 86 height 7
click at [162, 175] on input "This trade partner is better than most" at bounding box center [154, 174] width 14 height 14
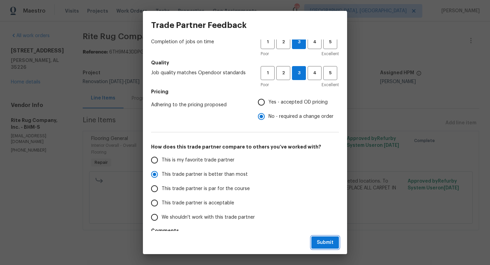
click at [329, 242] on span "Submit" at bounding box center [325, 242] width 17 height 9
radio input "true"
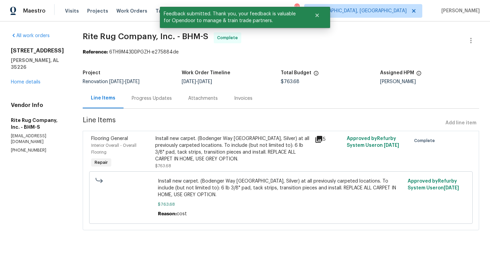
click at [29, 79] on div "All work orders 2625 Montauk Rd Hoover, AL 35226 Home details Vendor Info Rite …" at bounding box center [38, 92] width 55 height 121
click at [28, 80] on link "Home details" at bounding box center [26, 82] width 30 height 5
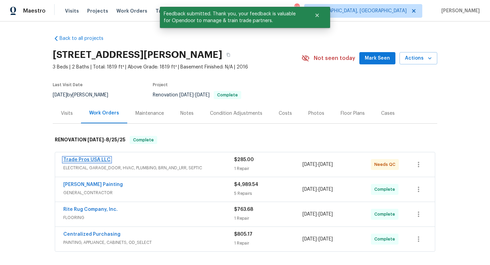
click at [93, 161] on link "Trade Pros USA LLC" at bounding box center [86, 159] width 47 height 5
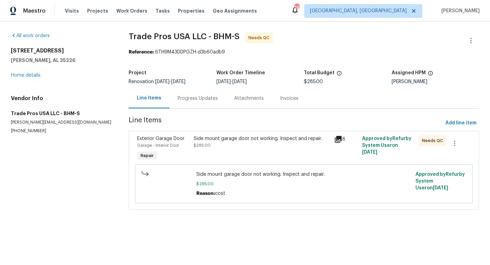
click at [205, 144] on span "$285.00" at bounding box center [202, 145] width 17 height 4
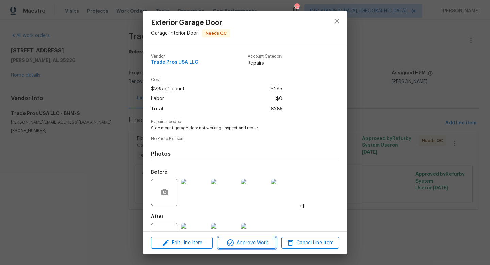
click at [234, 240] on icon "button" at bounding box center [230, 243] width 8 height 8
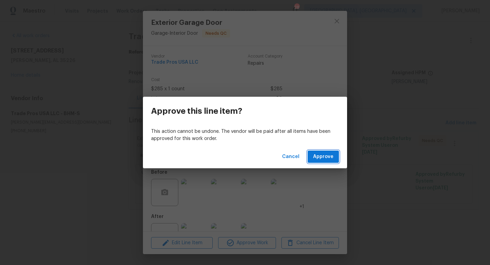
click at [314, 160] on span "Approve" at bounding box center [323, 157] width 20 height 9
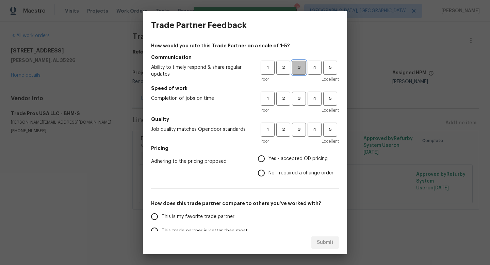
click at [299, 69] on span "3" at bounding box center [299, 68] width 13 height 8
click at [298, 104] on button "3" at bounding box center [299, 99] width 14 height 14
click at [299, 133] on span "3" at bounding box center [299, 130] width 13 height 8
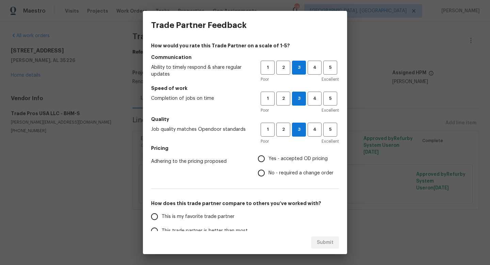
click at [292, 172] on span "No - required a change order" at bounding box center [301, 173] width 65 height 7
click at [269, 172] on input "No - required a change order" at bounding box center [261, 173] width 14 height 14
radio input "true"
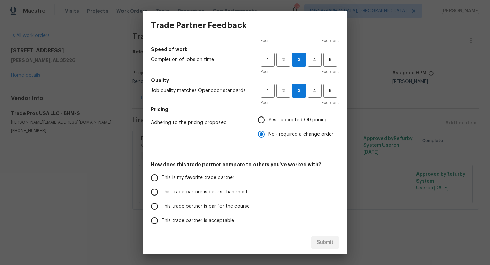
scroll to position [39, 0]
click at [225, 203] on span "This trade partner is par for the course" at bounding box center [206, 205] width 88 height 7
click at [162, 203] on input "This trade partner is par for the course" at bounding box center [154, 205] width 14 height 14
click at [325, 244] on span "Submit" at bounding box center [325, 242] width 17 height 9
radio input "true"
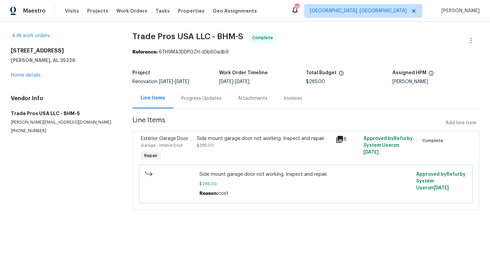
radio input "false"
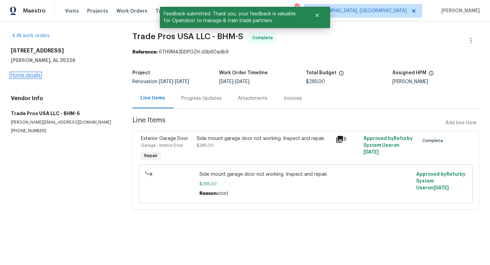
click at [31, 74] on link "Home details" at bounding box center [26, 75] width 30 height 5
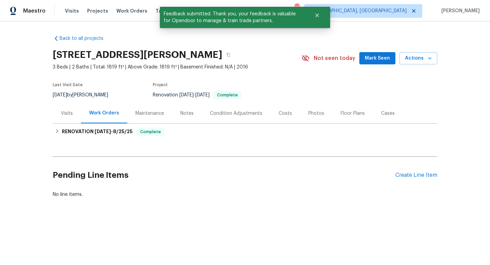
click at [308, 110] on div "Photos" at bounding box center [316, 113] width 16 height 7
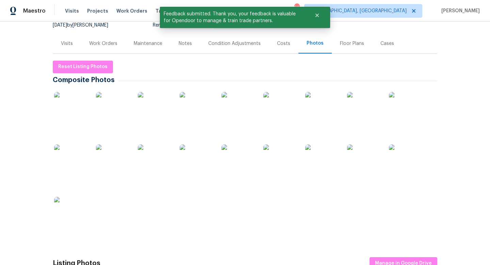
scroll to position [72, 0]
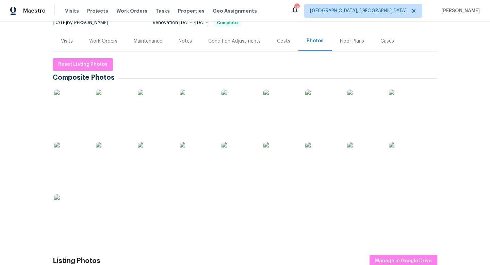
click at [77, 102] on img at bounding box center [71, 107] width 34 height 34
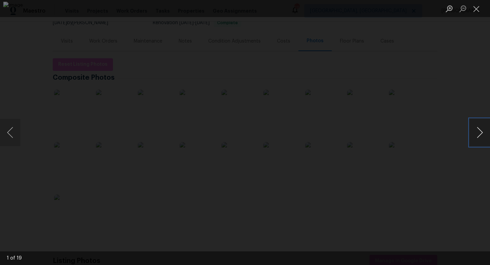
click at [480, 132] on button "Next image" at bounding box center [480, 132] width 20 height 27
click at [9, 136] on button "Previous image" at bounding box center [10, 132] width 20 height 27
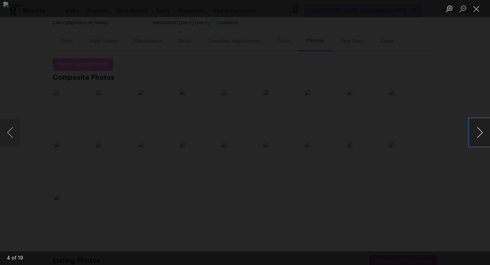
click at [482, 130] on button "Next image" at bounding box center [480, 132] width 20 height 27
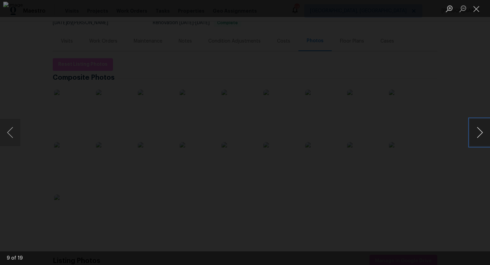
click at [482, 130] on button "Next image" at bounding box center [480, 132] width 20 height 27
drag, startPoint x: 482, startPoint y: 130, endPoint x: 483, endPoint y: 126, distance: 3.9
click at [482, 130] on button "Next image" at bounding box center [480, 132] width 20 height 27
click at [483, 126] on button "Next image" at bounding box center [480, 132] width 20 height 27
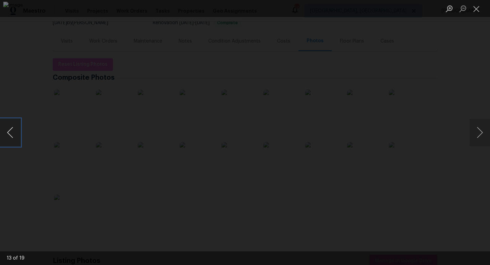
click at [11, 137] on button "Previous image" at bounding box center [10, 132] width 20 height 27
click at [14, 138] on button "Previous image" at bounding box center [10, 132] width 20 height 27
click at [480, 134] on button "Next image" at bounding box center [480, 132] width 20 height 27
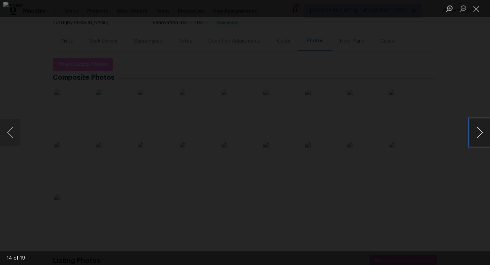
click at [480, 134] on button "Next image" at bounding box center [480, 132] width 20 height 27
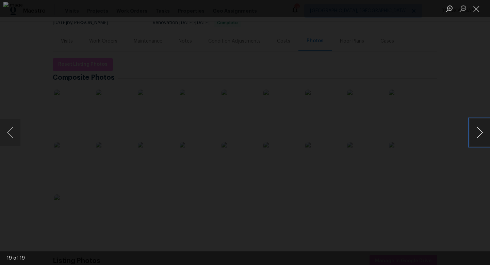
click at [480, 135] on button "Next image" at bounding box center [480, 132] width 20 height 27
click at [481, 6] on button "Close lightbox" at bounding box center [477, 9] width 14 height 12
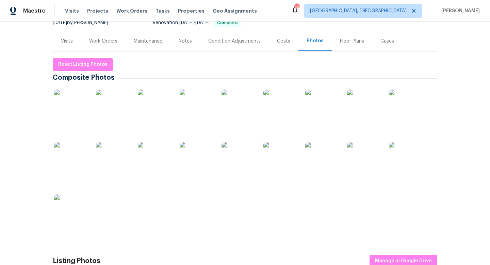
scroll to position [0, 0]
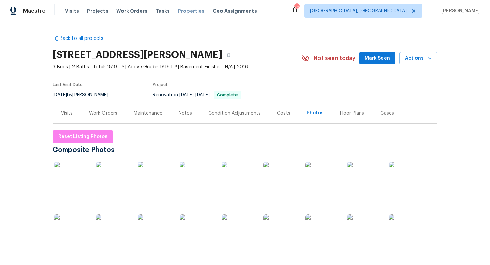
click at [181, 11] on span "Properties" at bounding box center [191, 10] width 27 height 7
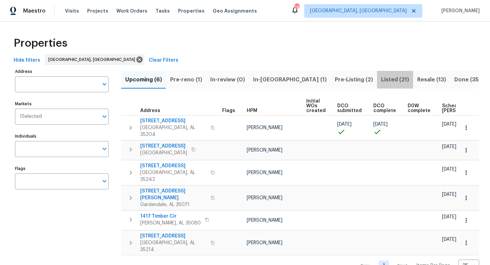
click at [381, 82] on span "Listed (21)" at bounding box center [395, 80] width 28 height 10
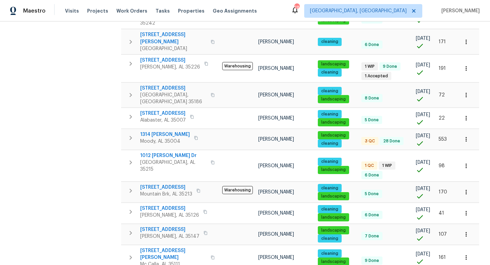
scroll to position [299, 0]
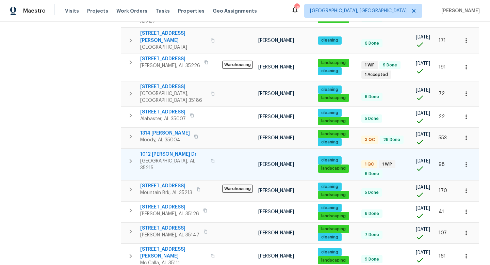
click at [154, 151] on span "1012 [PERSON_NAME] Dr" at bounding box center [173, 154] width 66 height 7
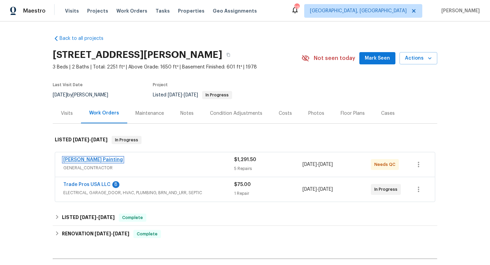
click at [87, 157] on link "[PERSON_NAME] Painting" at bounding box center [93, 159] width 60 height 5
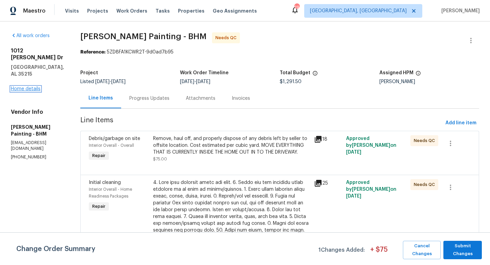
click at [30, 86] on link "Home details" at bounding box center [26, 88] width 30 height 5
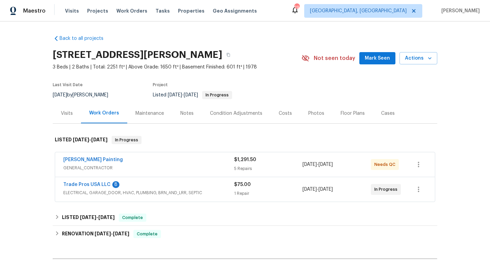
click at [149, 186] on div "Trade Pros USA LLC 8" at bounding box center [148, 185] width 171 height 8
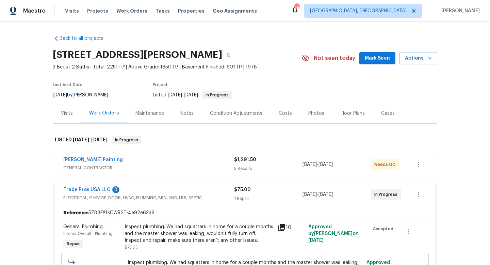
click at [102, 187] on span "Trade Pros USA LLC" at bounding box center [86, 189] width 47 height 7
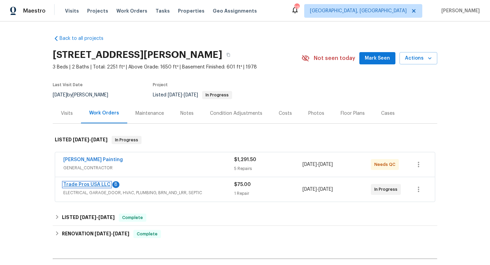
click at [101, 183] on link "Trade Pros USA LLC" at bounding box center [86, 184] width 47 height 5
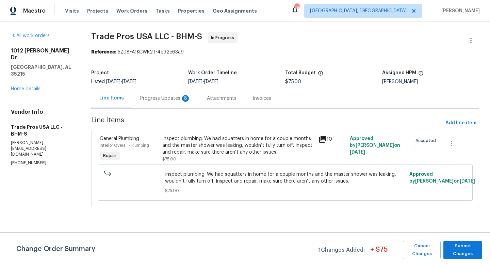
click at [165, 98] on div "Progress Updates 8" at bounding box center [165, 98] width 50 height 7
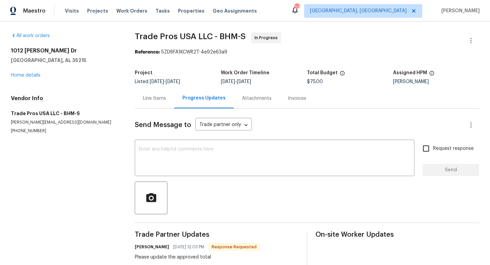
click at [149, 98] on div "Line Items" at bounding box center [154, 98] width 23 height 7
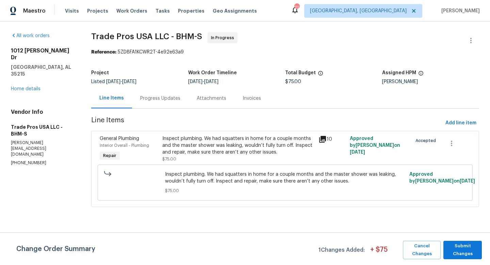
click at [218, 153] on div "Inspect plumbing. We had squatters in home for a couple months and the master s…" at bounding box center [238, 145] width 152 height 20
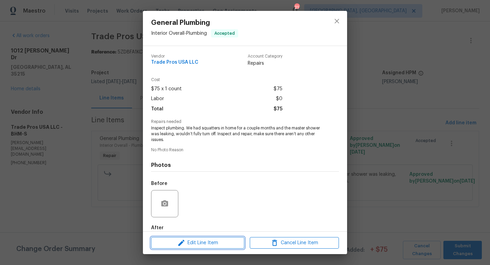
click at [212, 240] on span "Edit Line Item" at bounding box center [197, 243] width 89 height 9
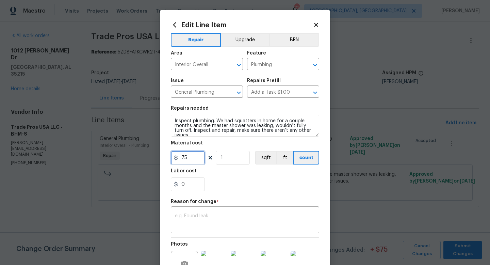
drag, startPoint x: 191, startPoint y: 160, endPoint x: 129, endPoint y: 141, distance: 64.6
click at [149, 146] on div "Edit Line Item Repair Upgrade BRN Area Interior Overall ​ Feature Plumbing ​ Is…" at bounding box center [245, 132] width 490 height 265
type input "335"
click at [199, 226] on textarea at bounding box center [245, 220] width 140 height 14
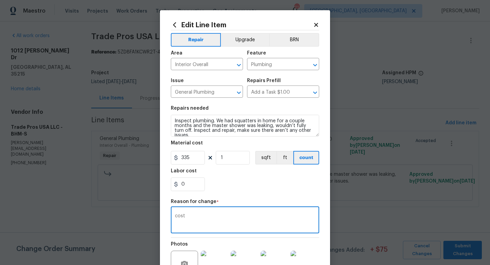
type textarea "cost"
click at [245, 203] on div "Reason for change *" at bounding box center [245, 203] width 148 height 9
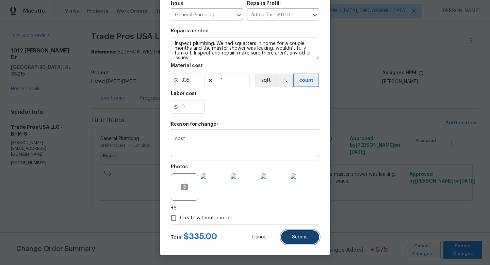
click at [300, 233] on button "Submit" at bounding box center [300, 237] width 38 height 14
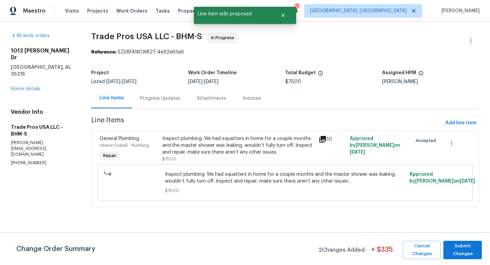
scroll to position [0, 0]
click at [461, 252] on span "Submit Changes" at bounding box center [463, 250] width 32 height 16
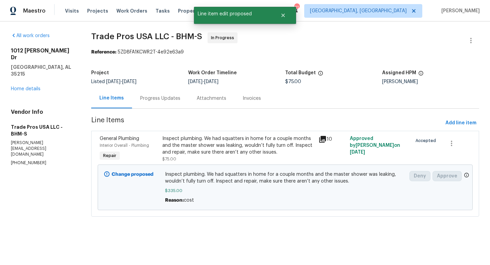
click at [155, 97] on div "Progress Updates" at bounding box center [160, 98] width 40 height 7
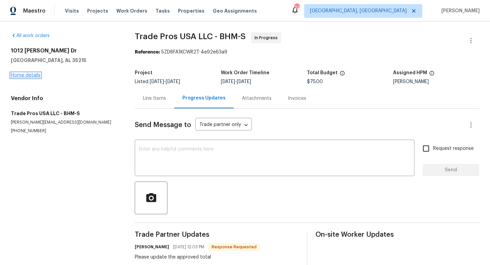
click at [23, 77] on link "Home details" at bounding box center [26, 75] width 30 height 5
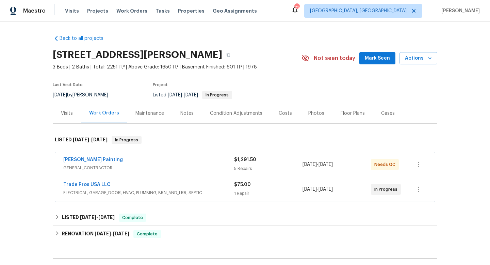
click at [67, 156] on span "[PERSON_NAME] Painting" at bounding box center [93, 159] width 60 height 7
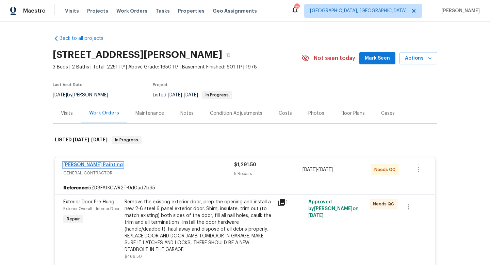
click at [69, 164] on link "[PERSON_NAME] Painting" at bounding box center [93, 164] width 60 height 5
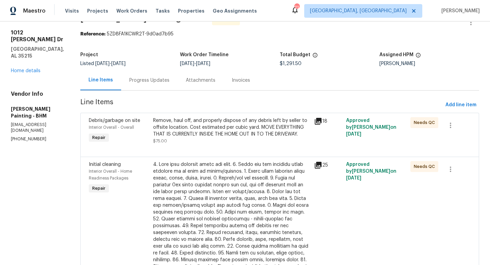
scroll to position [24, 0]
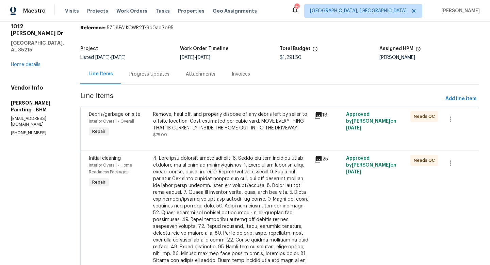
click at [236, 124] on div "Remove, haul off, and properly dispose of any debris left by seller to offsite …" at bounding box center [231, 121] width 157 height 20
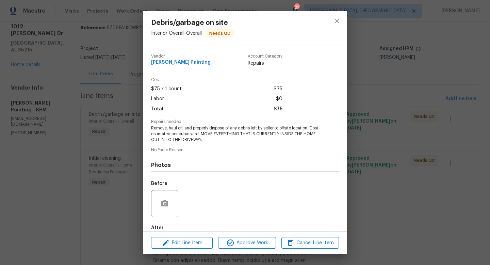
click at [421, 224] on div "Debris/garbage on site Interior Overall - Overall Needs QC [PERSON_NAME] Painti…" at bounding box center [245, 132] width 490 height 265
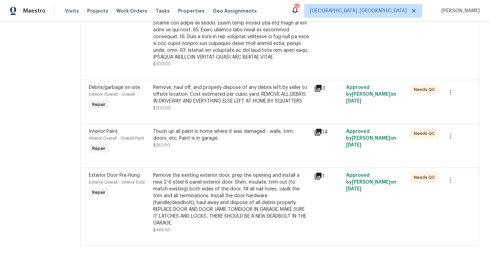
scroll to position [296, 0]
click at [228, 190] on div "Remove the existing exterior door, prep the opening and install a new 2-6 steel…" at bounding box center [231, 199] width 157 height 54
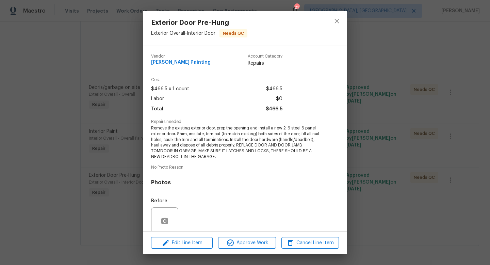
scroll to position [54, 0]
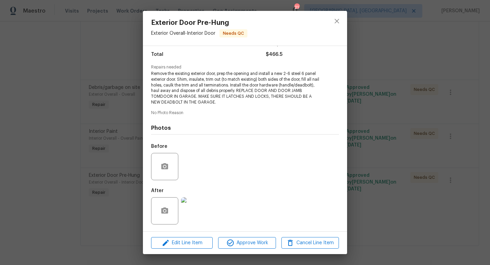
click at [190, 216] on img at bounding box center [194, 210] width 27 height 27
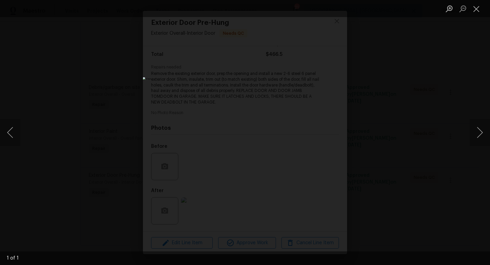
click at [456, 197] on div "Lightbox" at bounding box center [245, 132] width 490 height 265
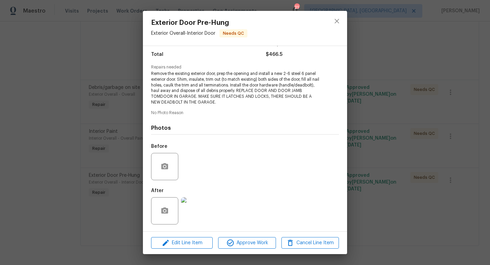
click at [398, 190] on div "Exterior Door Pre-Hung Exterior Overall - Interior Door Needs QC [PERSON_NAME] …" at bounding box center [245, 132] width 490 height 265
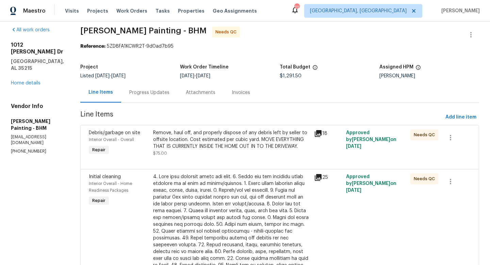
scroll to position [0, 0]
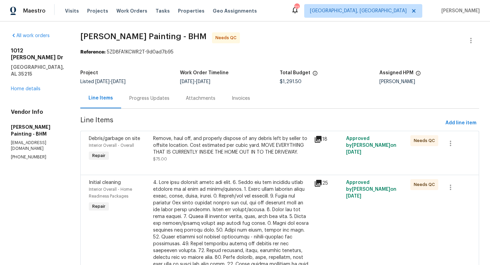
click at [210, 150] on div "Remove, haul off, and properly dispose of any debris left by seller to offsite …" at bounding box center [231, 145] width 157 height 20
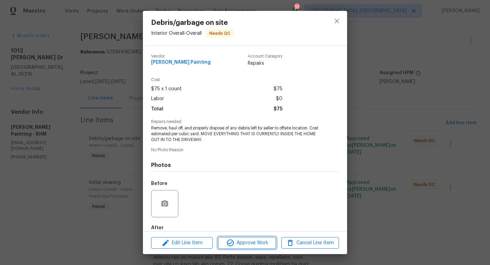
click at [256, 242] on span "Approve Work" at bounding box center [246, 243] width 53 height 9
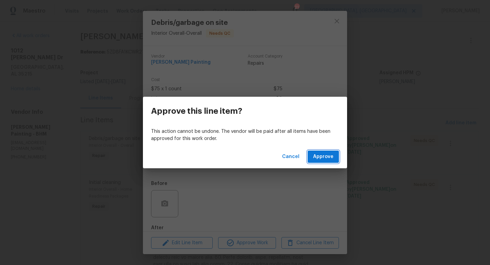
click at [323, 153] on span "Approve" at bounding box center [323, 157] width 20 height 9
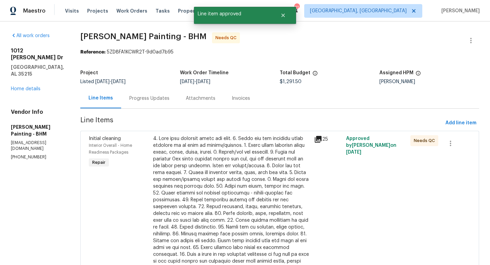
click at [211, 139] on div at bounding box center [231, 206] width 157 height 143
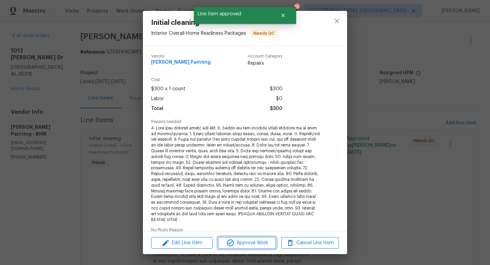
click at [258, 244] on span "Approve Work" at bounding box center [246, 243] width 53 height 9
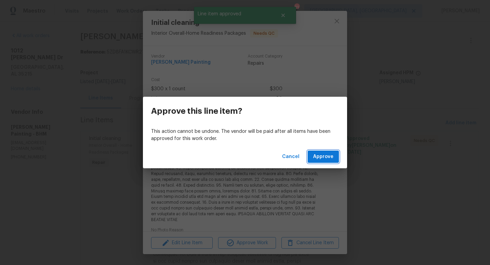
click at [329, 154] on span "Approve" at bounding box center [323, 157] width 20 height 9
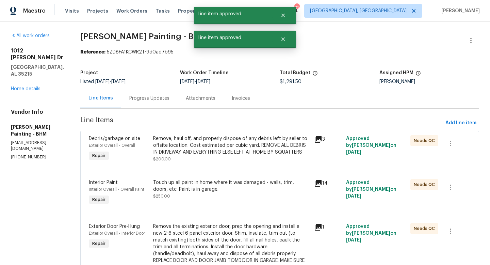
click at [222, 171] on div at bounding box center [280, 166] width 382 height 8
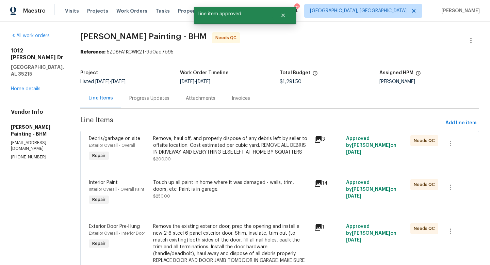
click at [217, 152] on div "Remove, haul off, and properly dispose of any debris left by seller to offsite …" at bounding box center [231, 145] width 157 height 20
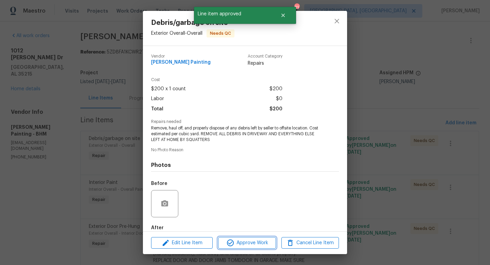
click at [245, 241] on span "Approve Work" at bounding box center [246, 243] width 53 height 9
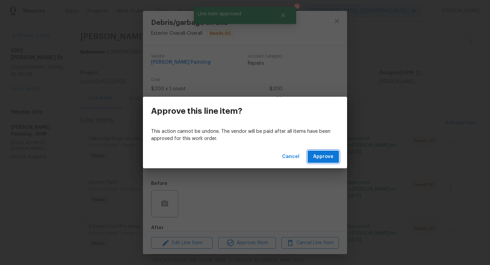
click at [325, 153] on span "Approve" at bounding box center [323, 157] width 20 height 9
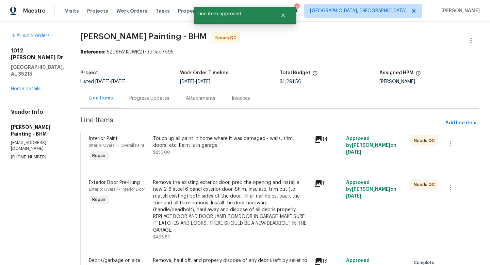
click at [198, 145] on div "Touch up all paint in home where it was damaged - walls, trim, doors, etc. Pain…" at bounding box center [231, 142] width 157 height 14
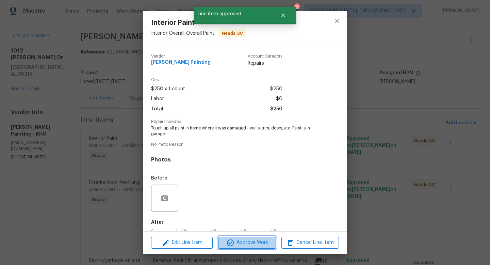
click at [238, 240] on span "Approve Work" at bounding box center [246, 242] width 53 height 9
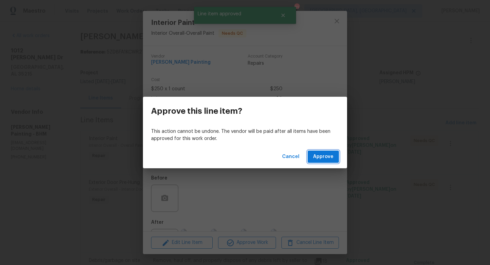
click at [317, 155] on span "Approve" at bounding box center [323, 157] width 20 height 9
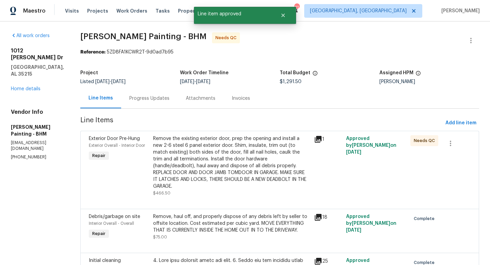
click at [205, 148] on div "Remove the existing exterior door, prep the opening and install a new 2-6 steel…" at bounding box center [231, 162] width 157 height 54
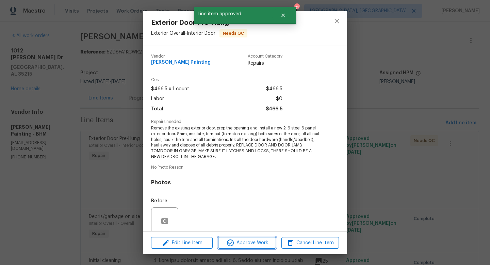
click at [245, 239] on span "Approve Work" at bounding box center [246, 243] width 53 height 9
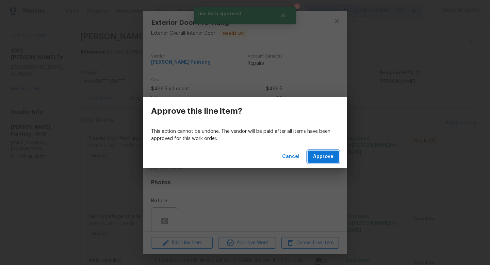
click at [322, 155] on span "Approve" at bounding box center [323, 157] width 20 height 9
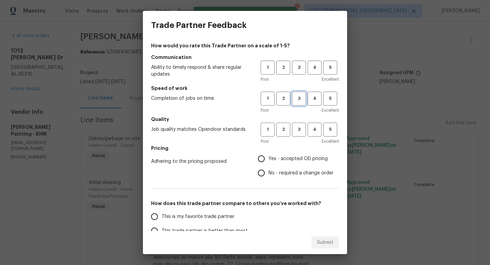
click at [298, 98] on span "3" at bounding box center [299, 99] width 13 height 8
click at [299, 128] on span "3" at bounding box center [299, 130] width 13 height 8
click at [287, 158] on span "Yes - accepted OD pricing" at bounding box center [298, 158] width 59 height 7
click at [269, 158] on input "Yes - accepted OD pricing" at bounding box center [261, 159] width 14 height 14
radio input "true"
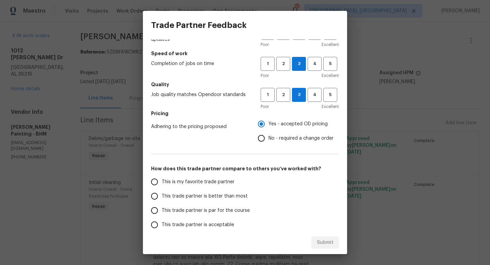
scroll to position [36, 0]
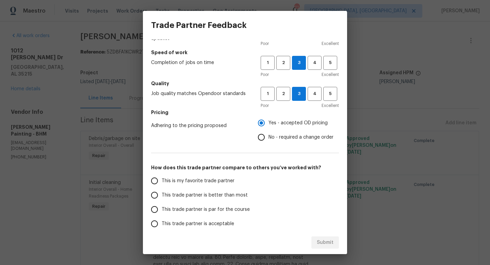
click at [214, 199] on label "This trade partner is better than most" at bounding box center [201, 195] width 108 height 14
click at [162, 199] on input "This trade partner is better than most" at bounding box center [154, 195] width 14 height 14
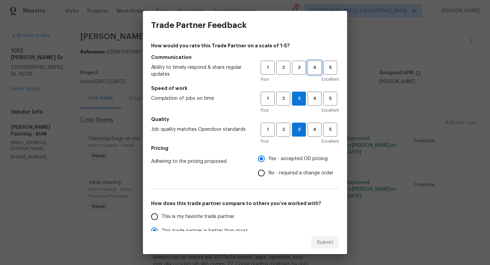
click at [317, 68] on span "4" at bounding box center [314, 68] width 13 height 8
radio input "true"
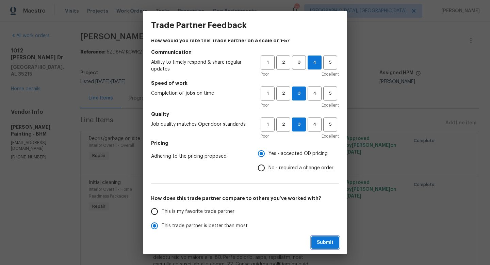
click at [322, 239] on span "Submit" at bounding box center [325, 242] width 17 height 9
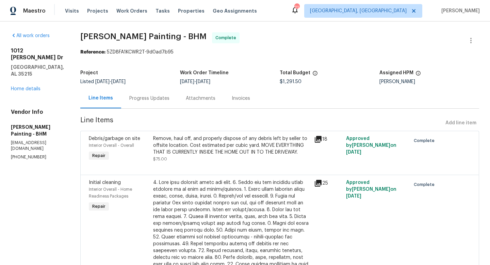
radio input "false"
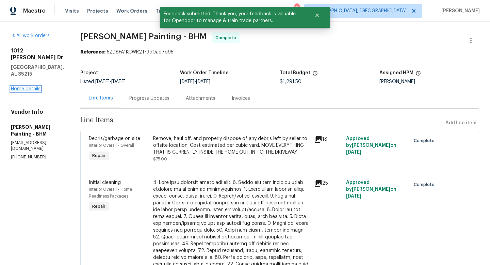
click at [28, 86] on link "Home details" at bounding box center [26, 88] width 30 height 5
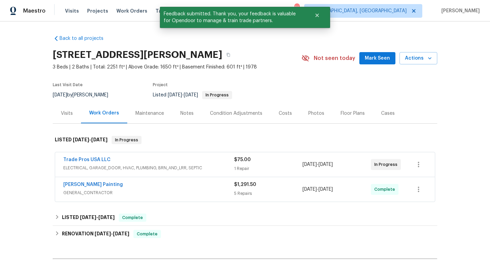
click at [79, 155] on div "Trade Pros USA LLC ELECTRICAL, GARAGE_DOOR, HVAC, PLUMBING, BRN_AND_LRR, SEPTIC…" at bounding box center [245, 164] width 380 height 25
click at [77, 161] on link "Trade Pros USA LLC" at bounding box center [86, 159] width 47 height 5
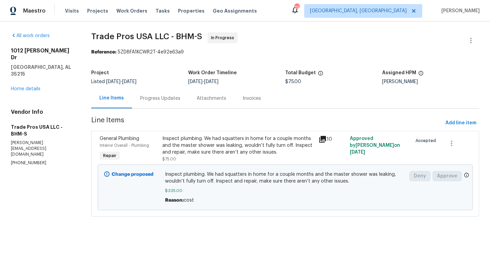
click at [325, 139] on icon at bounding box center [322, 139] width 7 height 7
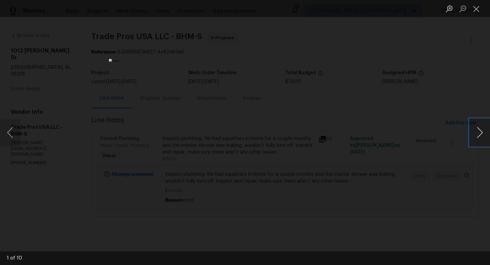
click at [479, 139] on button "Next image" at bounding box center [480, 132] width 20 height 27
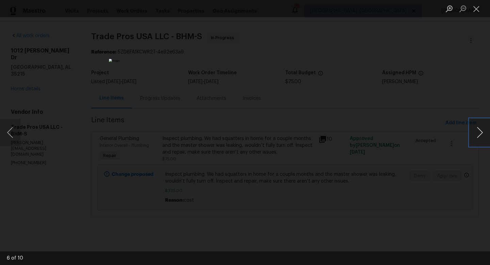
click at [479, 139] on button "Next image" at bounding box center [480, 132] width 20 height 27
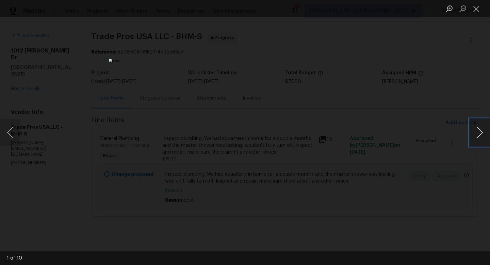
click at [479, 139] on button "Next image" at bounding box center [480, 132] width 20 height 27
click at [453, 185] on div "Lightbox" at bounding box center [245, 132] width 490 height 265
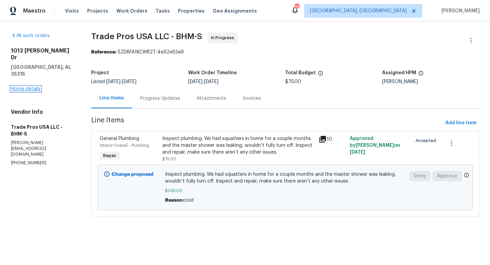
click at [24, 86] on link "Home details" at bounding box center [26, 88] width 30 height 5
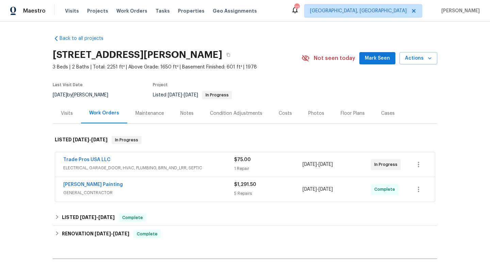
scroll to position [13, 0]
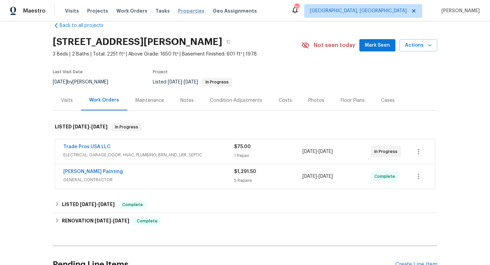
click at [186, 12] on span "Properties" at bounding box center [191, 10] width 27 height 7
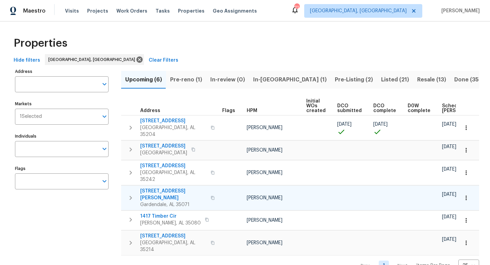
scroll to position [0, 75]
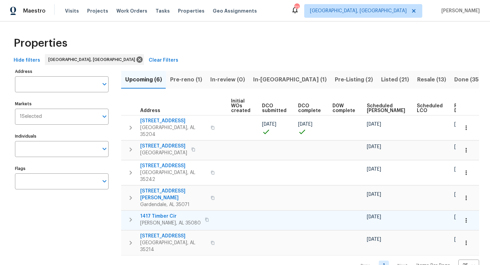
click at [159, 213] on span "1417 Timber Cir" at bounding box center [170, 216] width 61 height 7
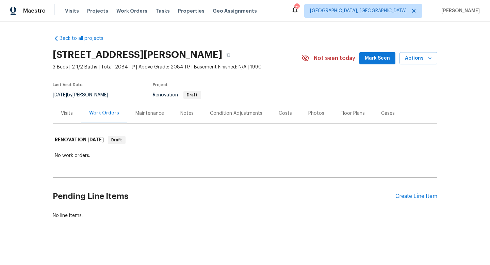
click at [279, 114] on div "Costs" at bounding box center [285, 113] width 13 height 7
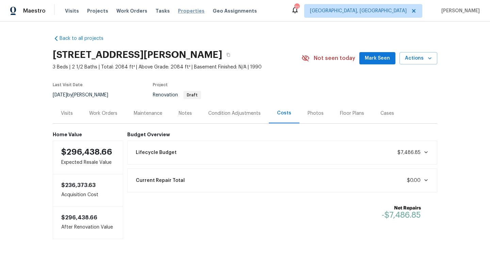
click at [178, 9] on span "Properties" at bounding box center [191, 10] width 27 height 7
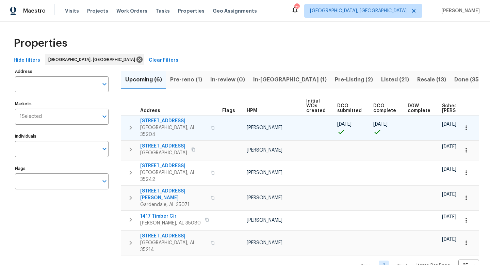
scroll to position [0, 75]
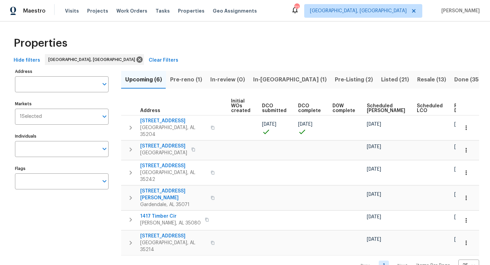
click at [335, 79] on span "Pre-Listing (2)" at bounding box center [354, 80] width 38 height 10
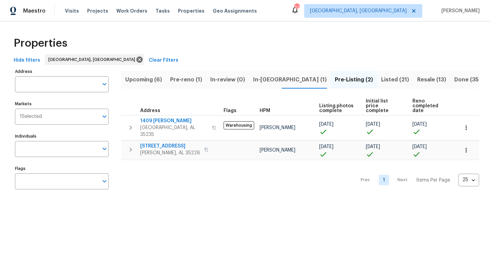
click at [381, 77] on span "Listed (21)" at bounding box center [395, 80] width 28 height 10
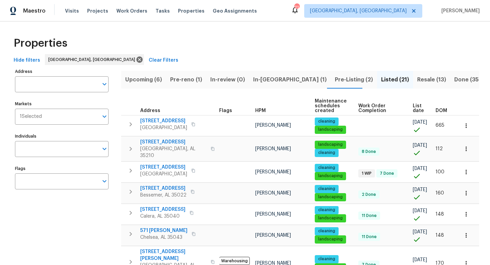
click at [413, 107] on span "List date" at bounding box center [418, 109] width 11 height 10
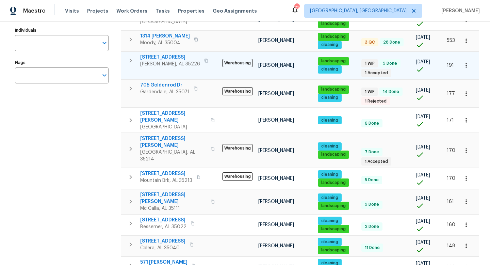
scroll to position [106, 0]
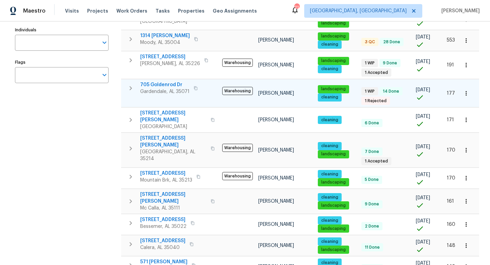
click at [155, 84] on span "705 Goldenrod Dr" at bounding box center [164, 84] width 49 height 7
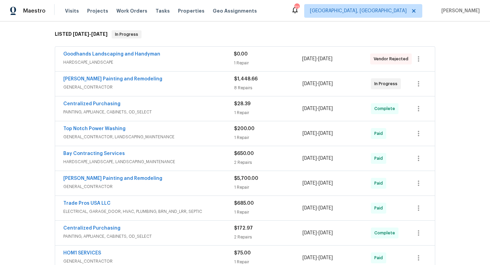
scroll to position [107, 0]
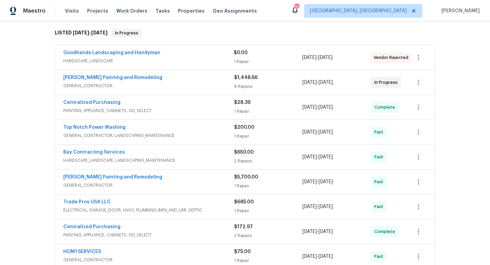
click at [196, 71] on div "[PERSON_NAME] Painting and Remodeling GENERAL_CONTRACTOR $1,448.66 8 Repairs [D…" at bounding box center [245, 82] width 380 height 25
click at [198, 85] on span "GENERAL_CONTRACTOR" at bounding box center [148, 85] width 171 height 7
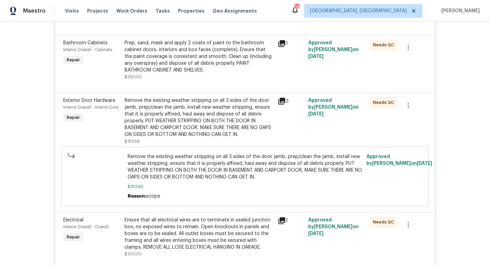
scroll to position [304, 0]
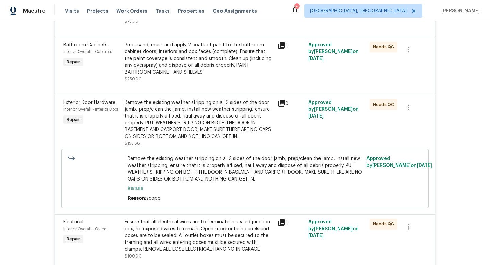
click at [210, 124] on div "Remove the existing weather stripping on all 3 sides of the door jamb, prep/cle…" at bounding box center [199, 119] width 149 height 41
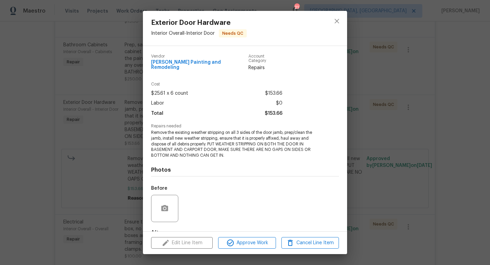
scroll to position [37, 0]
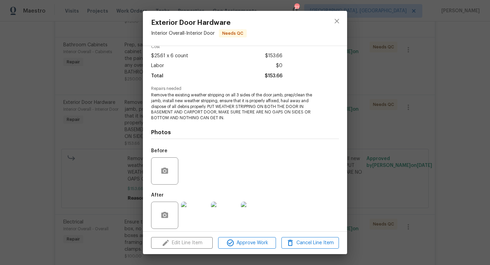
click at [191, 213] on img at bounding box center [194, 215] width 27 height 27
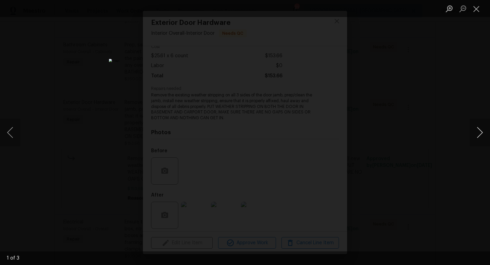
click at [484, 134] on button "Next image" at bounding box center [480, 132] width 20 height 27
click at [464, 190] on div "Lightbox" at bounding box center [245, 132] width 490 height 265
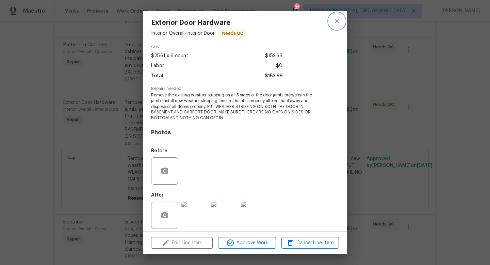
click at [338, 23] on icon "close" at bounding box center [337, 21] width 8 height 8
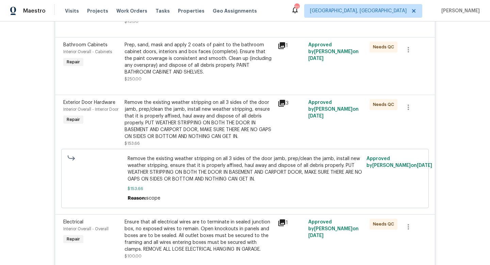
scroll to position [0, 0]
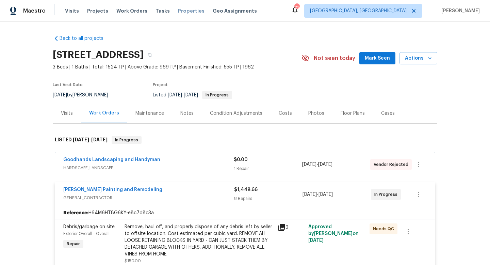
click at [179, 8] on span "Properties" at bounding box center [191, 10] width 27 height 7
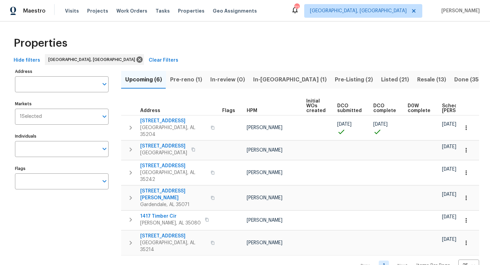
click at [381, 79] on span "Listed (21)" at bounding box center [395, 80] width 28 height 10
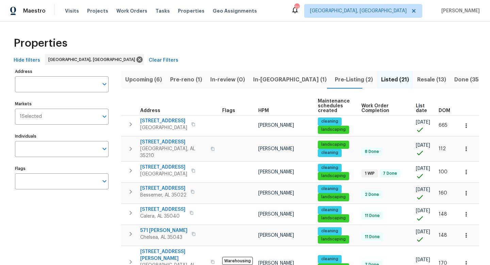
click at [416, 107] on span "List date" at bounding box center [421, 109] width 11 height 10
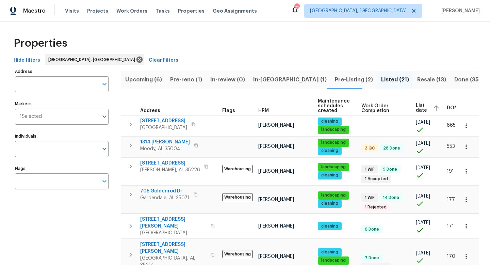
click at [177, 78] on span "Pre-reno (1)" at bounding box center [186, 80] width 32 height 10
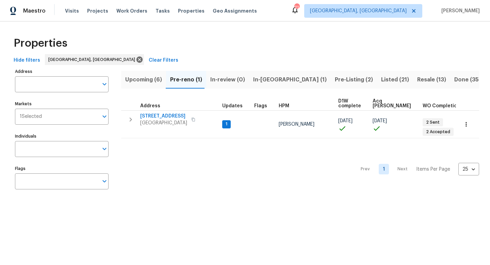
click at [146, 80] on span "Upcoming (6)" at bounding box center [143, 80] width 37 height 10
